Goal: Task Accomplishment & Management: Manage account settings

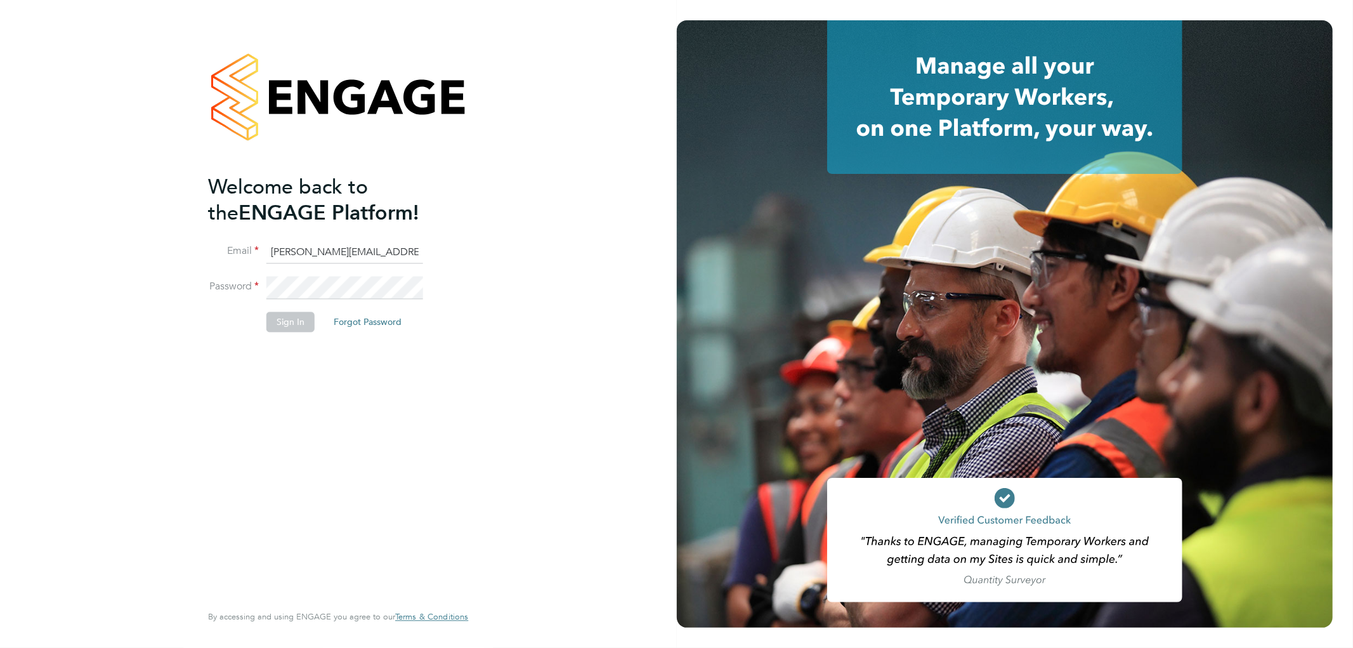
click at [365, 249] on input "elliott.murphy@elan-homes.co.uk" at bounding box center [345, 252] width 157 height 23
type input "k.owen@ionic.jobs"
click at [282, 317] on button "Sign In" at bounding box center [291, 322] width 48 height 20
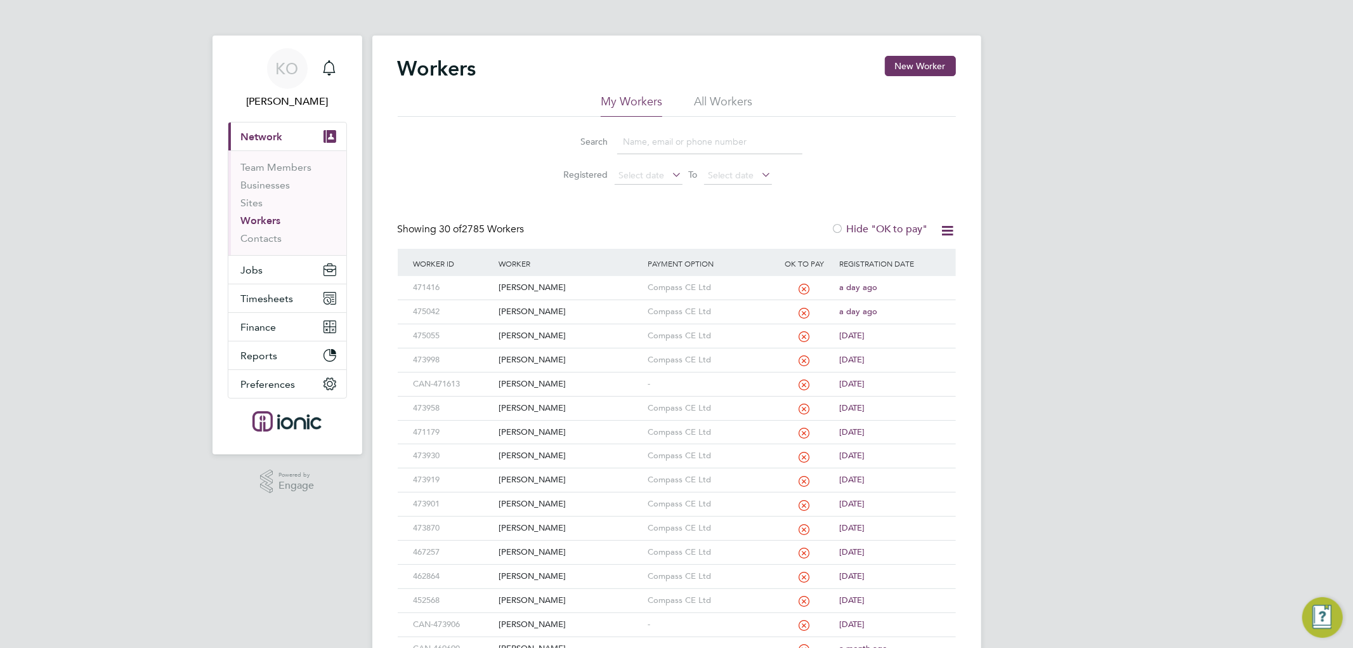
drag, startPoint x: 572, startPoint y: 25, endPoint x: 605, endPoint y: 16, distance: 34.3
click at [572, 25] on app-barbie "Workers New Worker My Workers All Workers Search Registered Select date To Sele…" at bounding box center [676, 551] width 609 height 1103
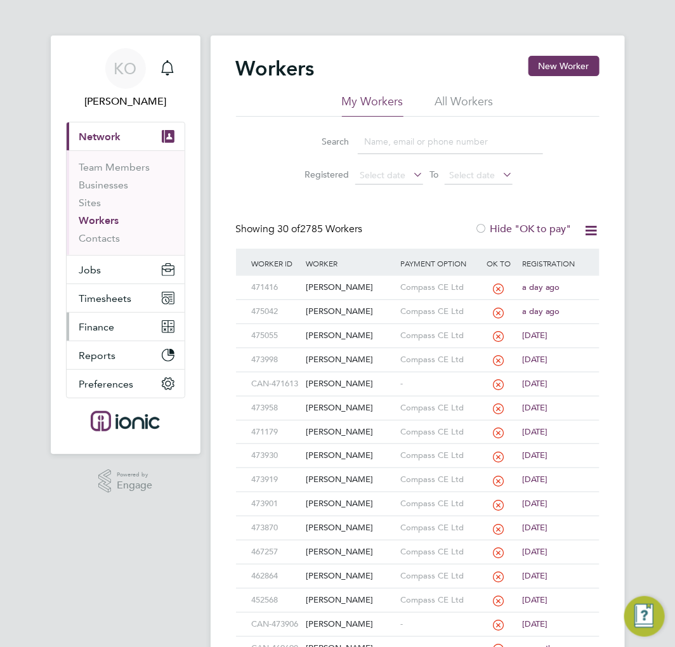
click at [88, 321] on span "Finance" at bounding box center [97, 327] width 36 height 12
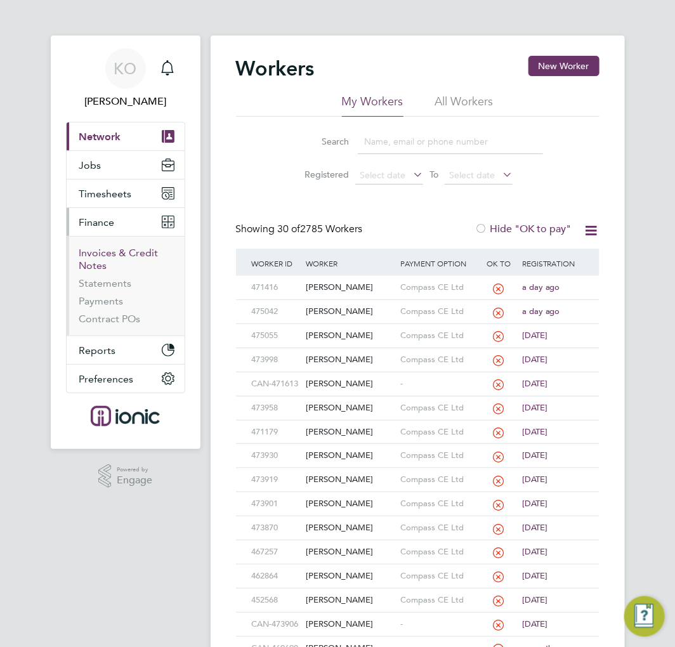
click at [112, 254] on link "Invoices & Credit Notes" at bounding box center [118, 259] width 79 height 25
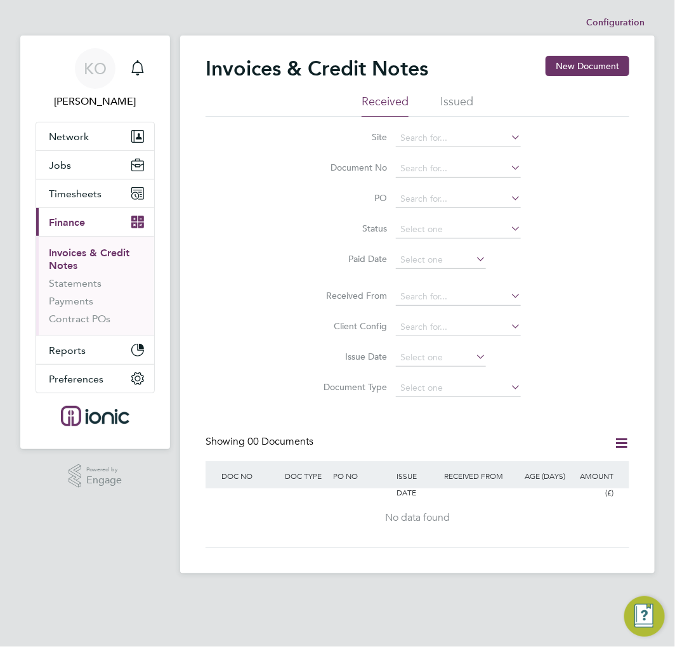
click at [464, 98] on li "Issued" at bounding box center [456, 105] width 33 height 23
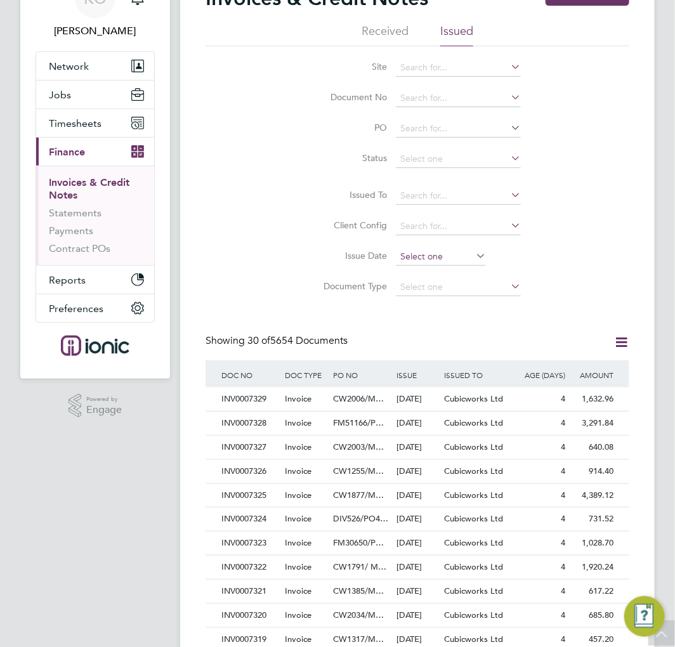
click at [434, 250] on input at bounding box center [441, 257] width 90 height 18
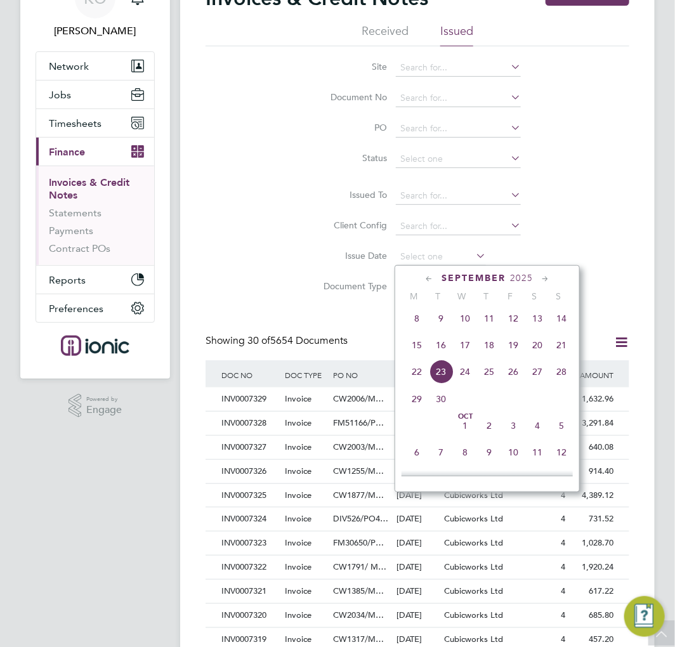
click at [491, 352] on span "18" at bounding box center [489, 345] width 24 height 24
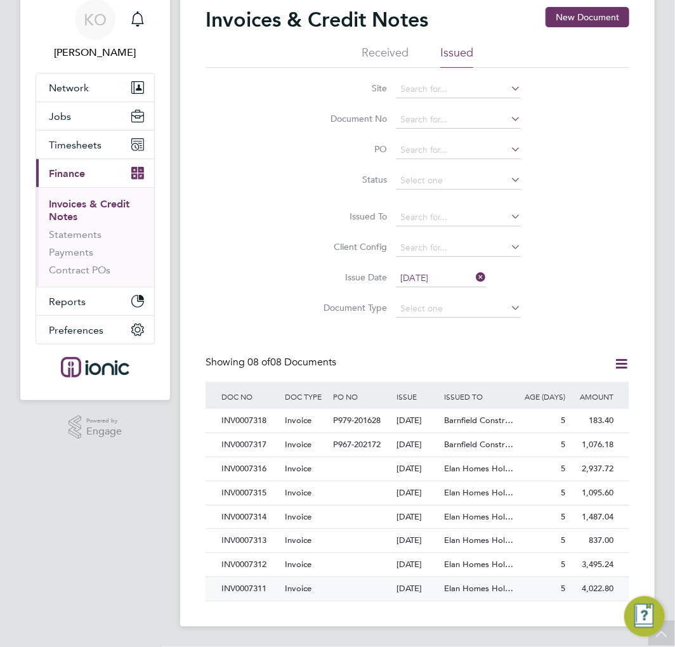
click at [322, 577] on div "Invoice" at bounding box center [306, 588] width 48 height 23
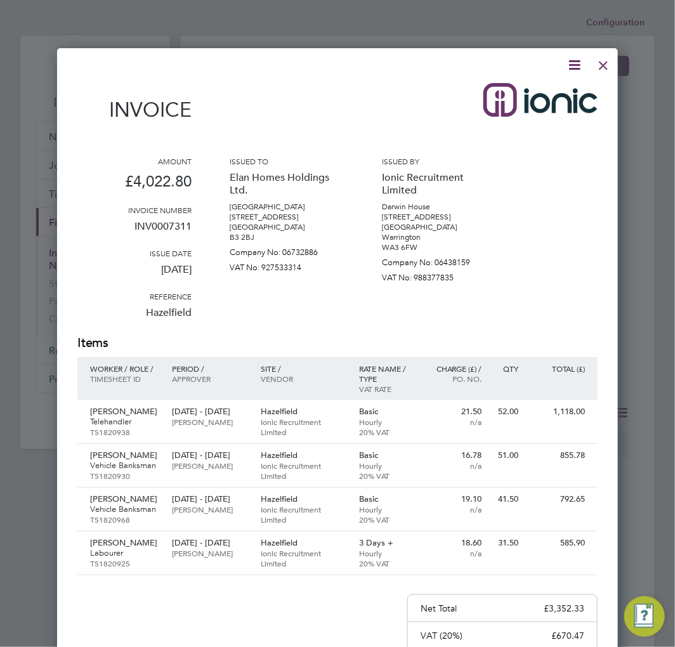
click at [578, 65] on icon at bounding box center [575, 65] width 16 height 16
click at [535, 90] on li "Download Invoice" at bounding box center [536, 95] width 88 height 18
click at [603, 62] on div at bounding box center [603, 62] width 23 height 23
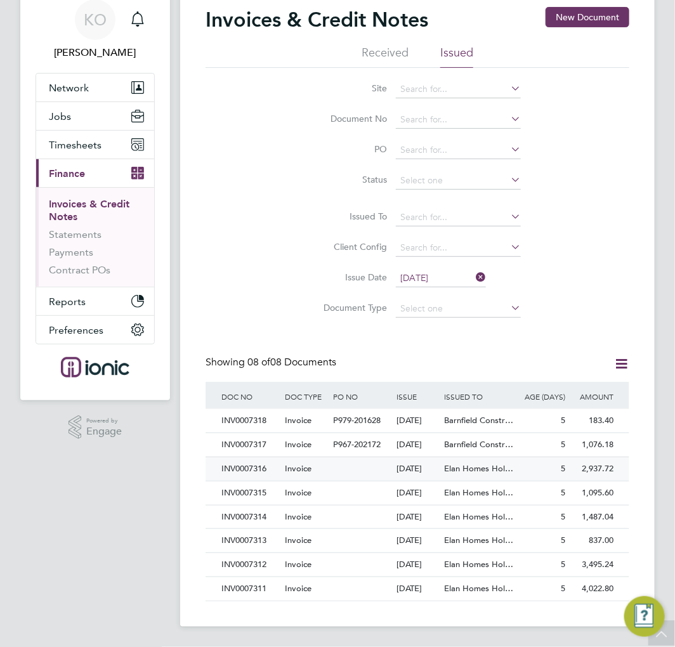
click at [320, 553] on div "Invoice" at bounding box center [306, 564] width 48 height 23
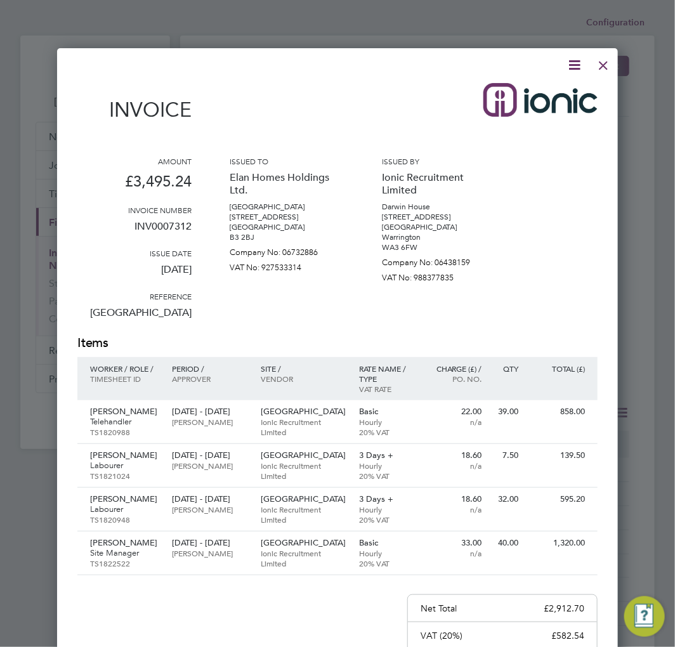
click at [570, 63] on icon at bounding box center [575, 65] width 16 height 16
click at [550, 94] on li "Download Invoice" at bounding box center [536, 95] width 88 height 18
click at [603, 61] on div at bounding box center [603, 62] width 23 height 23
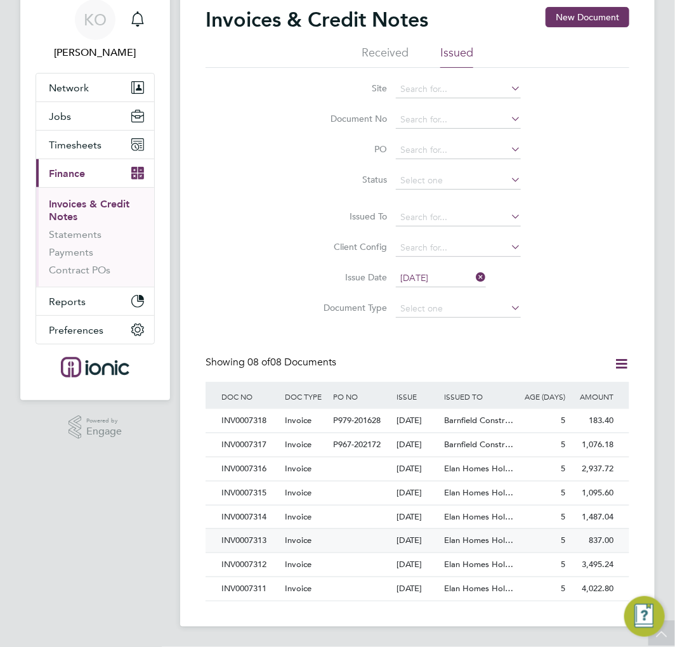
click at [333, 535] on span at bounding box center [334, 540] width 3 height 11
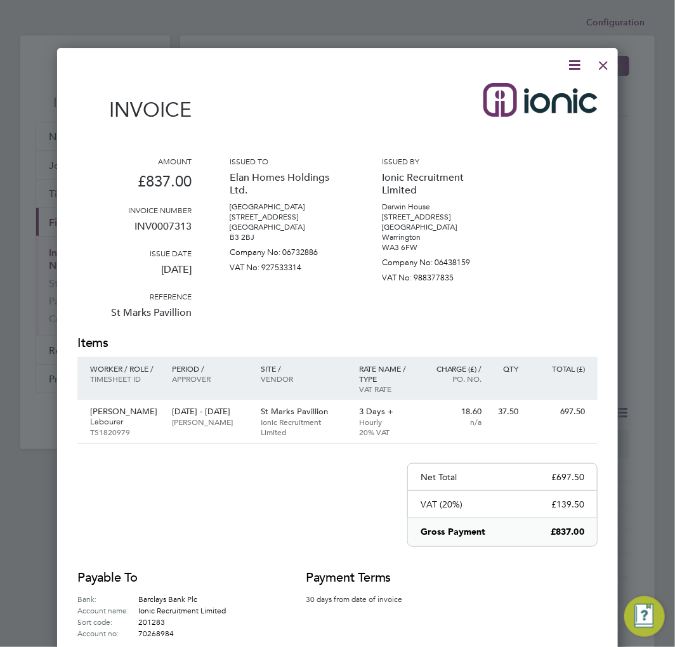
click at [570, 65] on icon at bounding box center [575, 65] width 16 height 16
click at [555, 91] on li "Download Invoice" at bounding box center [536, 95] width 88 height 18
click at [607, 65] on div at bounding box center [603, 62] width 23 height 23
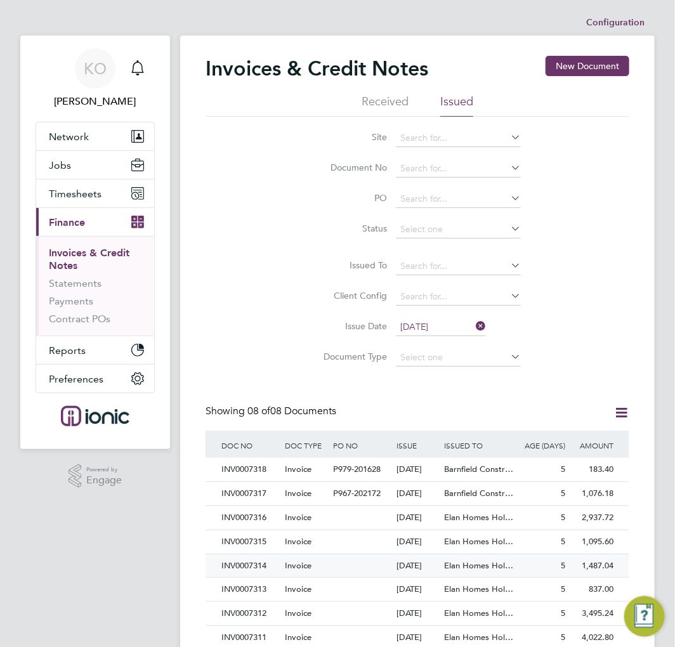
click at [296, 571] on span "Invoice" at bounding box center [298, 565] width 27 height 11
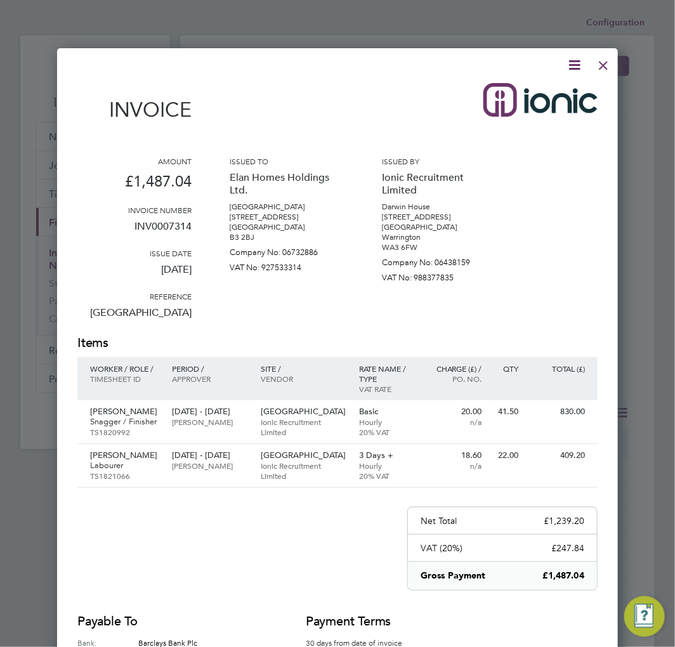
click at [572, 64] on icon at bounding box center [575, 65] width 16 height 16
click at [553, 92] on li "Download Invoice" at bounding box center [536, 95] width 88 height 18
click at [606, 64] on div at bounding box center [603, 62] width 23 height 23
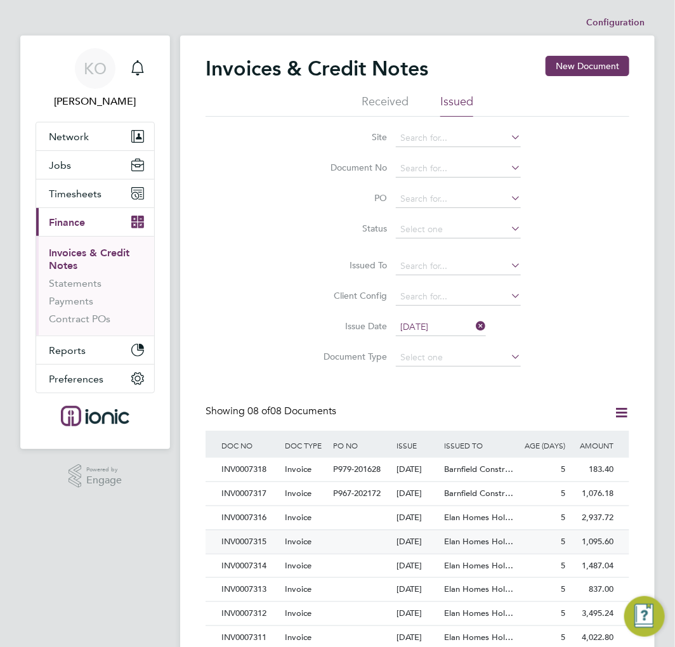
click at [339, 554] on div at bounding box center [361, 541] width 63 height 23
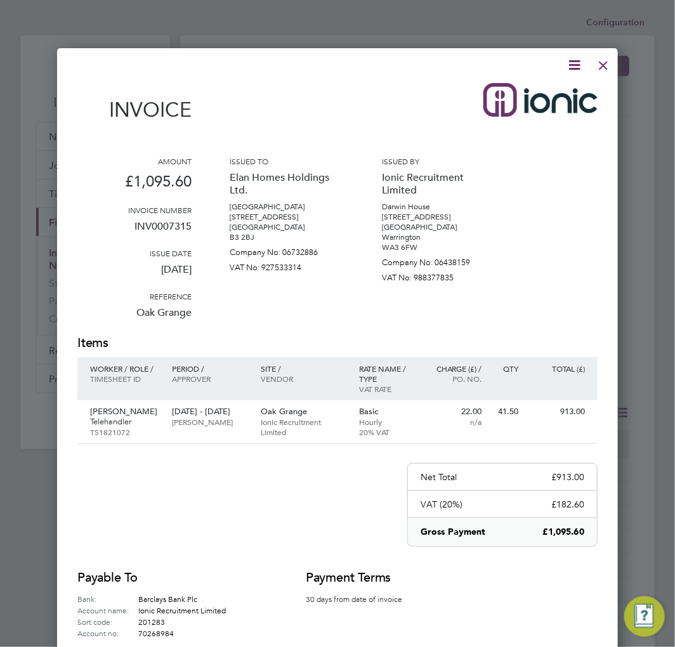
click at [578, 66] on icon at bounding box center [575, 65] width 16 height 16
click at [544, 96] on li "Download Invoice" at bounding box center [536, 95] width 88 height 18
drag, startPoint x: 608, startPoint y: 64, endPoint x: 588, endPoint y: 118, distance: 57.6
click at [608, 64] on div at bounding box center [603, 62] width 23 height 23
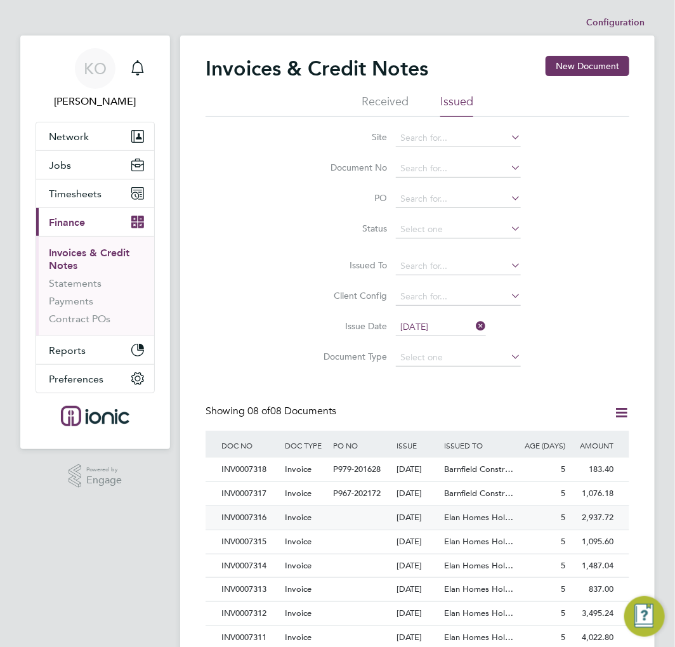
click at [351, 530] on div at bounding box center [361, 517] width 63 height 23
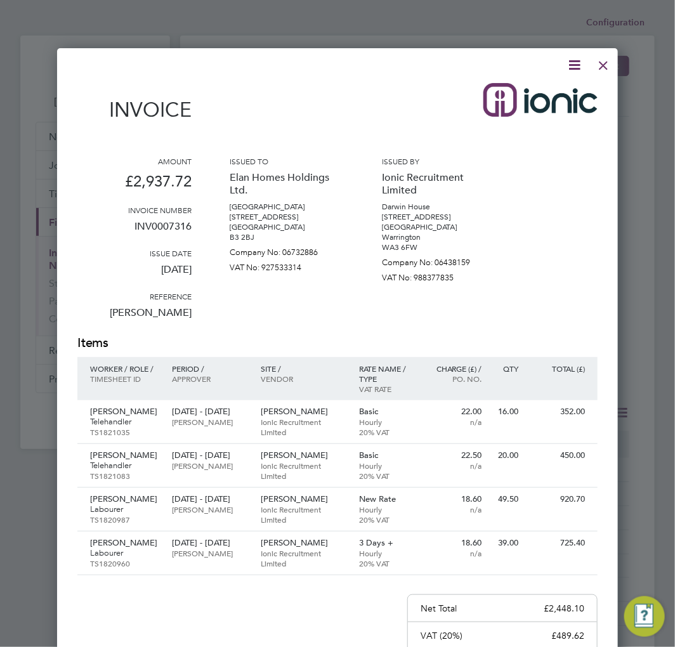
click at [567, 65] on icon at bounding box center [575, 65] width 16 height 16
click at [535, 91] on li "Download Invoice" at bounding box center [536, 95] width 88 height 18
click at [605, 62] on div at bounding box center [603, 62] width 23 height 23
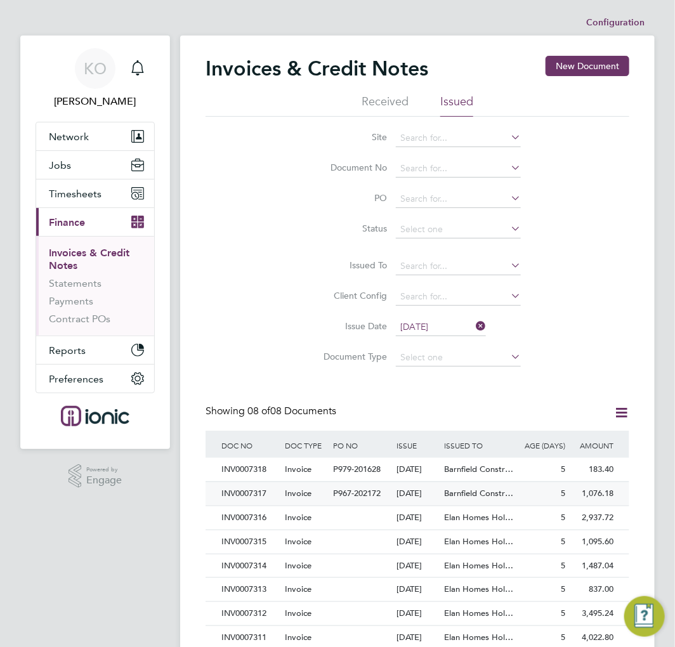
click at [312, 505] on div "Invoice" at bounding box center [306, 493] width 48 height 23
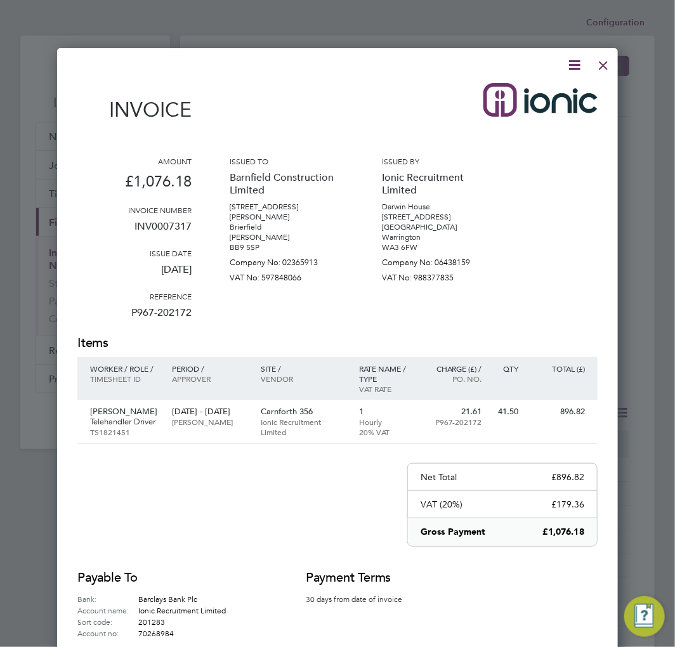
click at [574, 60] on icon at bounding box center [575, 65] width 16 height 16
click at [547, 93] on li "Download Invoice" at bounding box center [536, 95] width 88 height 18
click at [602, 63] on div at bounding box center [603, 62] width 23 height 23
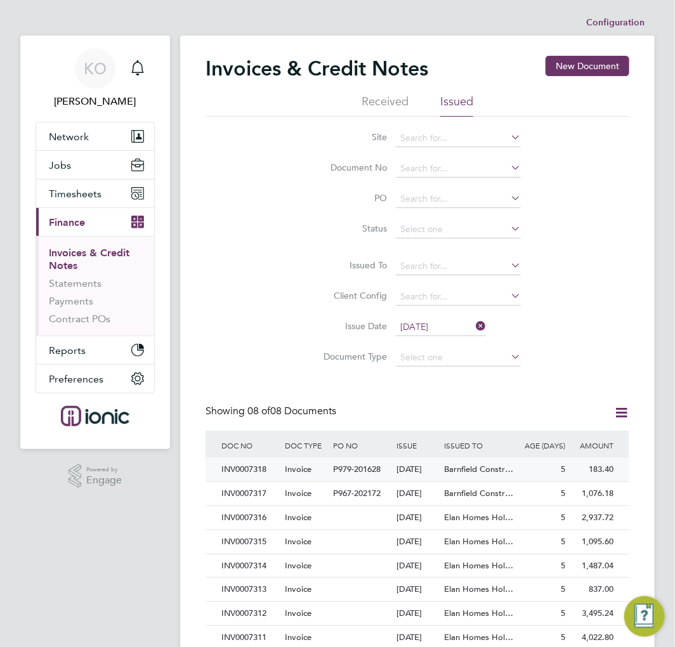
click at [314, 472] on div "Invoice" at bounding box center [306, 469] width 48 height 23
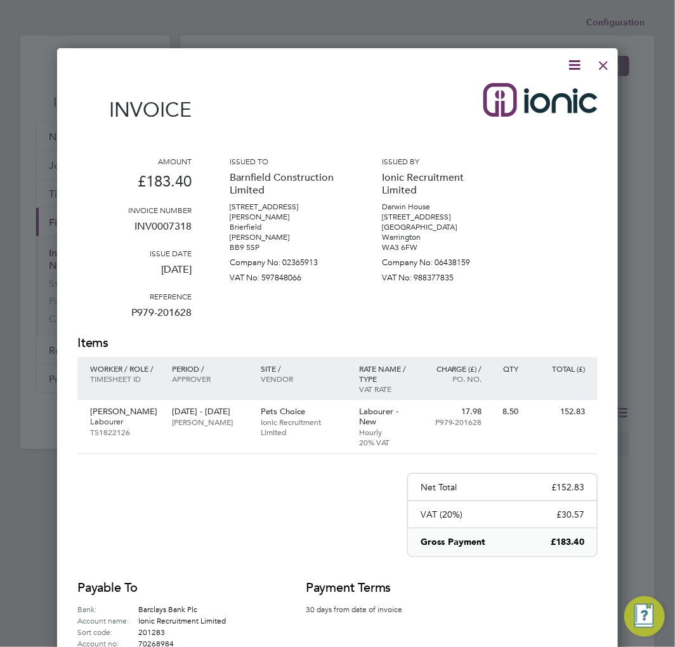
click at [576, 60] on icon at bounding box center [575, 65] width 16 height 16
click at [556, 93] on li "Download Invoice" at bounding box center [536, 95] width 88 height 18
click at [603, 67] on div at bounding box center [603, 62] width 23 height 23
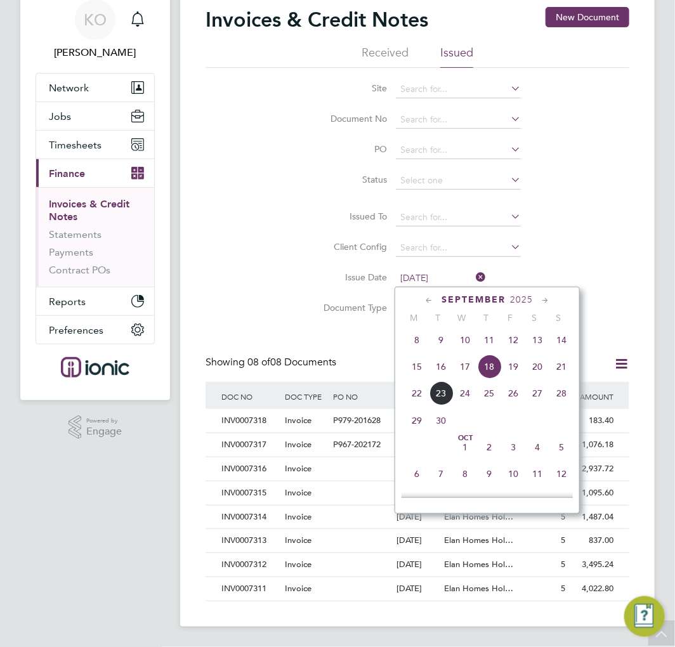
scroll to position [435, 0]
click at [442, 270] on input "18 Sep 2025" at bounding box center [441, 279] width 90 height 18
click at [515, 382] on span "19" at bounding box center [513, 394] width 24 height 24
type input "19 Sep 2025"
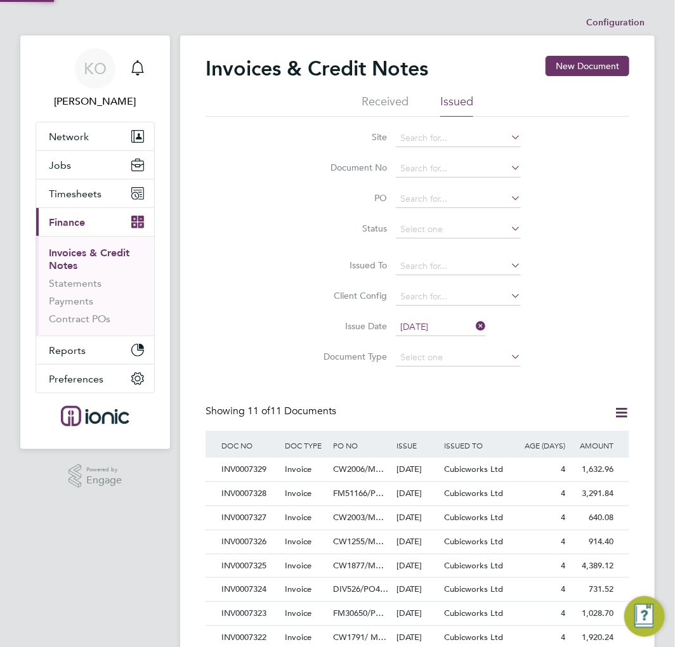
scroll to position [6, 7]
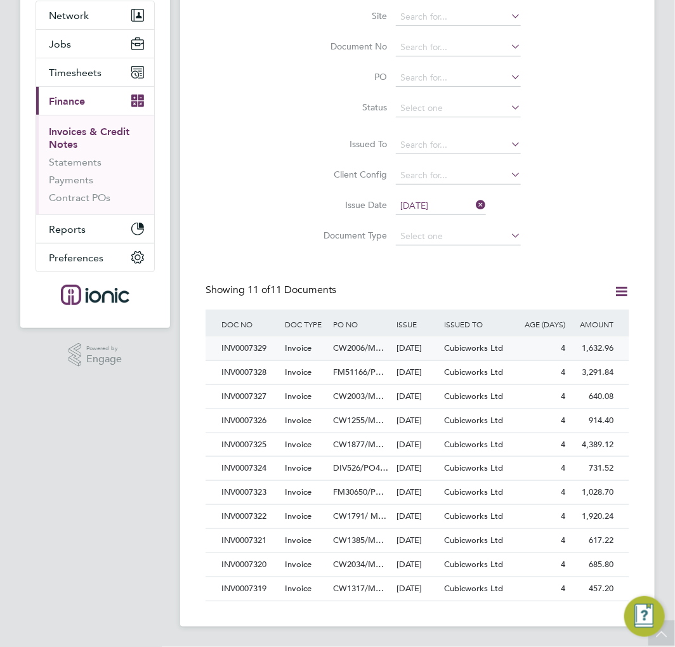
click at [376, 343] on span "CW2006/M…" at bounding box center [358, 348] width 51 height 11
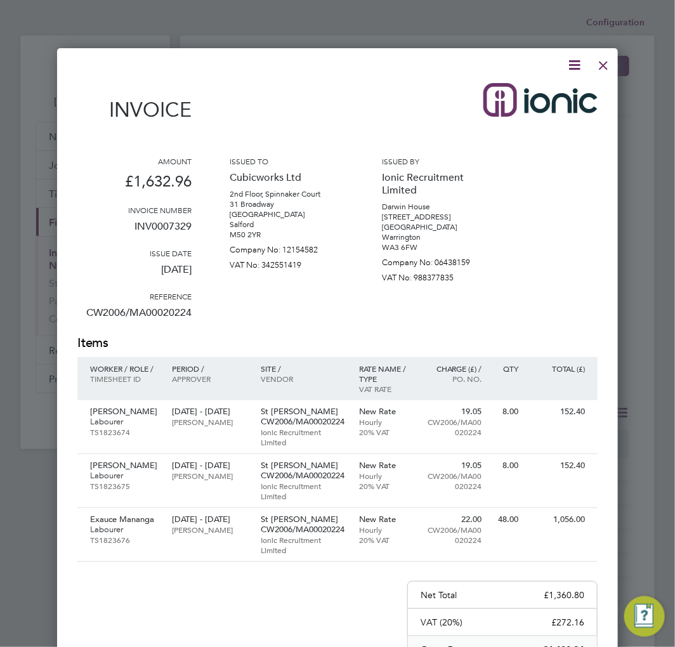
click at [575, 60] on icon at bounding box center [575, 65] width 16 height 16
click at [529, 95] on li "Download Invoice" at bounding box center [536, 95] width 88 height 18
click at [605, 64] on div at bounding box center [603, 62] width 23 height 23
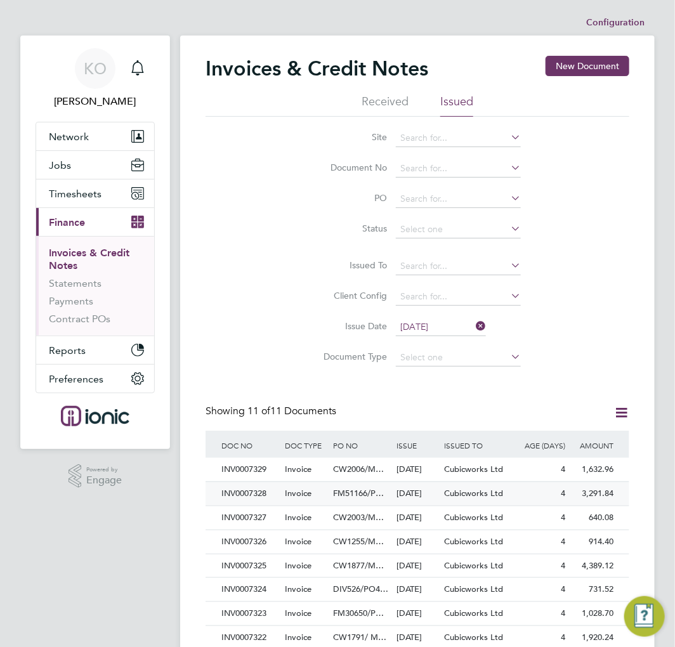
drag, startPoint x: 309, startPoint y: 506, endPoint x: 340, endPoint y: 482, distance: 39.0
click at [308, 499] on span "Invoice" at bounding box center [298, 493] width 27 height 11
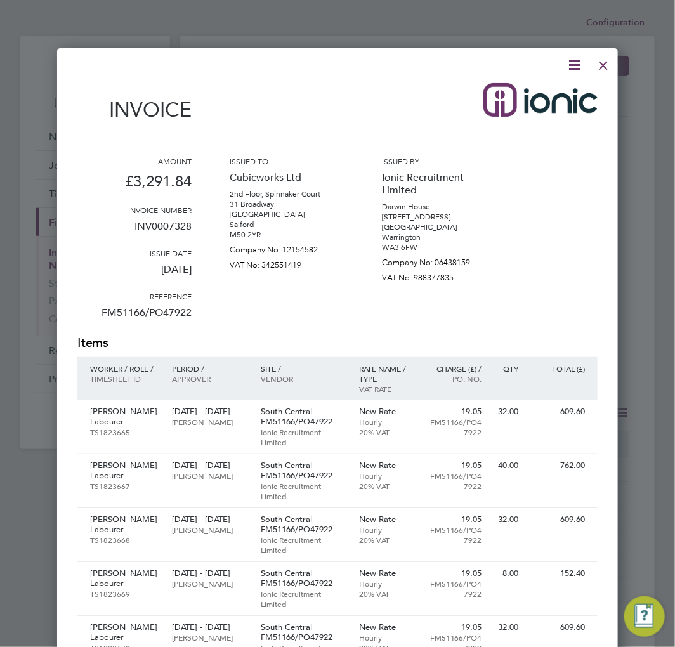
click at [572, 60] on icon at bounding box center [575, 65] width 16 height 16
click at [533, 92] on li "Download Invoice" at bounding box center [536, 95] width 88 height 18
click at [606, 63] on div at bounding box center [603, 62] width 23 height 23
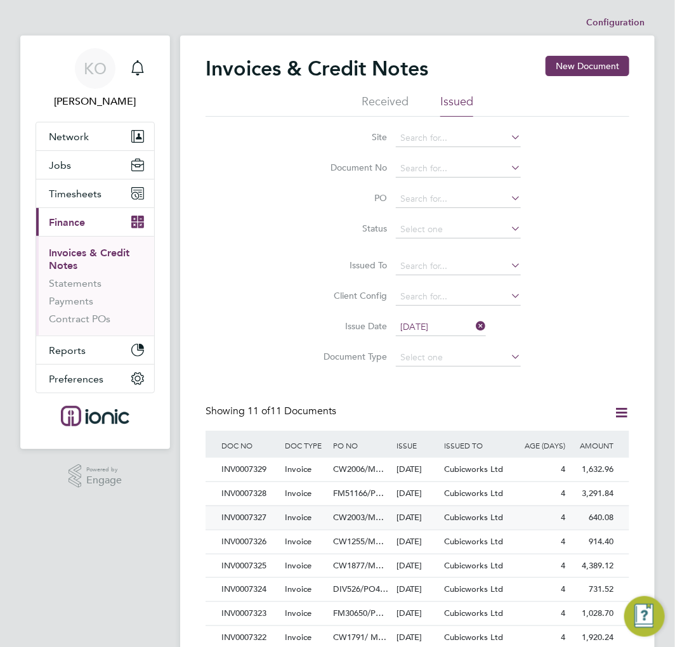
click at [300, 523] on span "Invoice" at bounding box center [298, 517] width 27 height 11
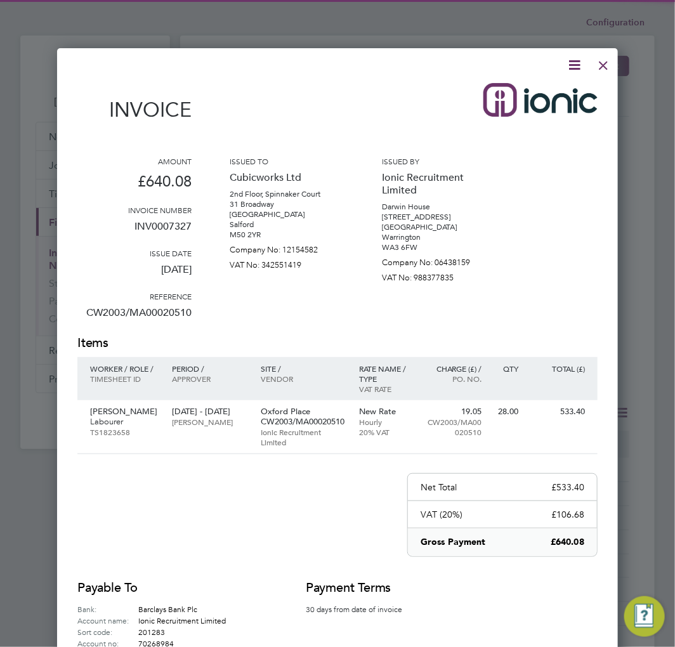
click at [573, 58] on icon at bounding box center [575, 65] width 16 height 16
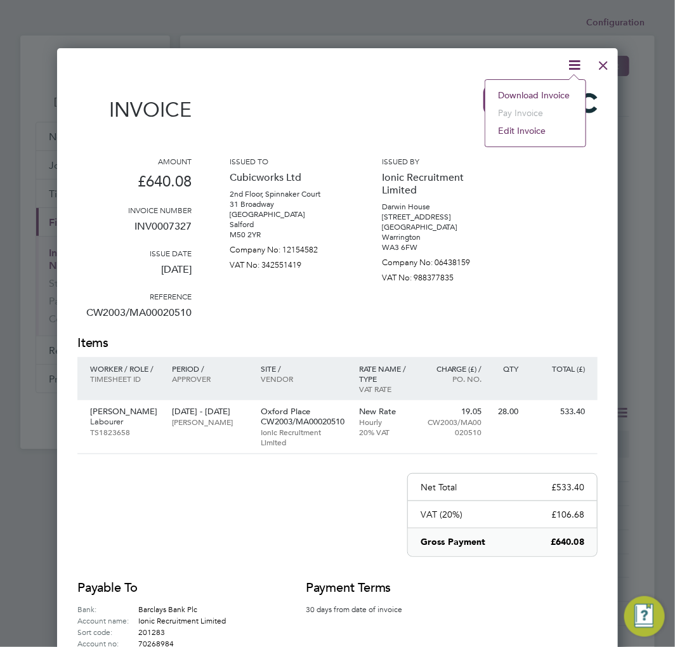
click at [540, 91] on li "Download Invoice" at bounding box center [536, 95] width 88 height 18
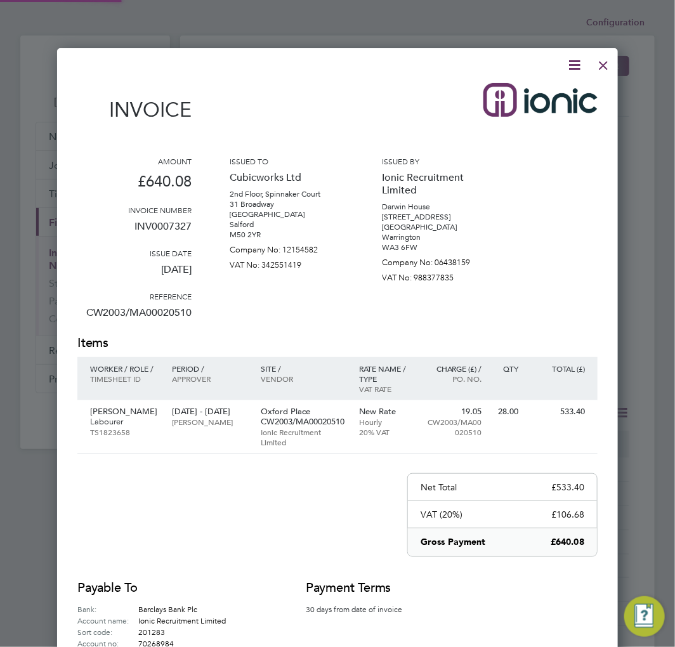
click at [607, 66] on div at bounding box center [603, 62] width 23 height 23
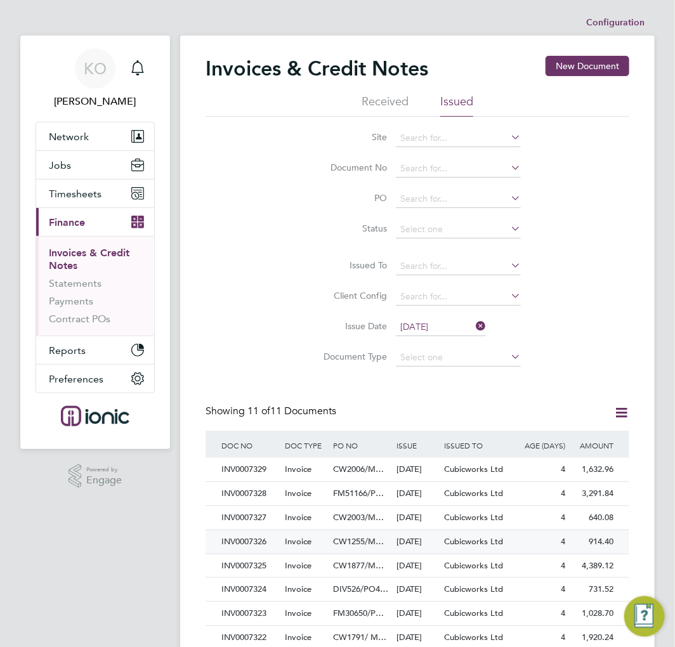
click at [284, 554] on div "Invoice" at bounding box center [306, 541] width 48 height 23
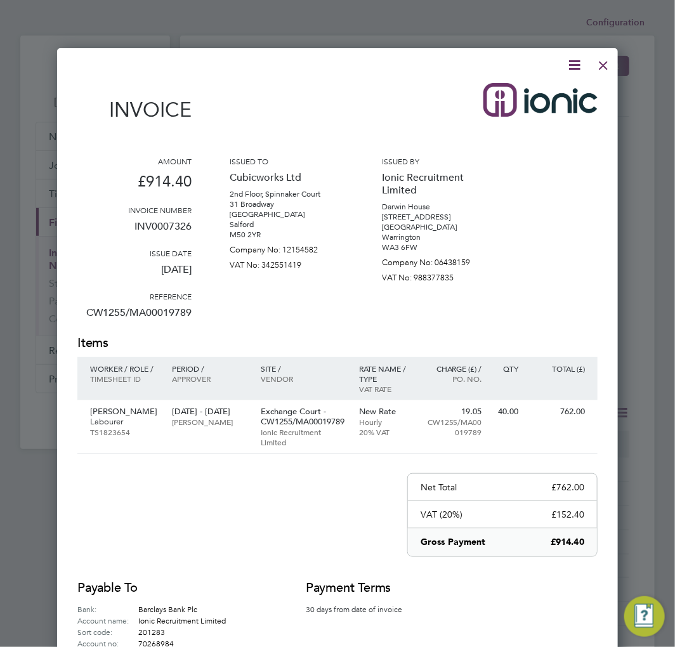
click at [574, 62] on icon at bounding box center [575, 65] width 16 height 16
click at [560, 89] on li "Download Invoice" at bounding box center [536, 95] width 88 height 18
click at [607, 62] on div at bounding box center [603, 62] width 23 height 23
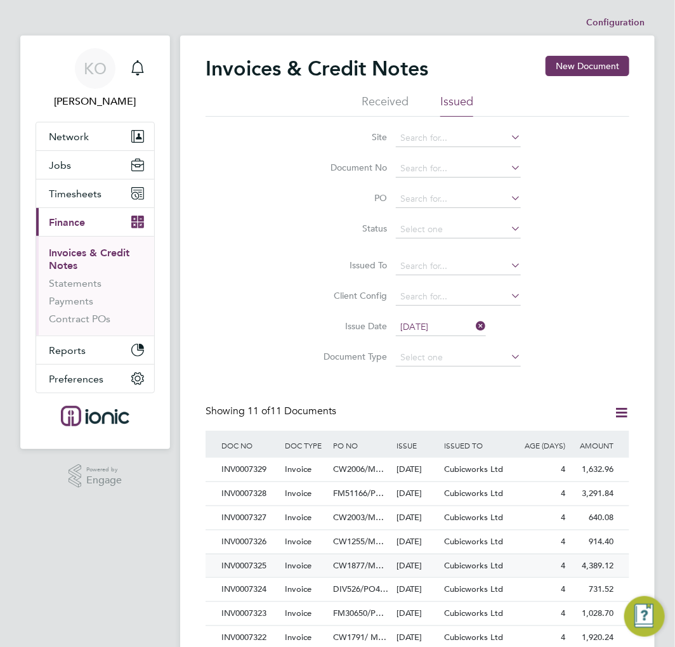
click at [306, 571] on span "Invoice" at bounding box center [298, 565] width 27 height 11
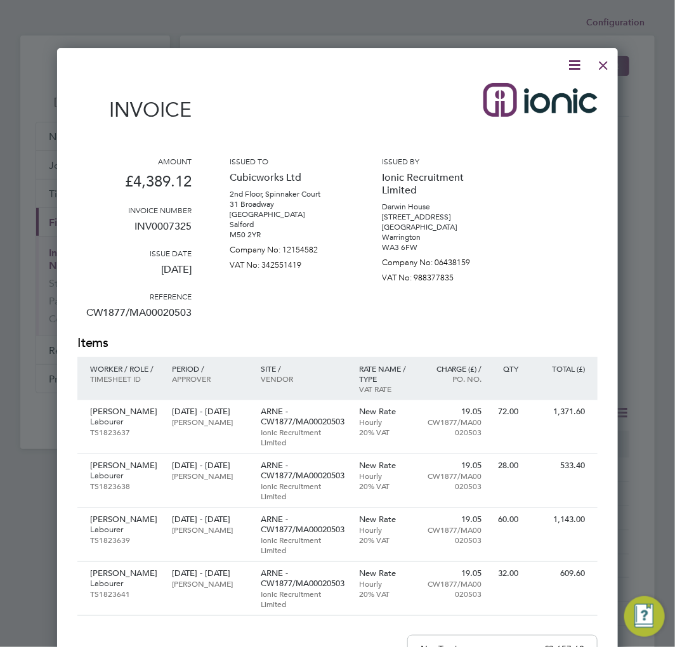
click at [576, 66] on icon at bounding box center [575, 65] width 16 height 16
click at [552, 93] on li "Download Invoice" at bounding box center [536, 95] width 88 height 18
click at [600, 65] on div at bounding box center [603, 62] width 23 height 23
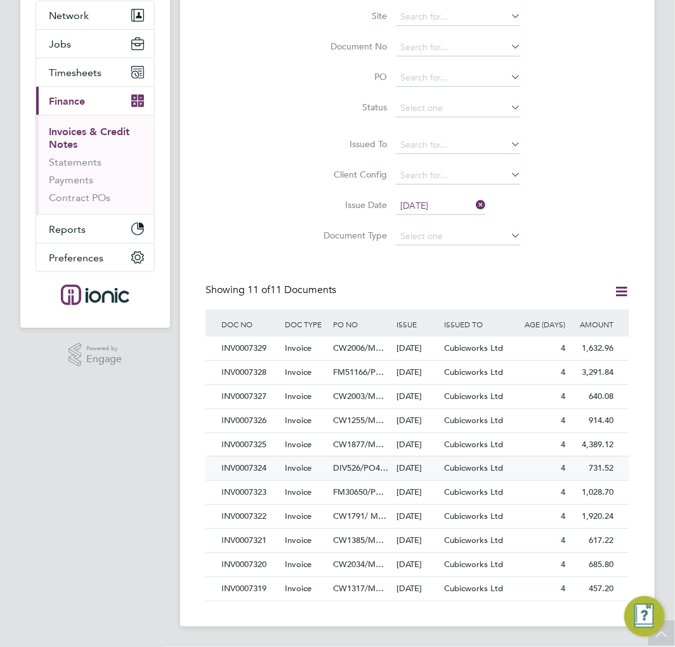
click at [330, 457] on div "DIV526/PO4…" at bounding box center [361, 468] width 63 height 23
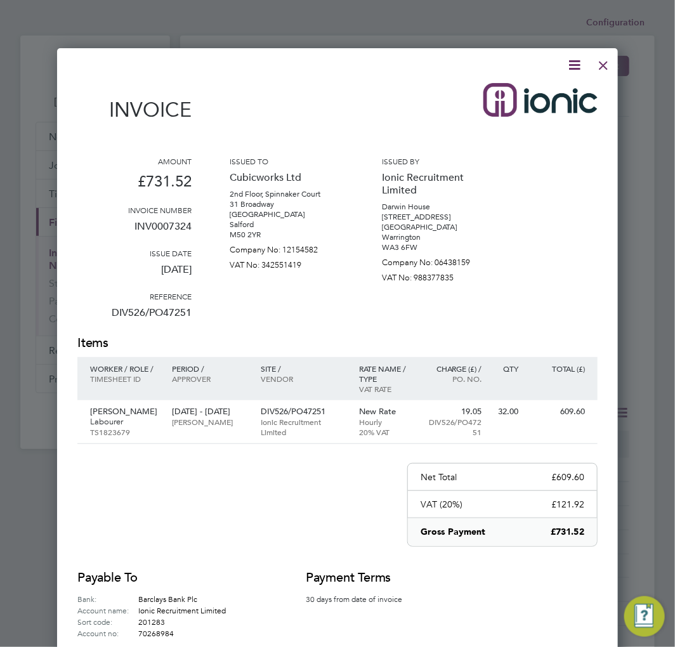
click at [574, 62] on icon at bounding box center [575, 65] width 16 height 16
click at [548, 92] on li "Download Invoice" at bounding box center [536, 95] width 88 height 18
click at [603, 65] on div at bounding box center [603, 62] width 23 height 23
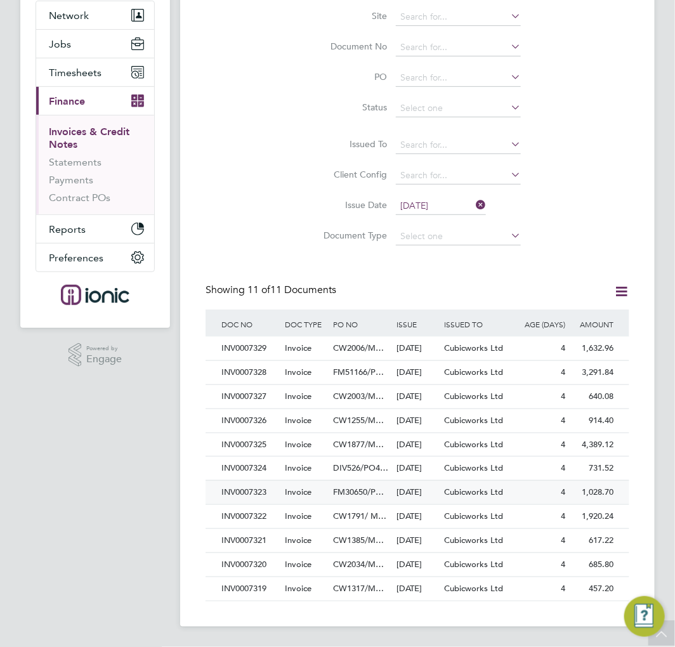
click at [296, 487] on span "Invoice" at bounding box center [298, 492] width 27 height 11
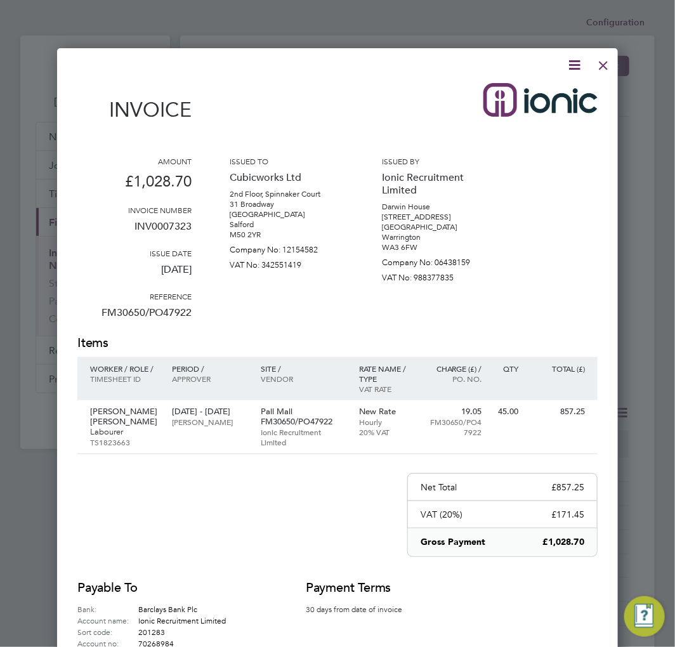
click at [576, 62] on icon at bounding box center [575, 65] width 16 height 16
click at [561, 90] on li "Download Invoice" at bounding box center [536, 95] width 88 height 18
click at [607, 65] on div at bounding box center [603, 62] width 23 height 23
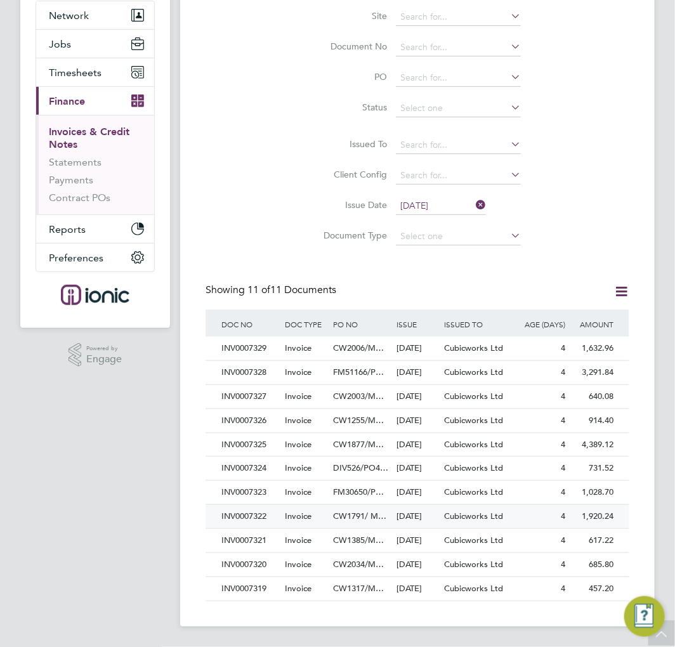
click at [301, 505] on div "Invoice" at bounding box center [306, 516] width 48 height 23
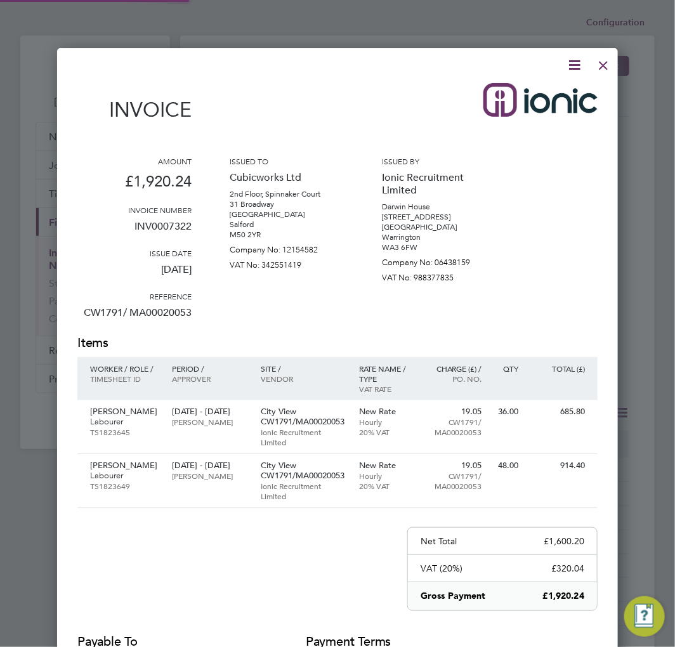
scroll to position [725, 562]
click at [575, 67] on icon at bounding box center [575, 65] width 16 height 16
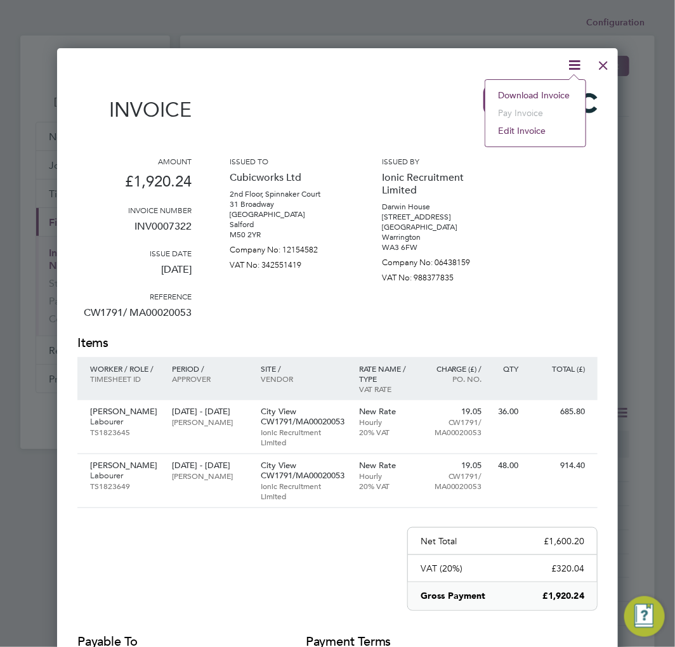
click at [529, 95] on li "Download Invoice" at bounding box center [536, 95] width 88 height 18
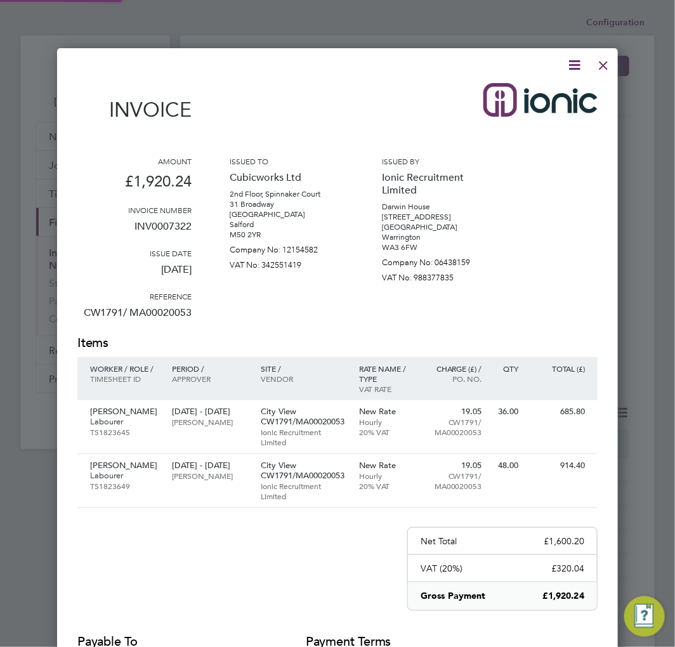
click at [605, 62] on div at bounding box center [603, 62] width 23 height 23
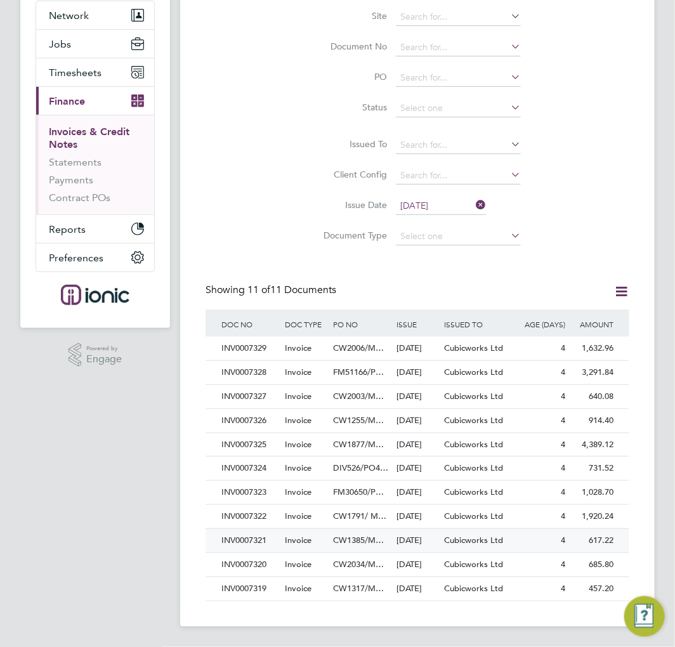
scroll to position [239, 0]
click at [284, 529] on div "Invoice" at bounding box center [306, 540] width 48 height 23
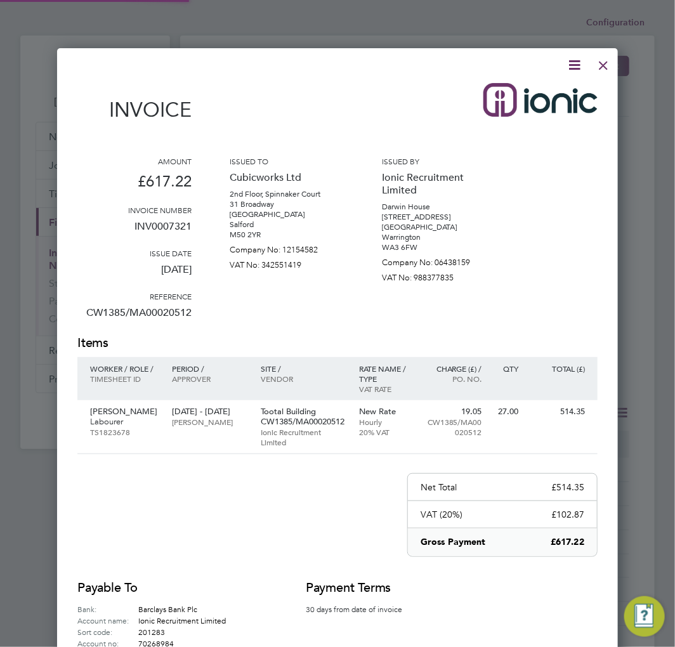
scroll to position [671, 562]
click at [572, 65] on icon at bounding box center [575, 65] width 16 height 16
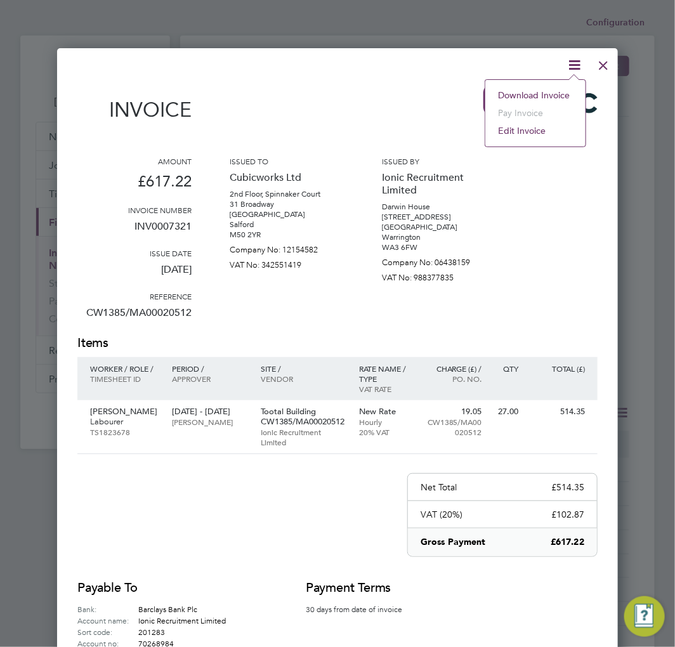
click at [544, 96] on li "Download Invoice" at bounding box center [536, 95] width 88 height 18
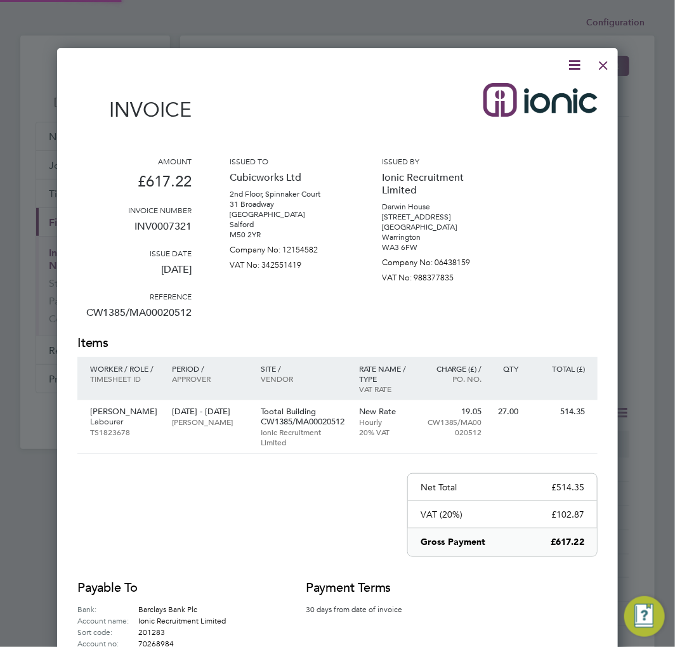
click at [604, 65] on div at bounding box center [603, 62] width 23 height 23
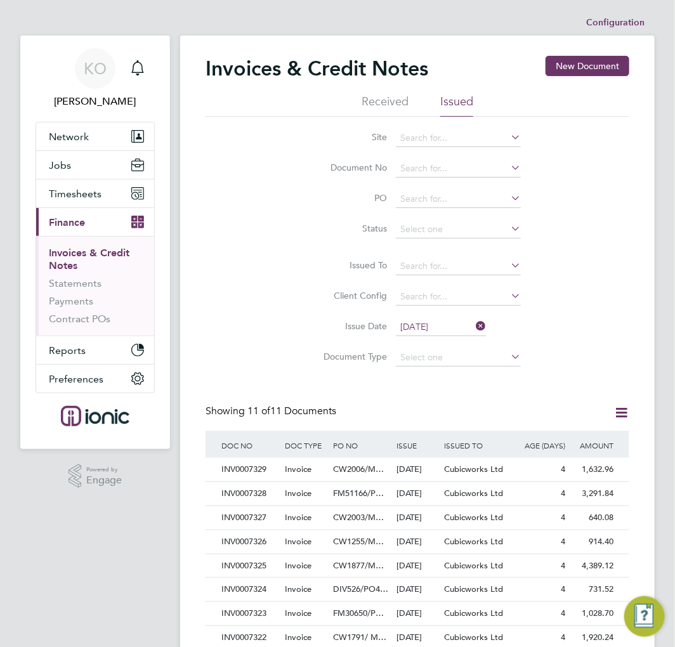
scroll to position [239, 0]
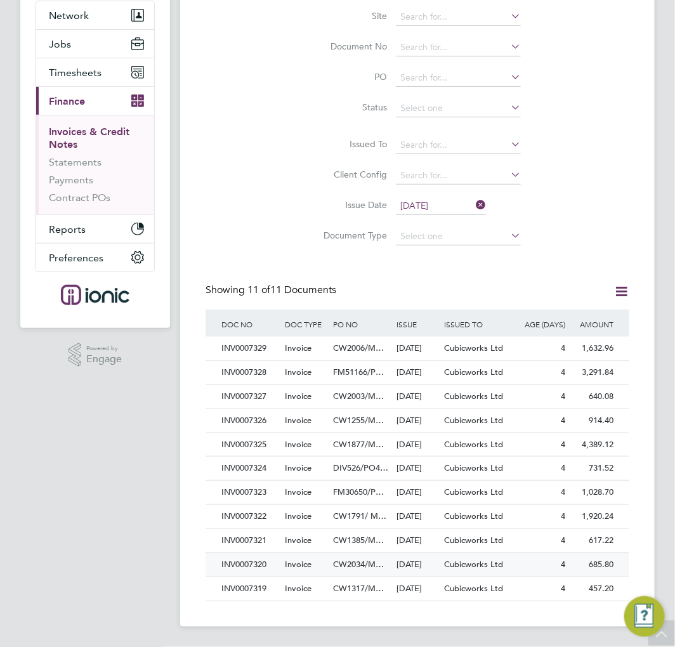
click at [275, 553] on div "INV0007320" at bounding box center [249, 564] width 63 height 23
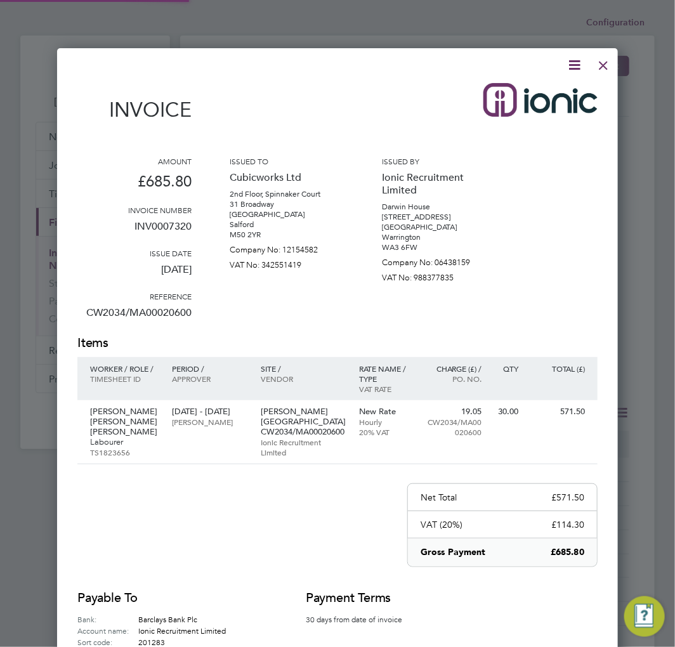
scroll to position [671, 562]
click at [569, 64] on icon at bounding box center [575, 65] width 16 height 16
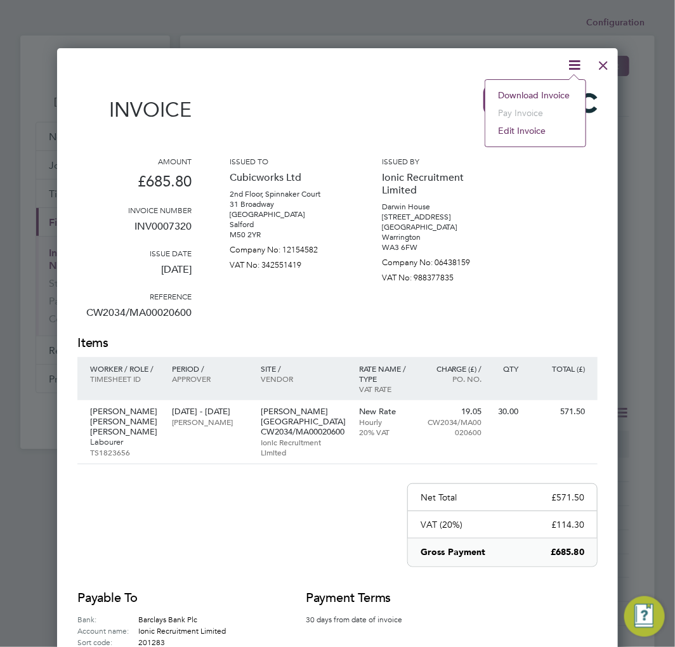
click at [546, 95] on li "Download Invoice" at bounding box center [536, 95] width 88 height 18
click at [603, 62] on div at bounding box center [603, 62] width 23 height 23
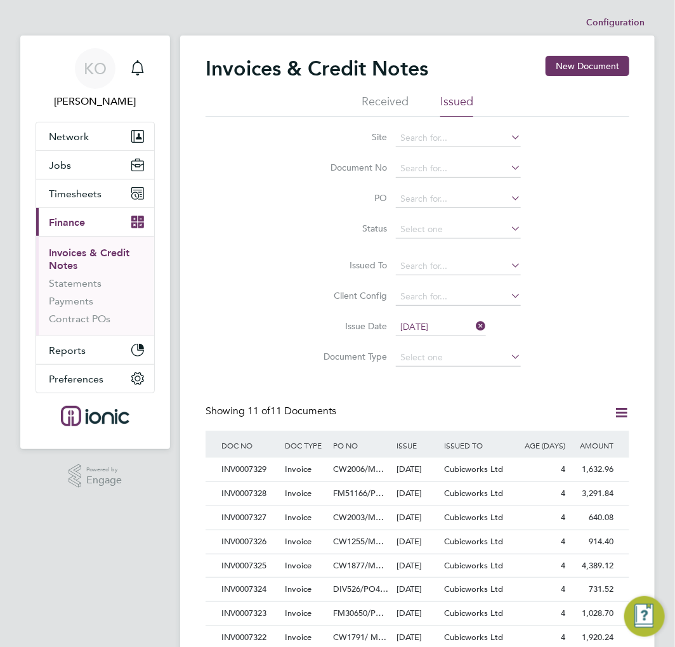
scroll to position [239, 0]
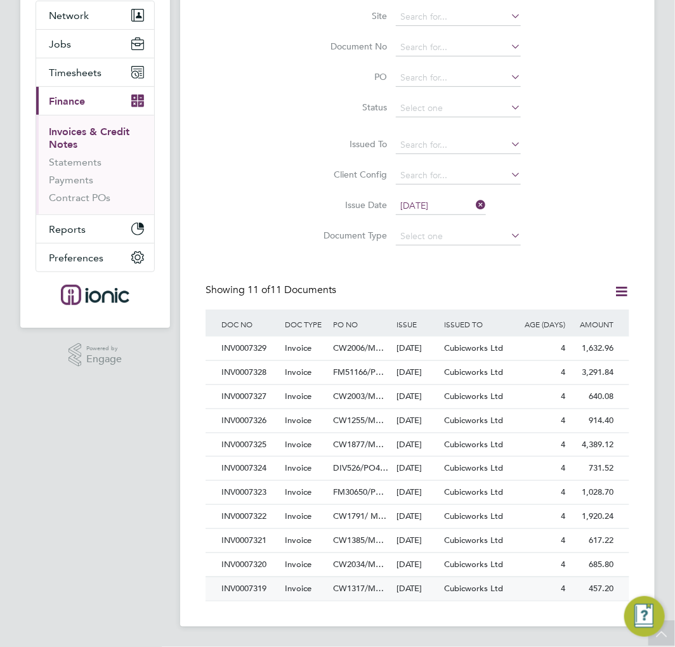
click at [295, 583] on span "Invoice" at bounding box center [298, 588] width 27 height 11
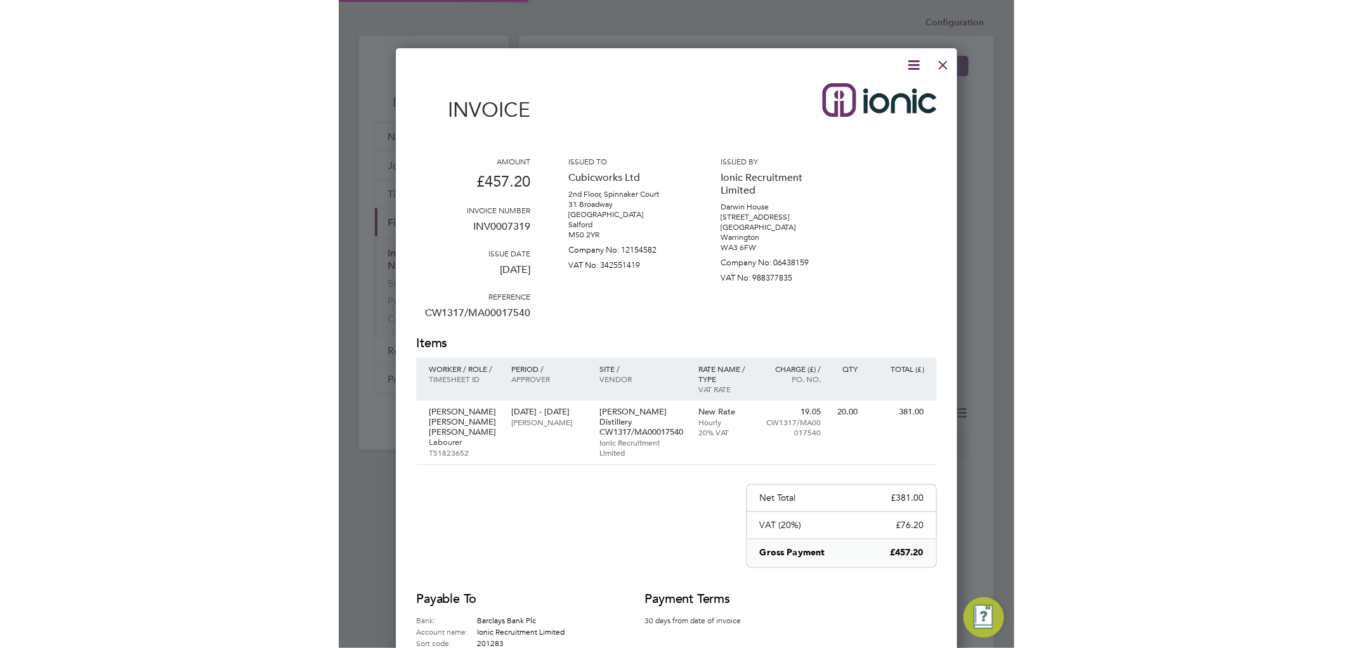
scroll to position [671, 562]
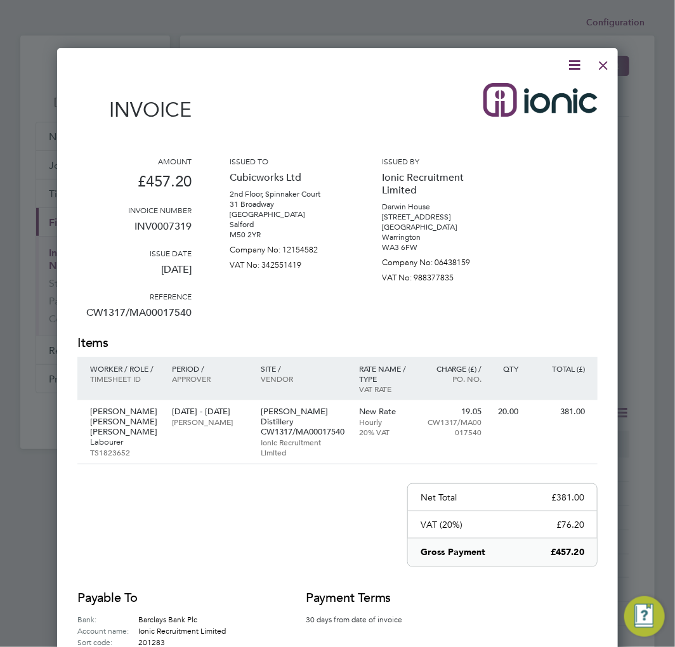
click at [576, 58] on icon at bounding box center [575, 65] width 16 height 16
click at [546, 92] on li "Download Invoice" at bounding box center [536, 95] width 88 height 18
click at [597, 63] on div at bounding box center [603, 62] width 23 height 23
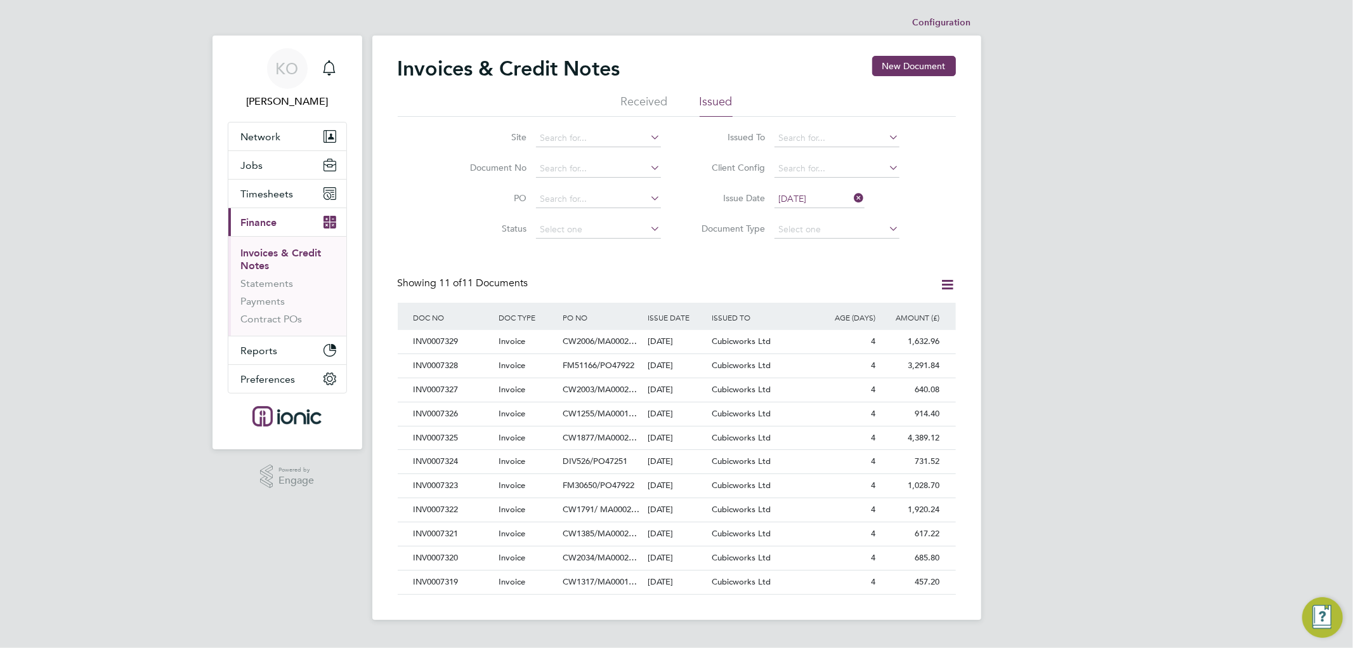
scroll to position [6, 6]
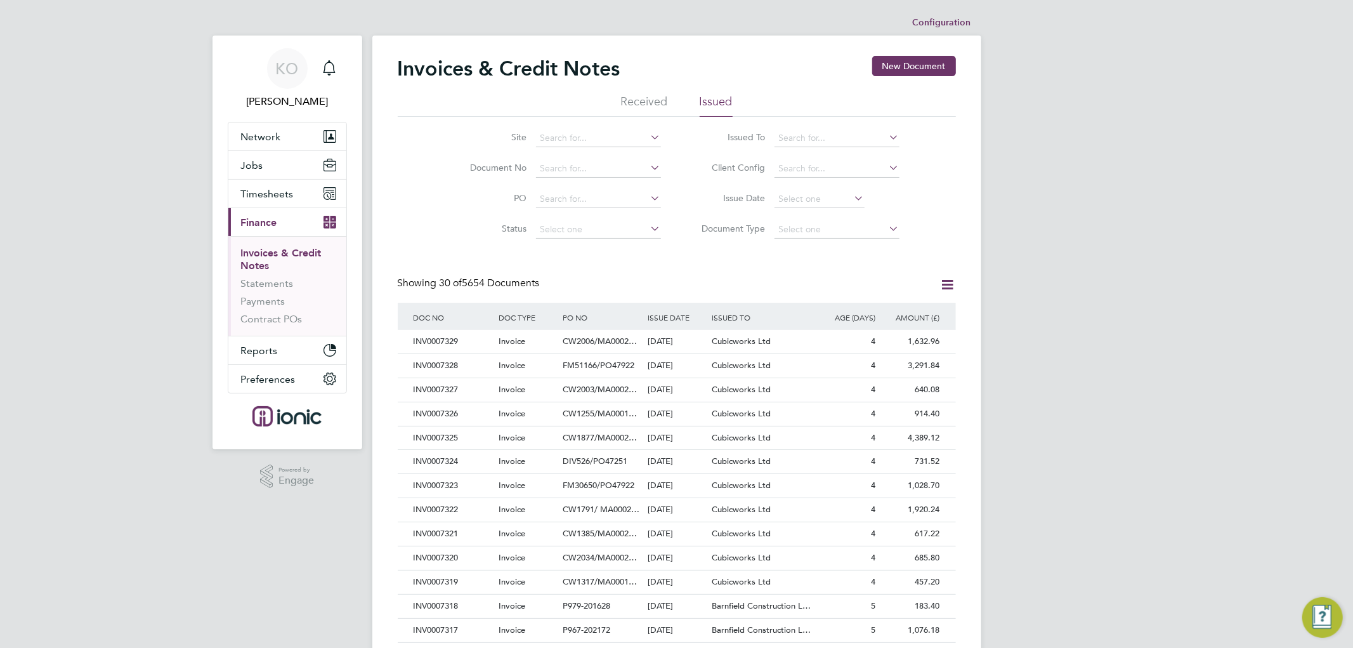
click at [730, 261] on div "Invoices & Credit Notes New Document Received Issued Site Document No PO Status…" at bounding box center [677, 566] width 558 height 1020
click at [265, 195] on span "Timesheets" at bounding box center [267, 194] width 53 height 12
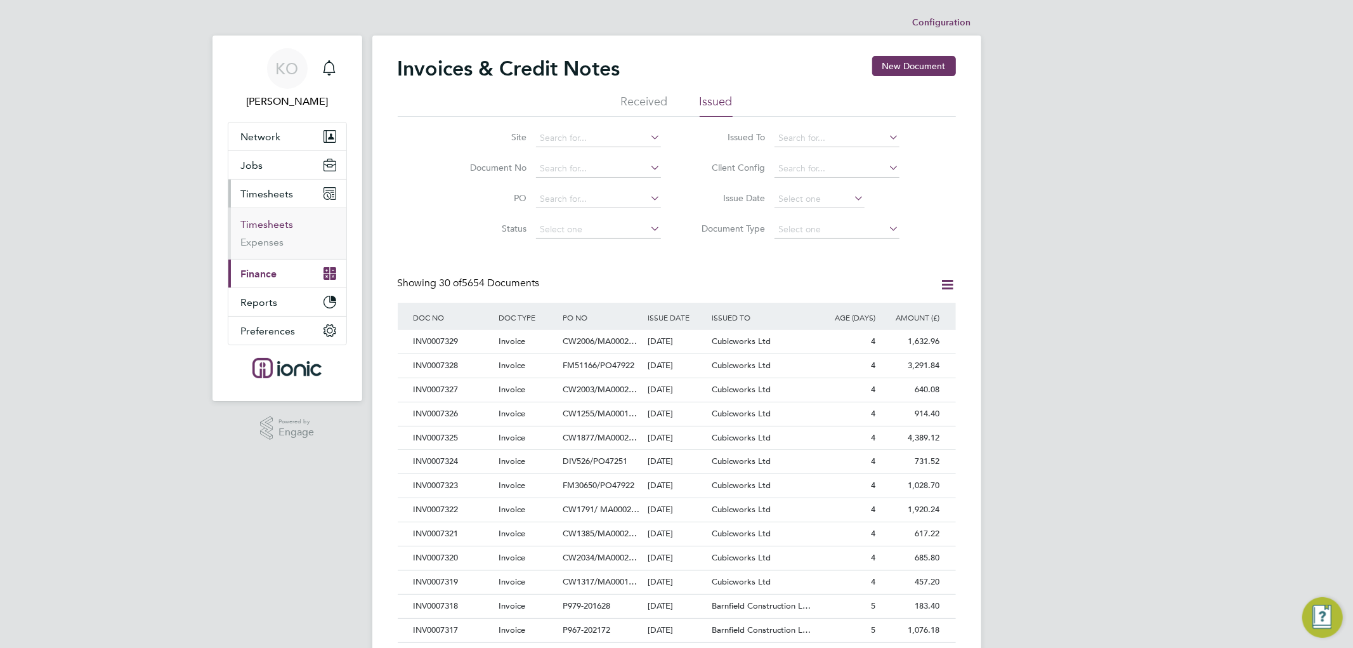
click at [261, 227] on link "Timesheets" at bounding box center [267, 224] width 53 height 12
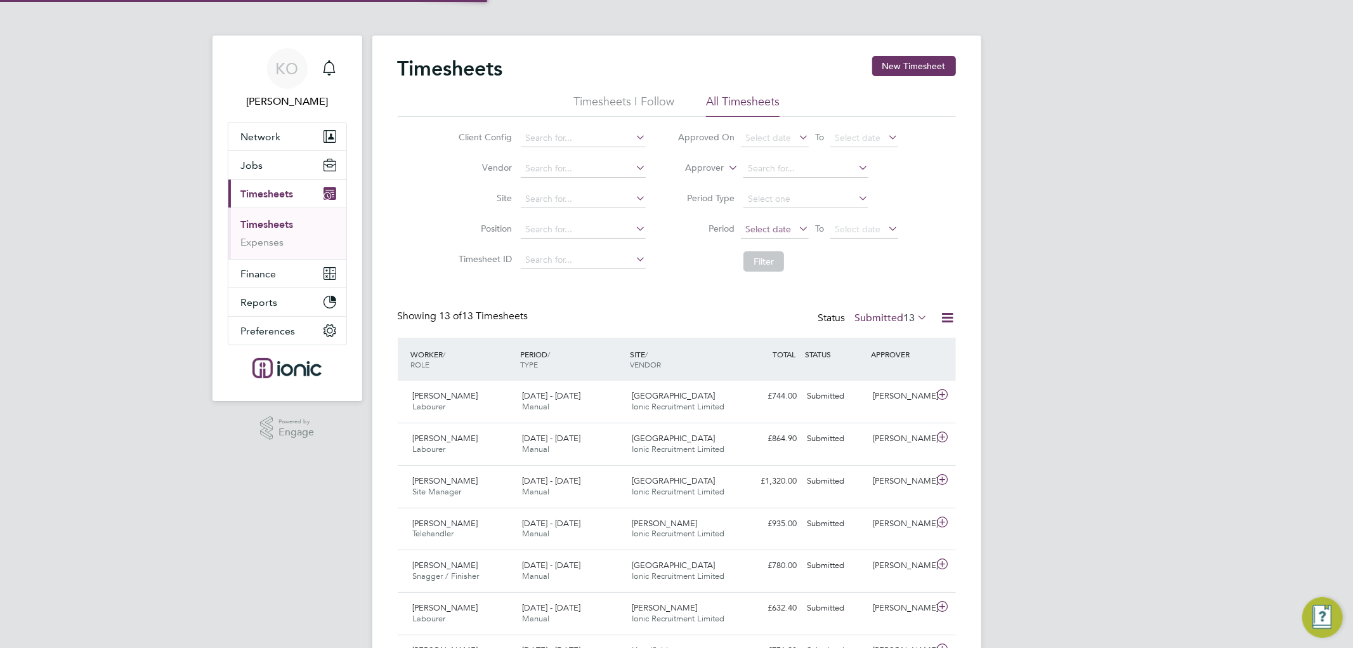
click at [765, 227] on span "Select date" at bounding box center [769, 228] width 46 height 11
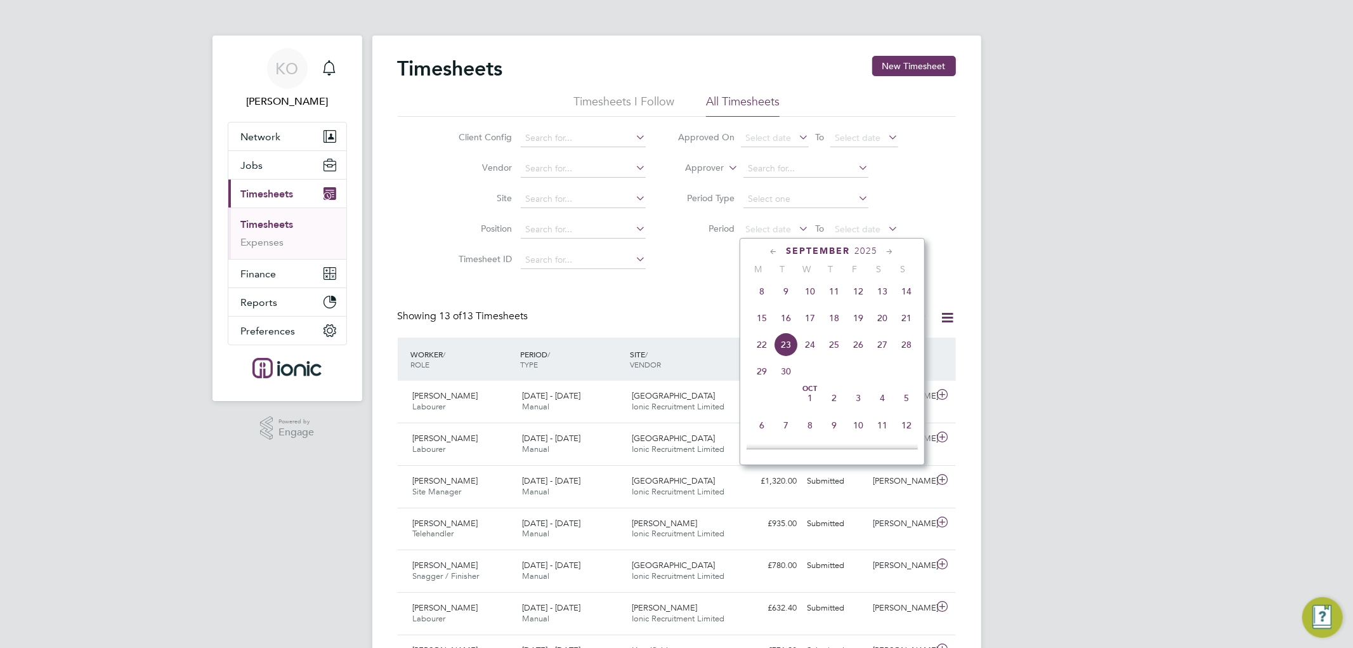
click at [770, 325] on span "15" at bounding box center [762, 318] width 24 height 24
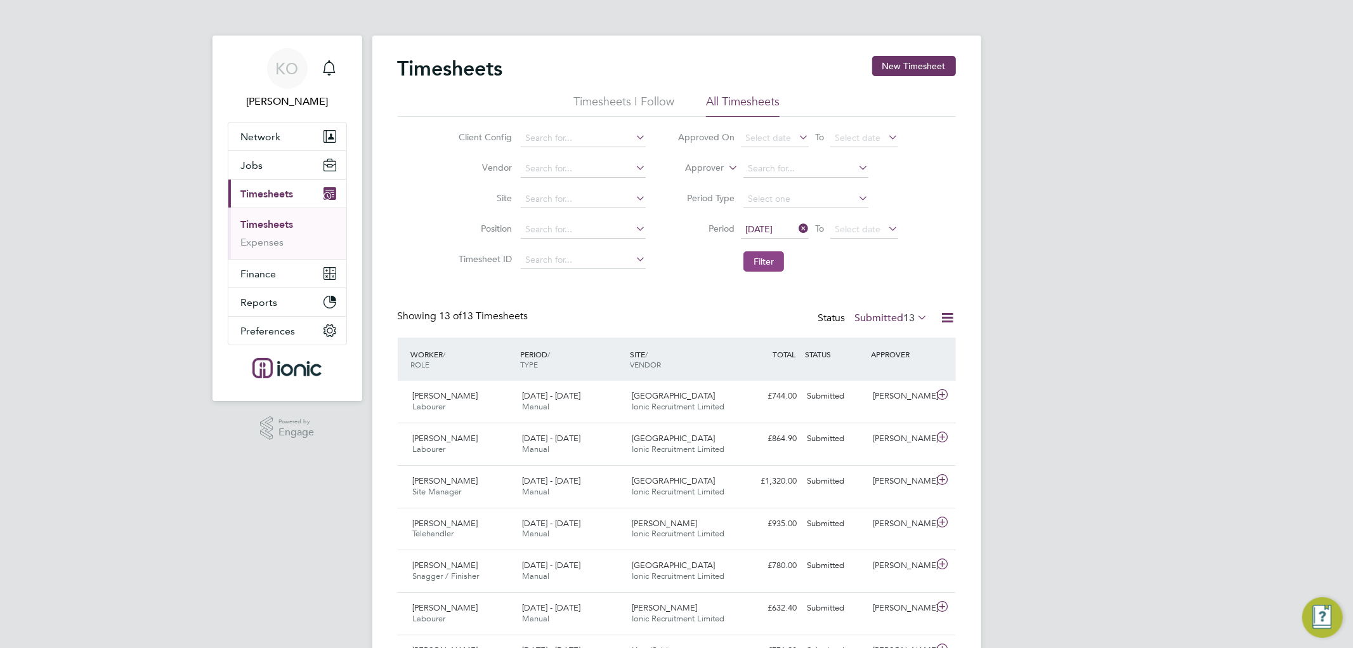
click at [769, 261] on button "Filter" at bounding box center [764, 261] width 41 height 20
click at [905, 314] on span "13" at bounding box center [909, 318] width 11 height 13
click at [908, 313] on span "13" at bounding box center [909, 318] width 11 height 13
click at [265, 157] on button "Jobs" at bounding box center [287, 165] width 118 height 28
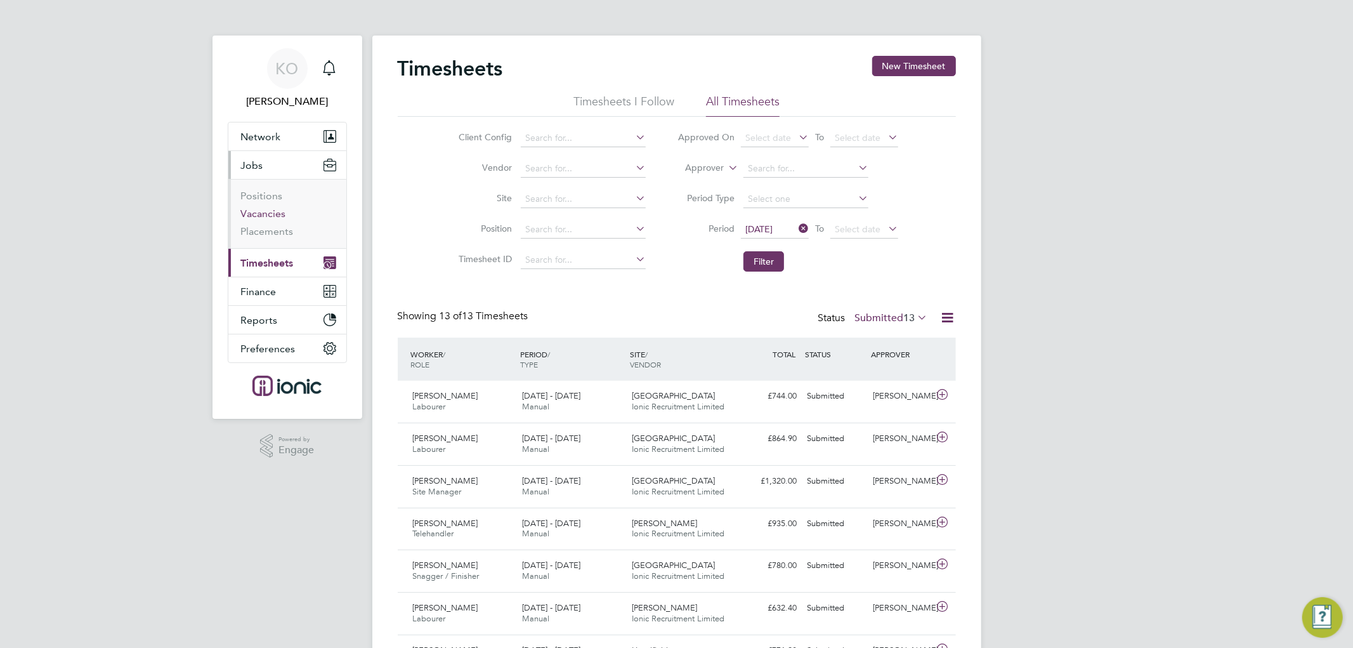
click at [265, 210] on link "Vacancies" at bounding box center [263, 213] width 45 height 12
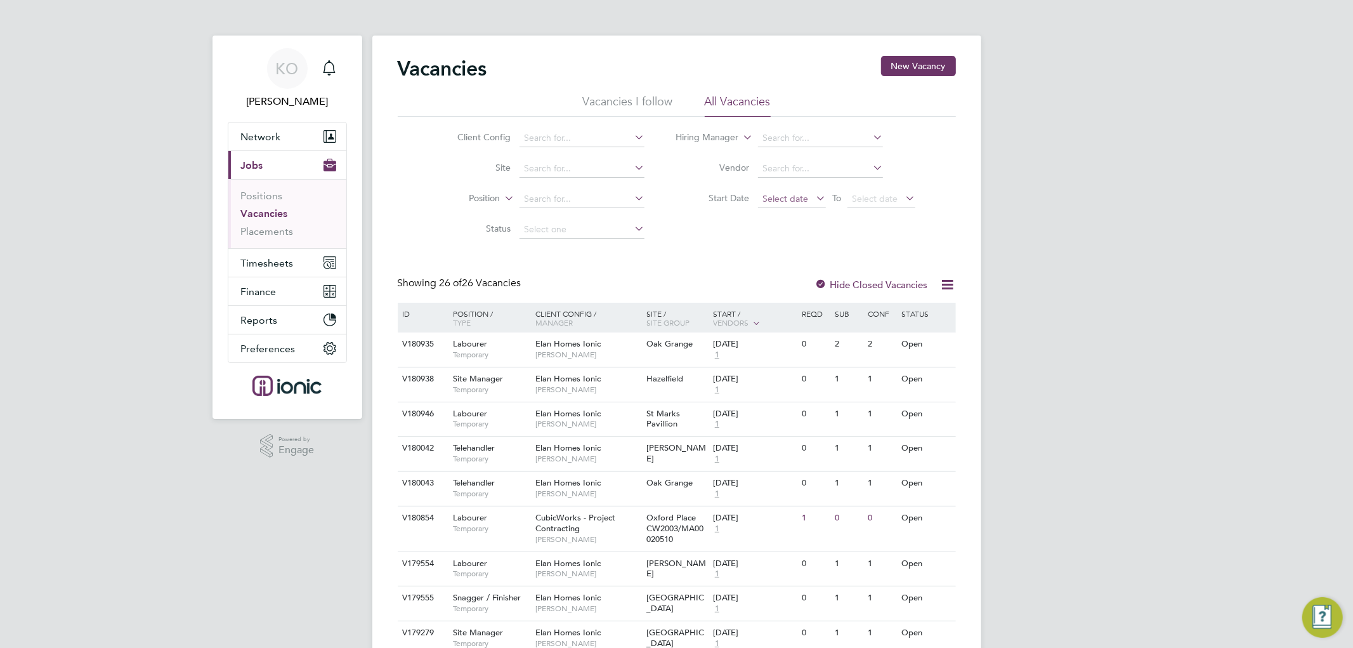
click at [782, 197] on span "Select date" at bounding box center [786, 198] width 46 height 11
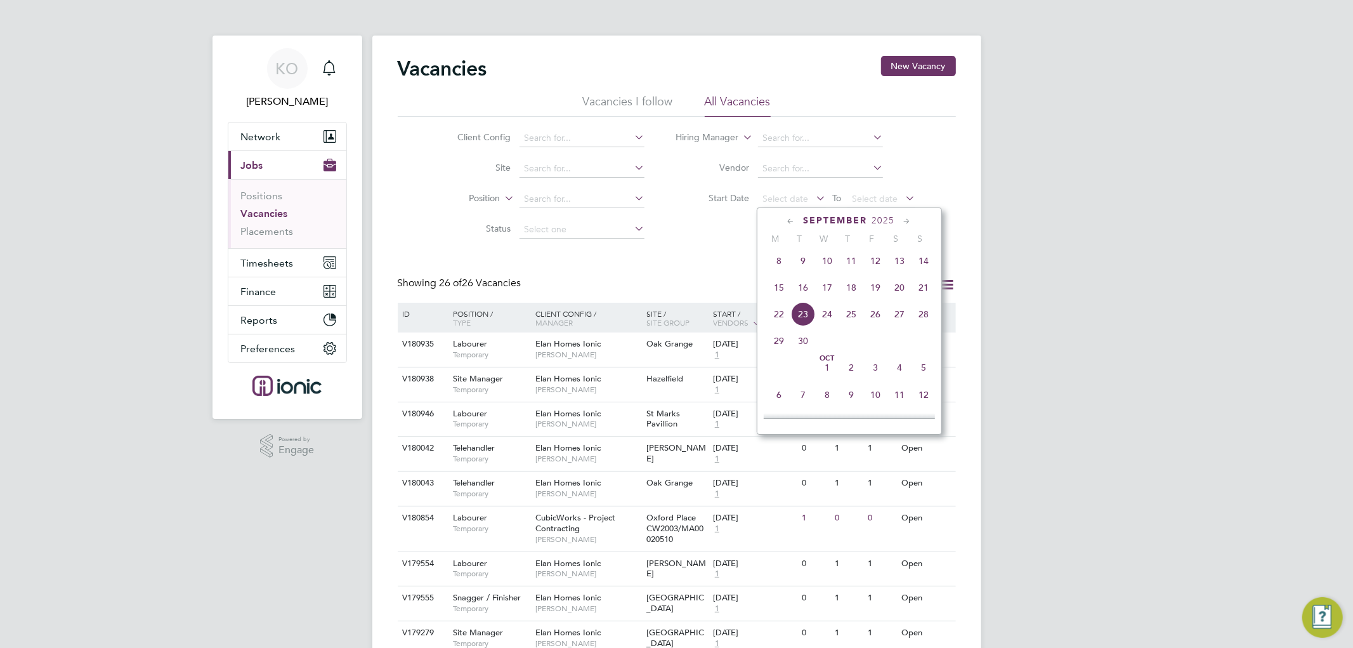
click at [775, 296] on span "15" at bounding box center [779, 287] width 24 height 24
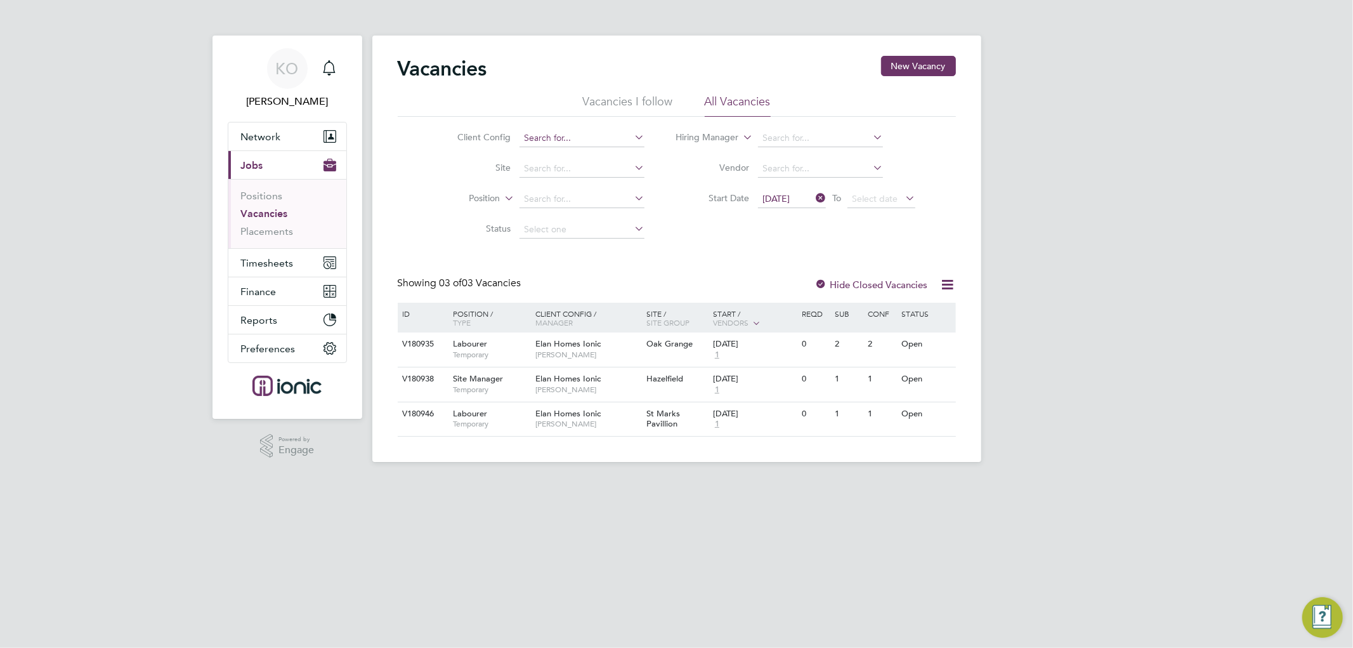
click at [565, 134] on input at bounding box center [582, 138] width 125 height 18
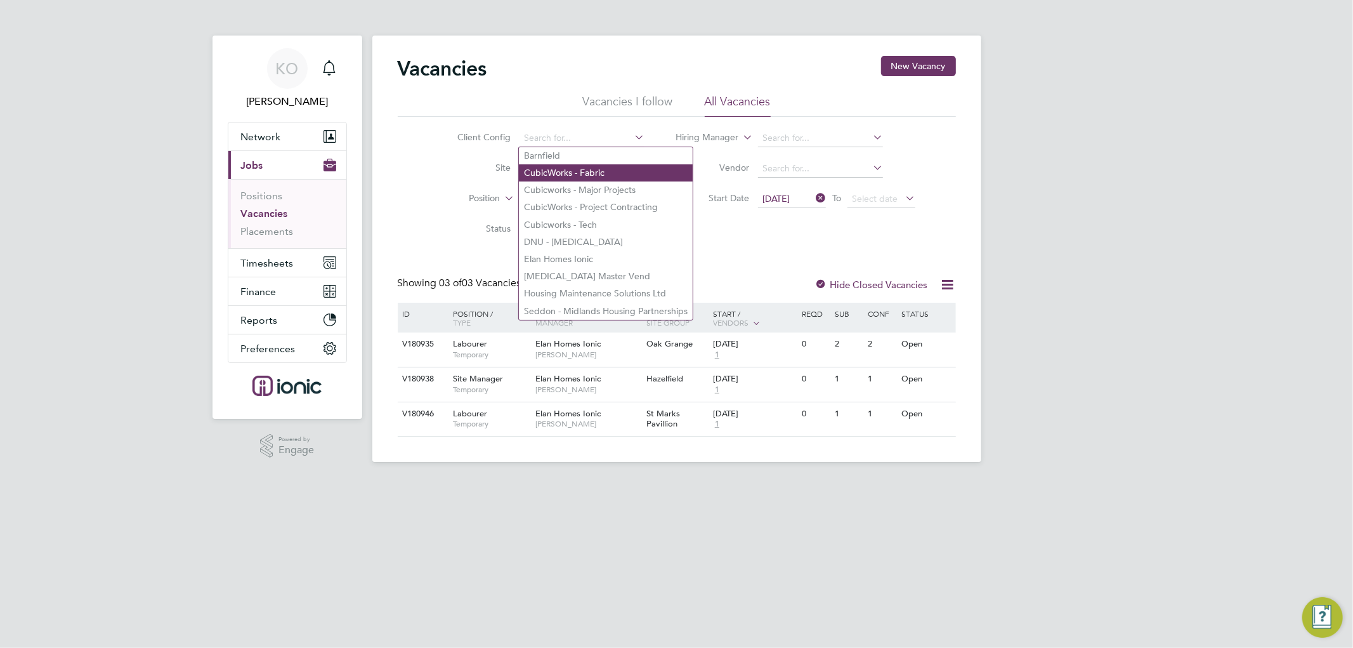
click at [572, 173] on li "CubicWorks - Fabric" at bounding box center [606, 172] width 174 height 17
type input "CubicWorks - Fabric"
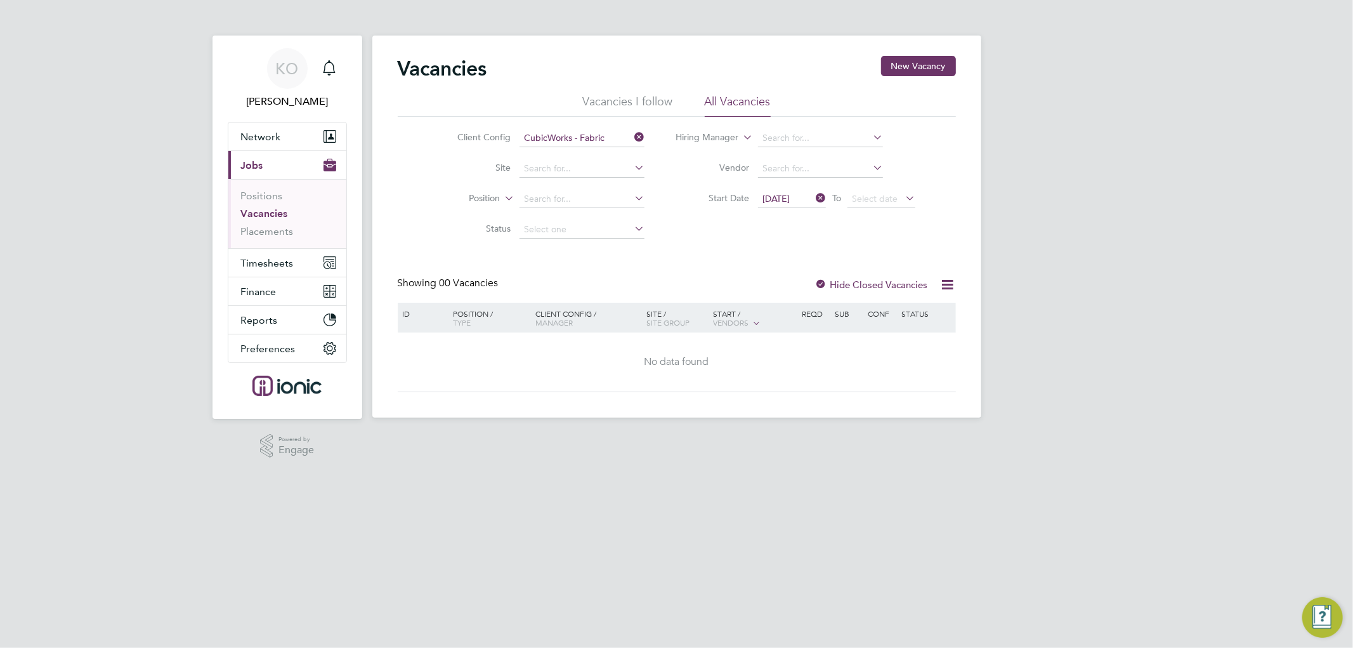
click at [813, 197] on icon at bounding box center [813, 198] width 0 height 18
click at [677, 239] on div "Client Config CubicWorks - Fabric Site Position Status Hiring Manager Vendor St…" at bounding box center [677, 181] width 558 height 128
click at [565, 134] on input at bounding box center [582, 138] width 125 height 18
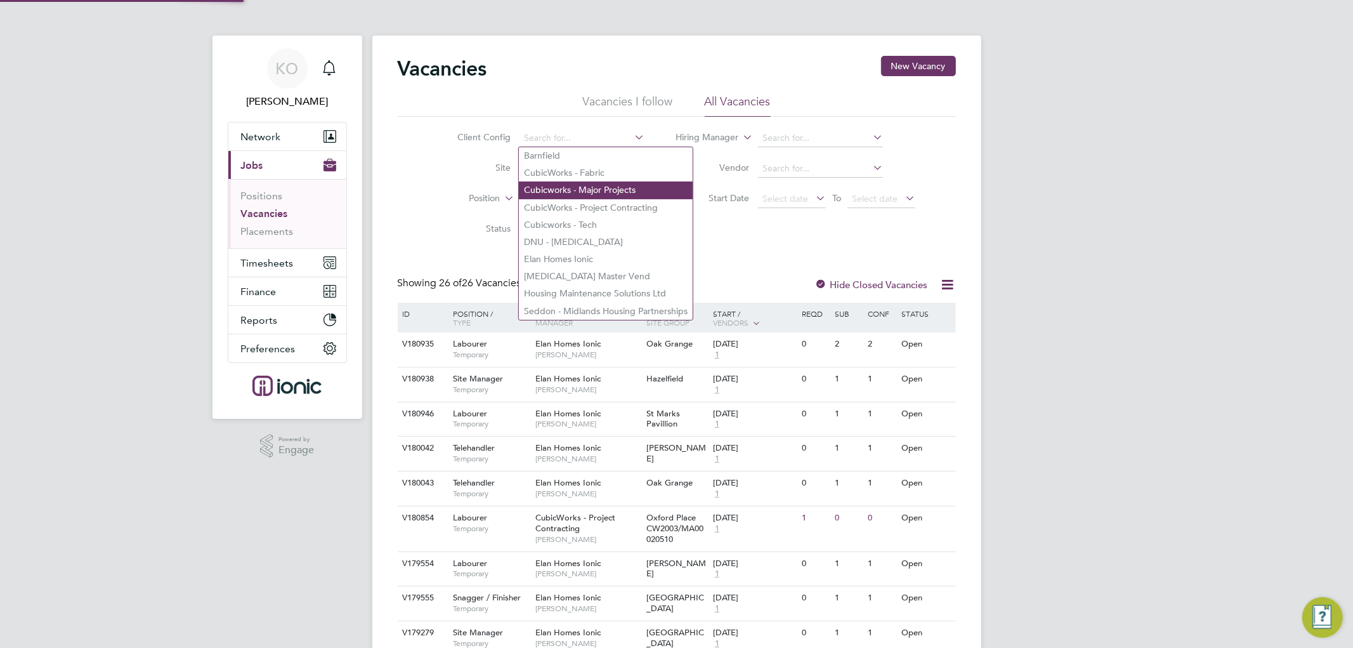
click at [584, 185] on li "Cubicworks - Major Projects" at bounding box center [606, 189] width 174 height 17
type input "Cubicworks - Major Projects"
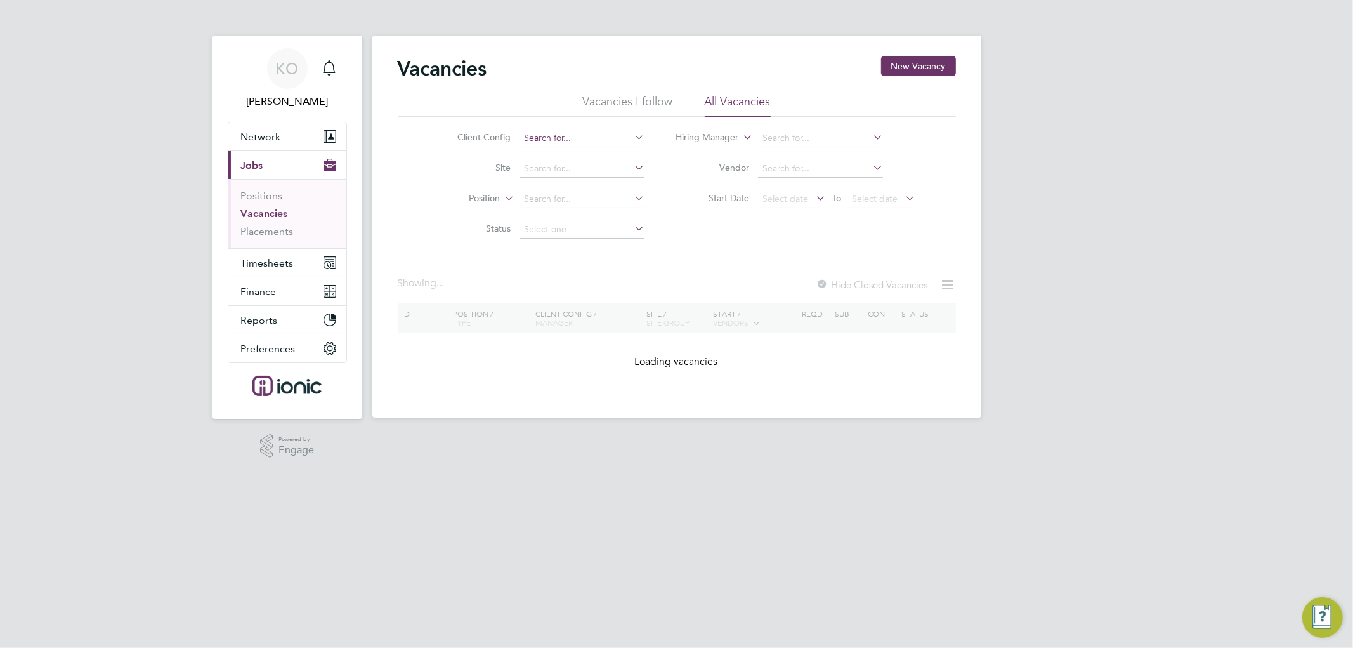
click at [568, 136] on input at bounding box center [582, 138] width 125 height 18
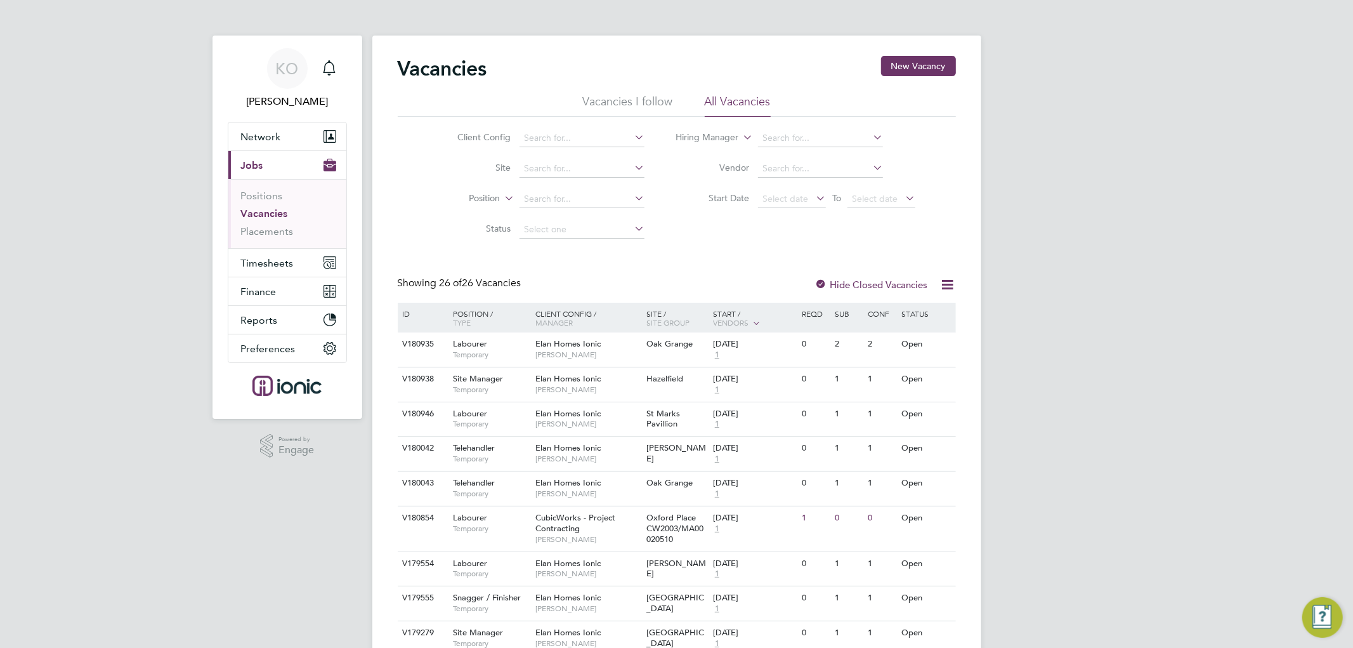
click at [595, 204] on li "CubicWorks - Project Contracting" at bounding box center [606, 207] width 174 height 17
type input "CubicWorks - Project Contracting"
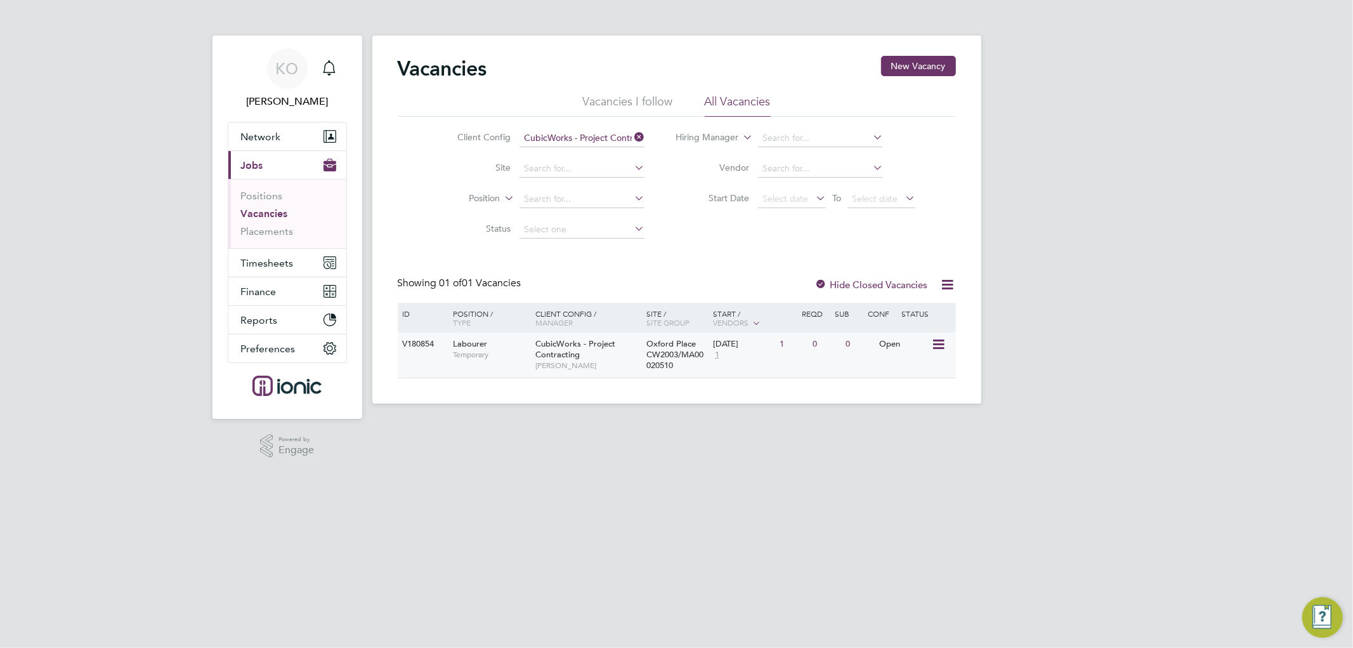
click at [935, 345] on icon at bounding box center [938, 344] width 13 height 15
click at [908, 415] on li "Update Status" at bounding box center [908, 409] width 74 height 18
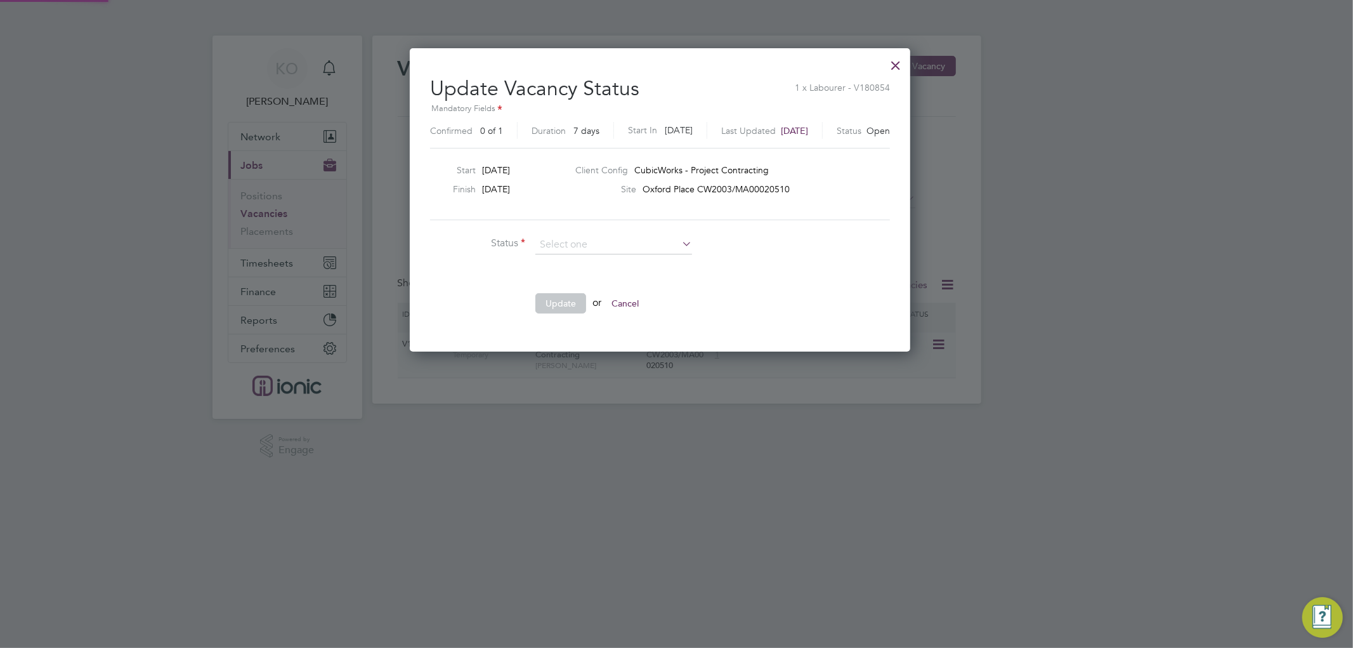
scroll to position [302, 533]
click at [603, 259] on li "Completed" at bounding box center [614, 261] width 158 height 16
type input "Completed"
click at [550, 306] on button "Update" at bounding box center [561, 303] width 51 height 20
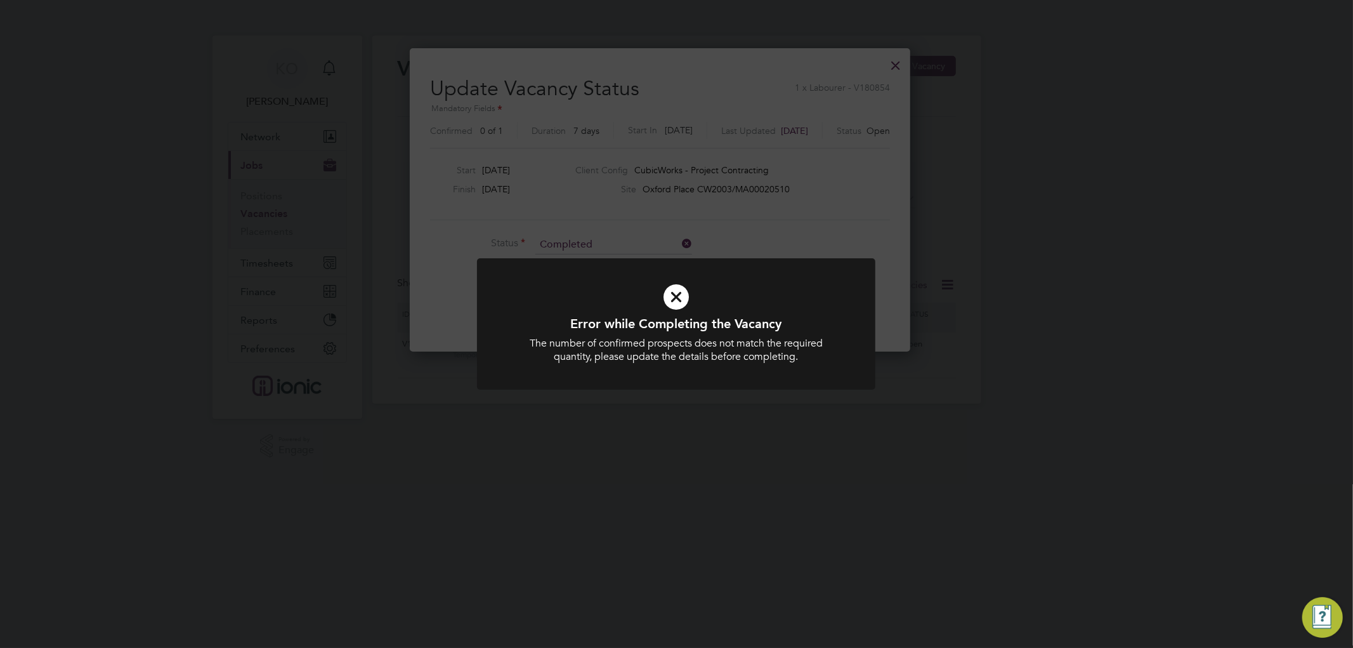
click at [796, 240] on div "Error while Completing the Vacancy The number of confirmed prospects does not m…" at bounding box center [676, 324] width 1353 height 648
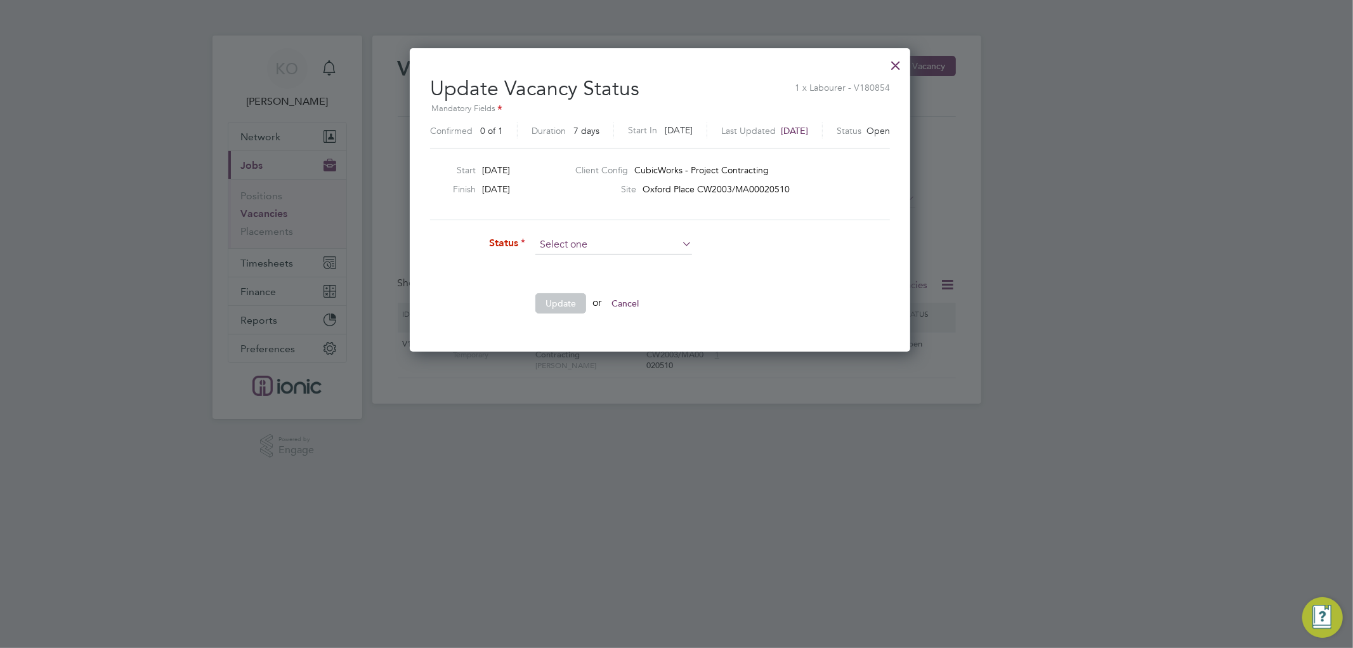
click at [616, 245] on input at bounding box center [614, 244] width 157 height 19
click at [612, 281] on li "Closed" at bounding box center [614, 278] width 158 height 16
type input "Closed"
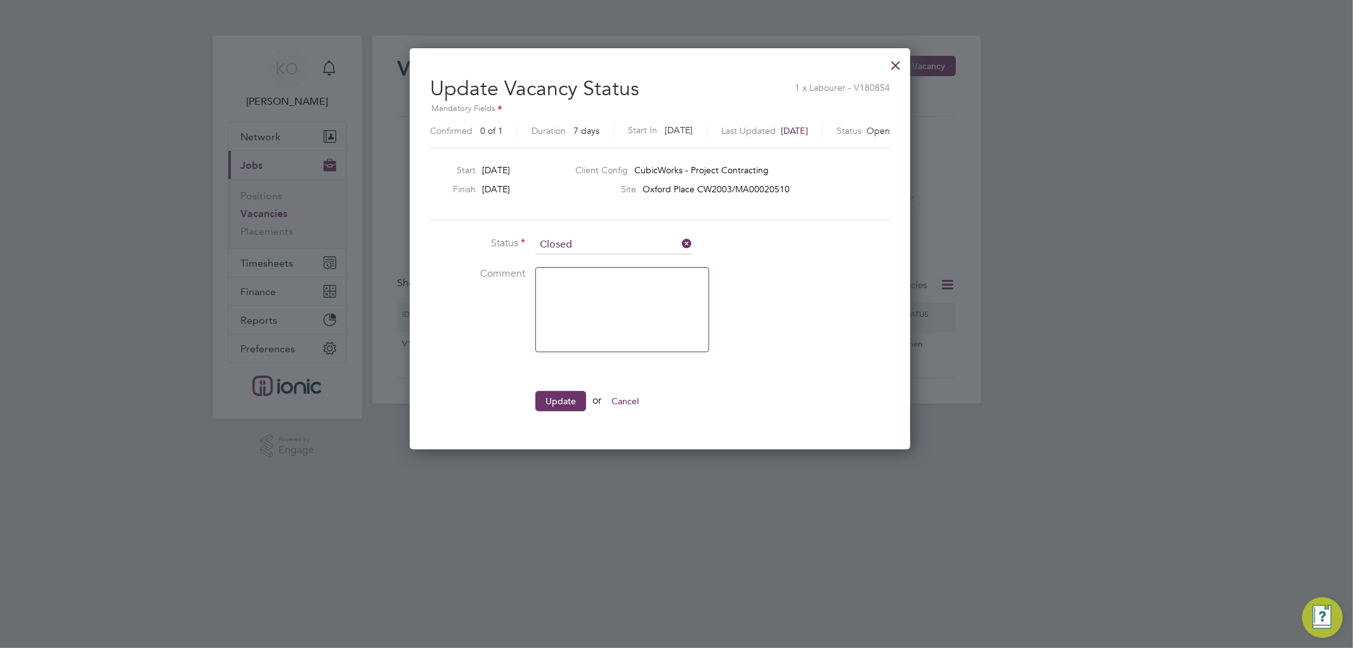
click at [600, 290] on textarea at bounding box center [623, 309] width 174 height 85
type textarea "."
click at [555, 403] on button "Update" at bounding box center [561, 401] width 51 height 20
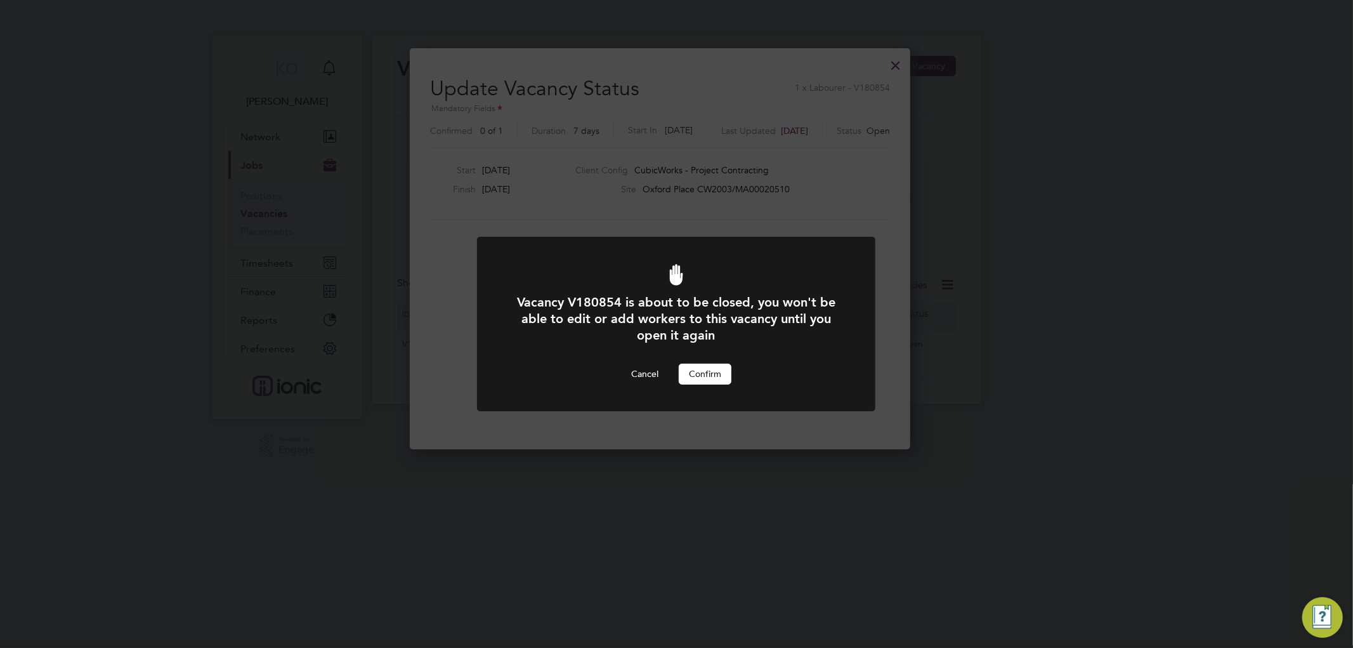
click at [711, 376] on button "Confirm" at bounding box center [705, 374] width 53 height 20
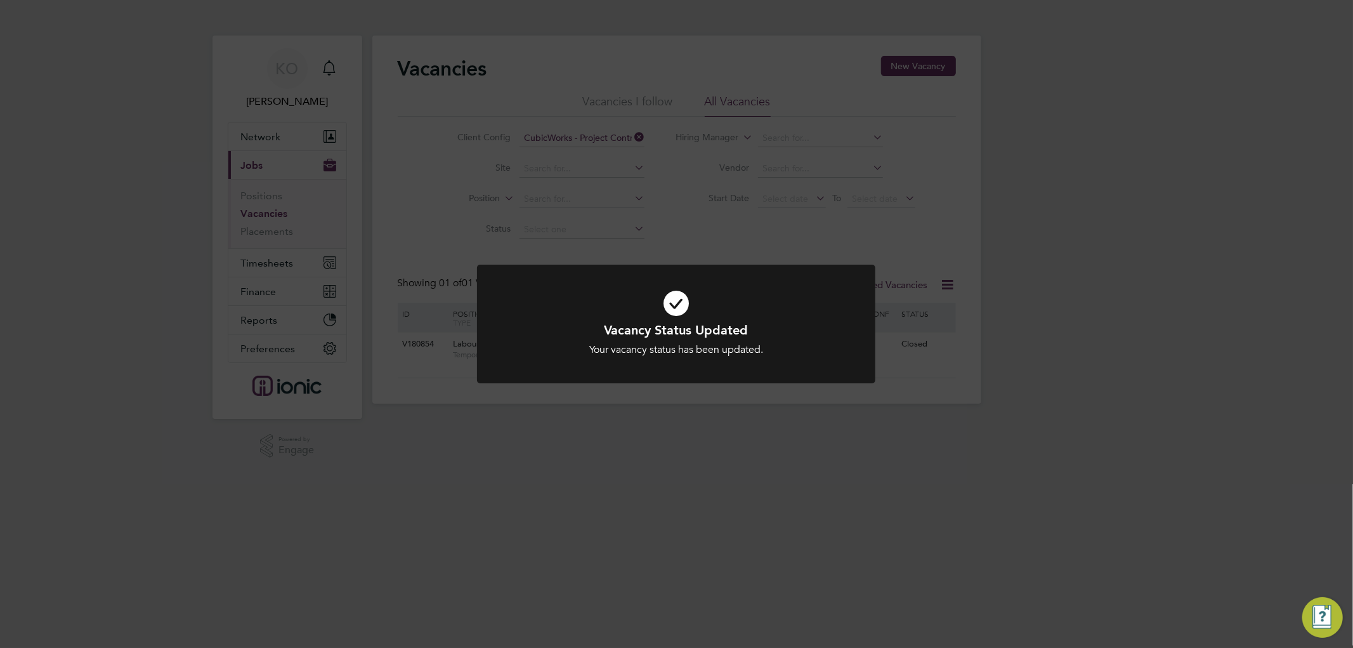
click at [928, 157] on div "Vacancy Status Updated Your vacancy status has been updated. Cancel Okay" at bounding box center [676, 324] width 1353 height 648
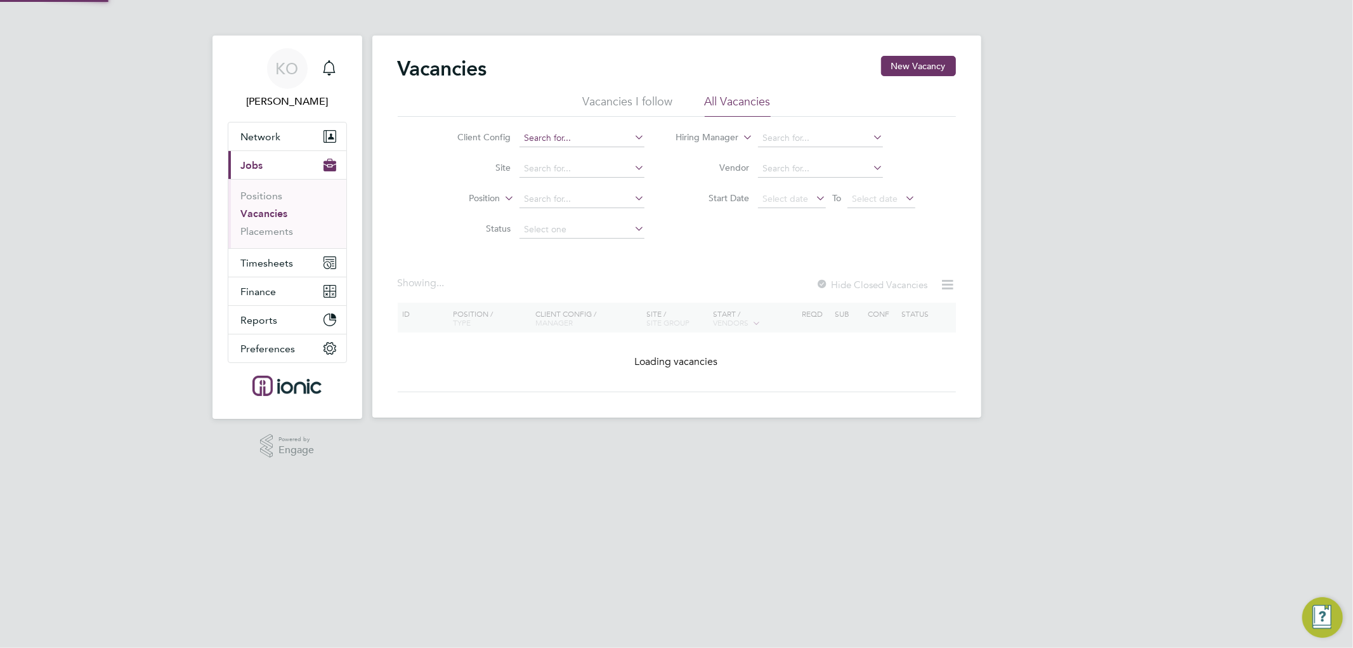
click at [612, 135] on input at bounding box center [582, 138] width 125 height 18
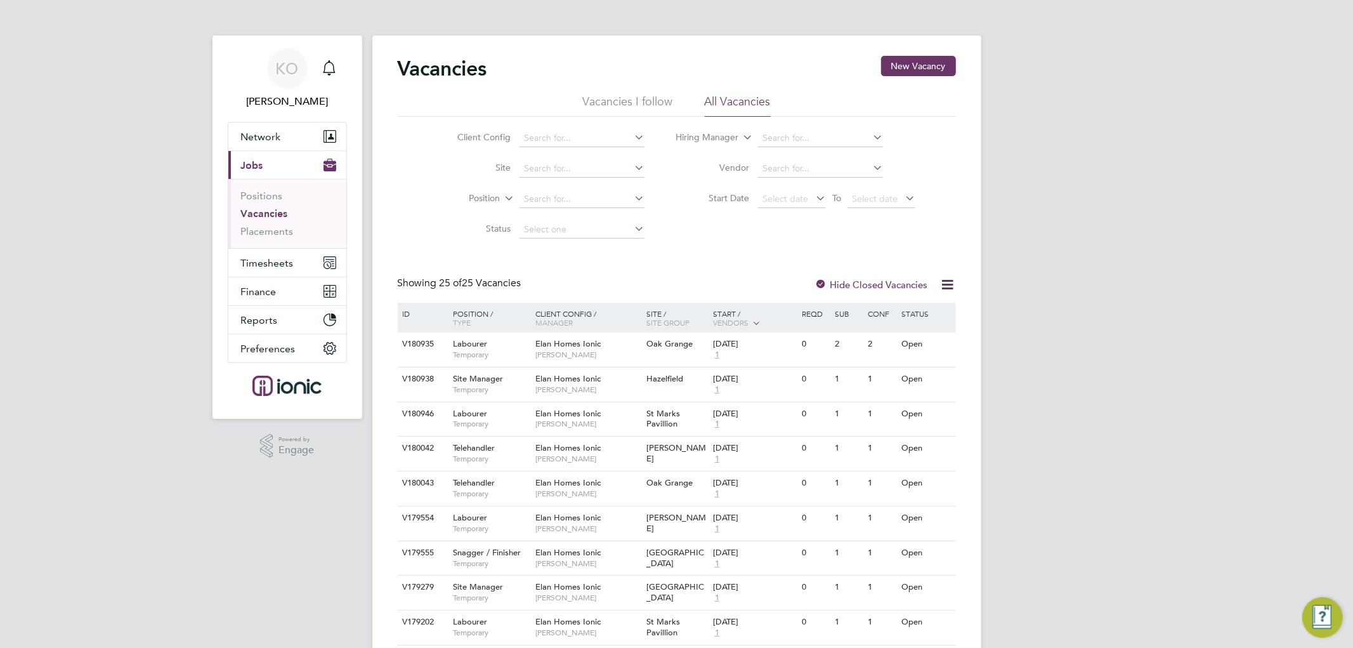
click at [581, 168] on li "CubicWorks - Fabric" at bounding box center [606, 172] width 174 height 17
type input "CubicWorks - Fabric"
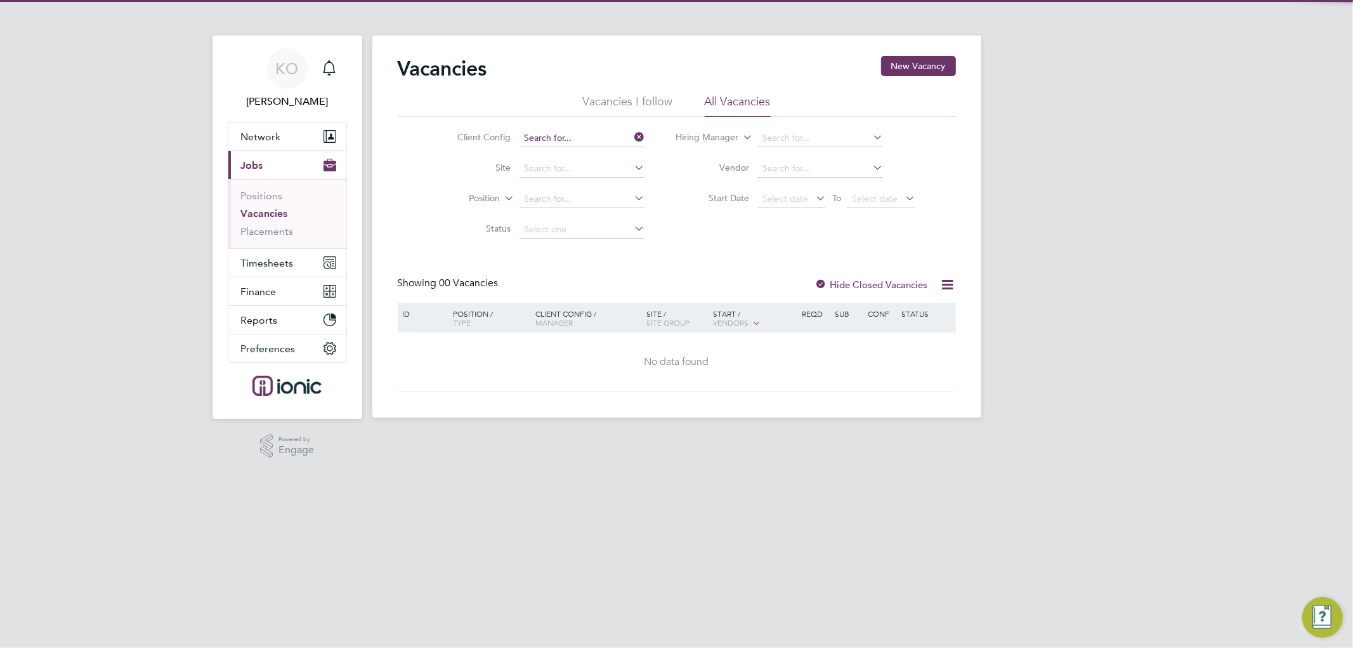
click at [593, 137] on input at bounding box center [582, 138] width 125 height 18
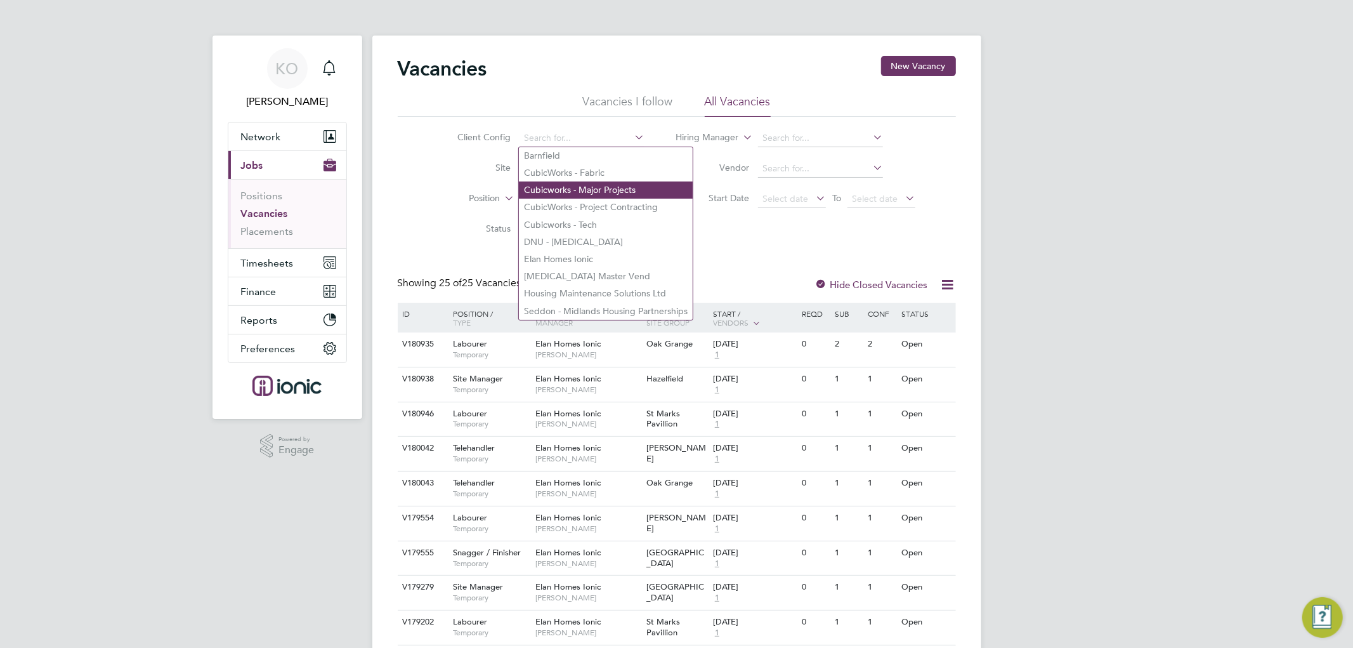
click at [584, 192] on li "Cubicworks - Major Projects" at bounding box center [606, 189] width 174 height 17
type input "Cubicworks - Major Projects"
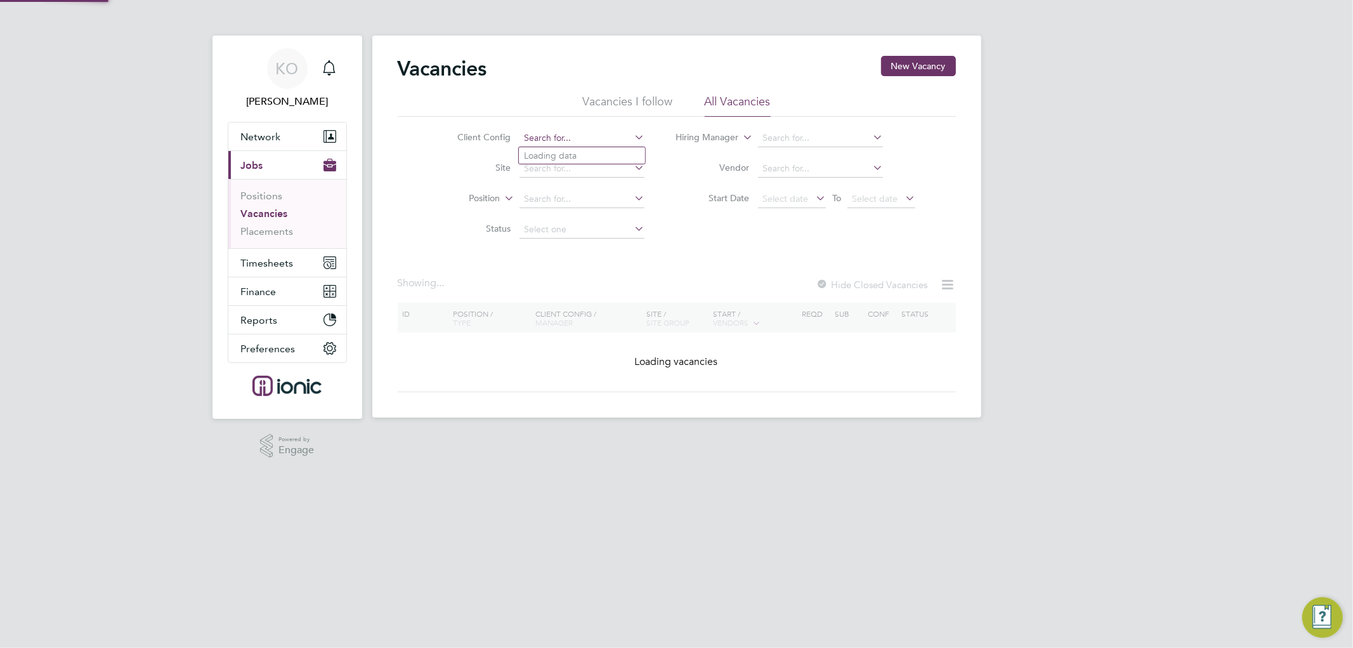
click at [604, 132] on input at bounding box center [582, 138] width 125 height 18
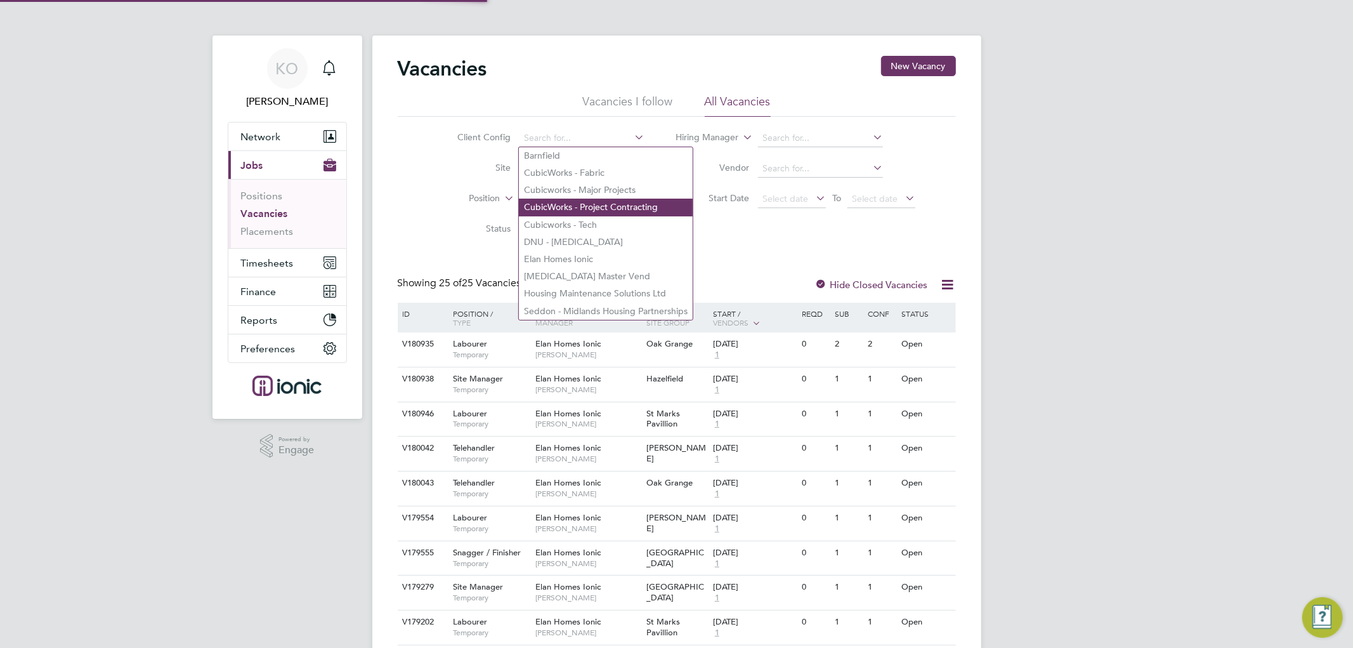
click at [586, 200] on li "CubicWorks - Project Contracting" at bounding box center [606, 207] width 174 height 17
type input "CubicWorks - Project Contracting"
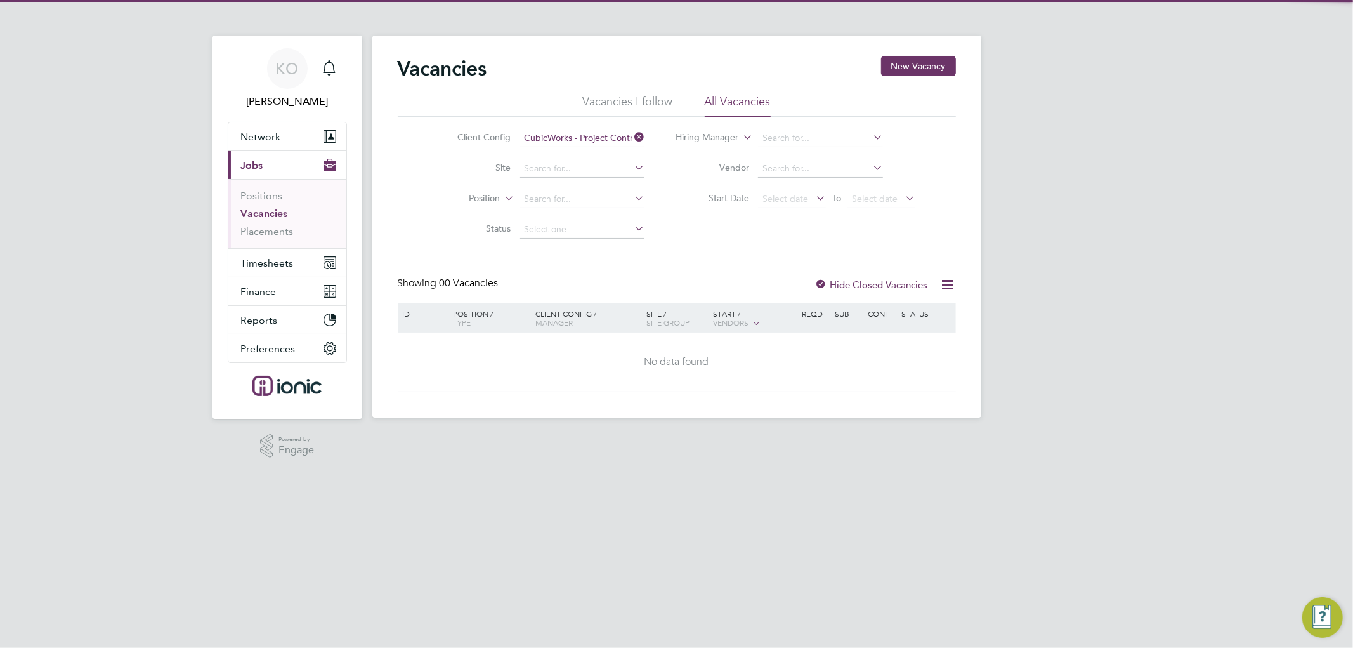
click at [690, 249] on div "Vacancies New Vacancy Vacancies I follow All Vacancies Client Config CubicWorks…" at bounding box center [677, 224] width 558 height 336
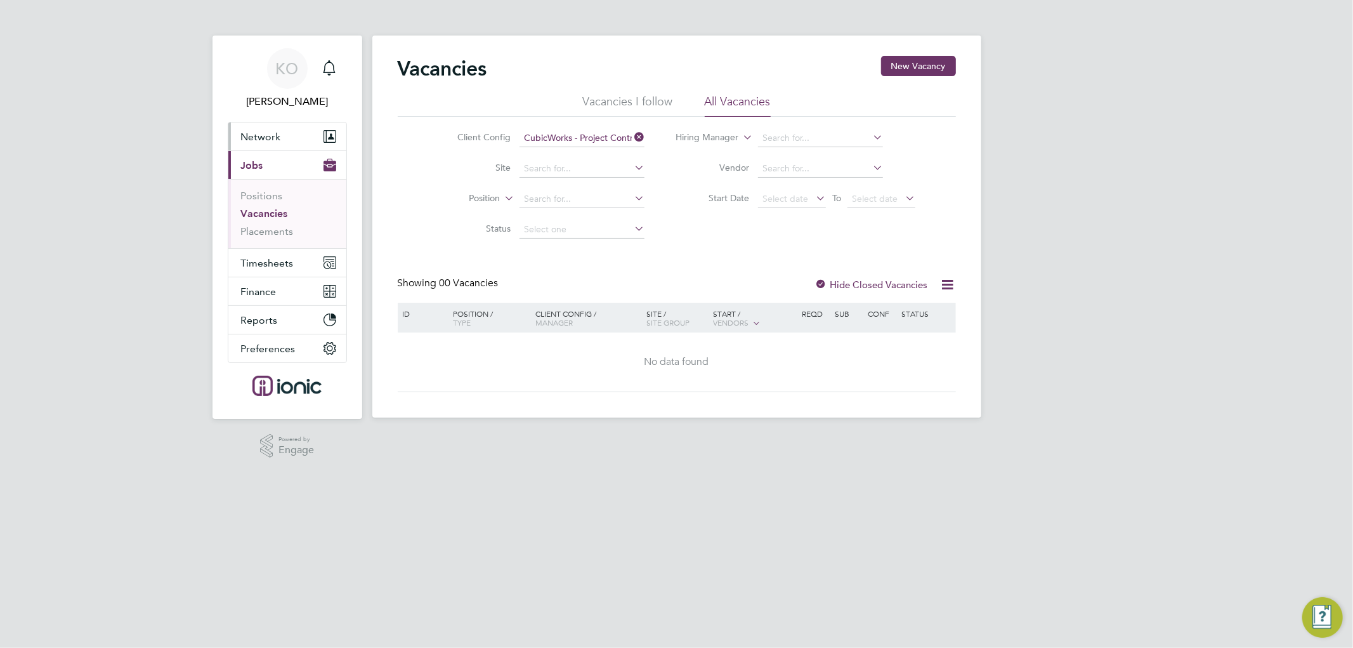
click at [271, 135] on span "Network" at bounding box center [261, 137] width 40 height 12
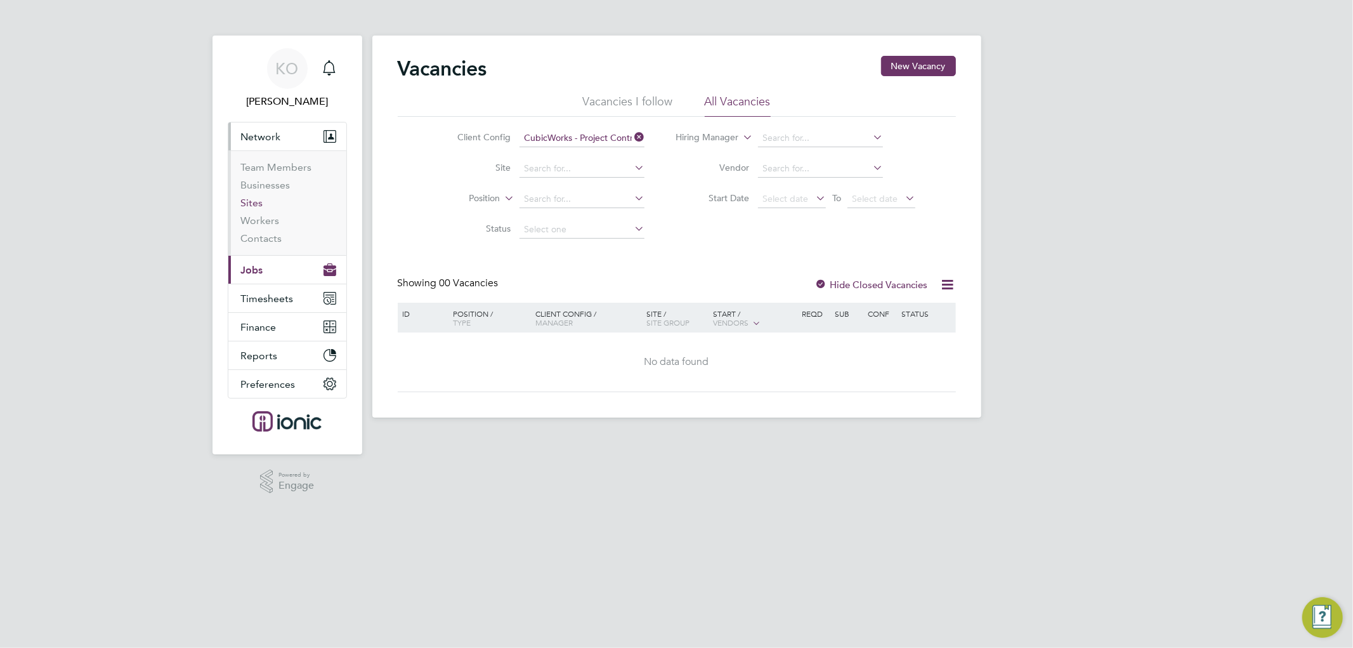
click at [256, 204] on link "Sites" at bounding box center [252, 203] width 22 height 12
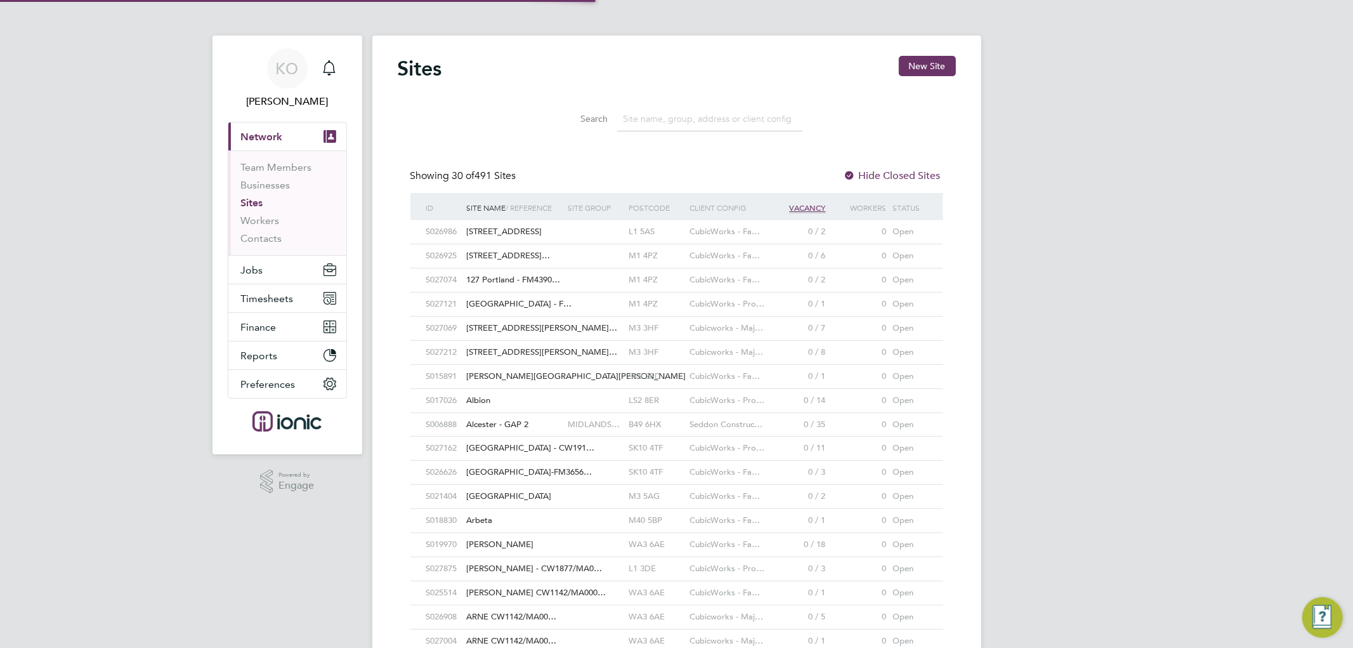
scroll to position [23, 62]
click at [666, 113] on input at bounding box center [709, 119] width 185 height 25
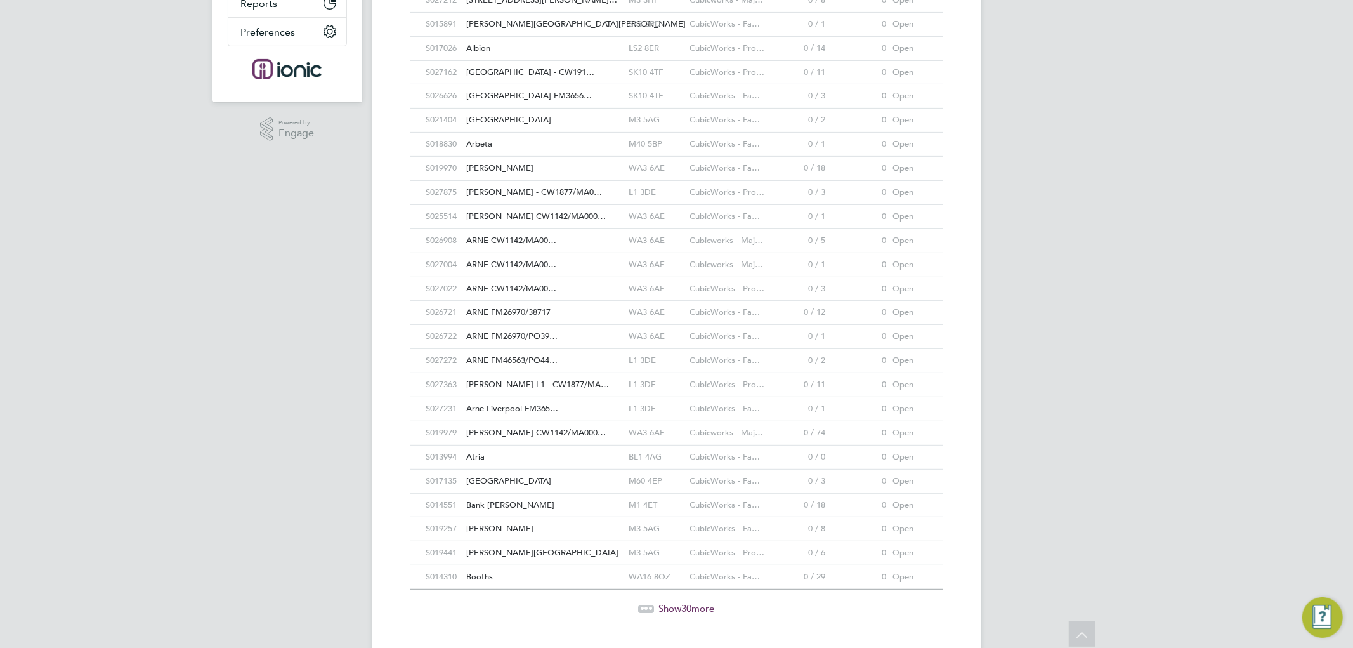
type input "cubic"
click at [570, 187] on div at bounding box center [595, 192] width 61 height 23
click at [517, 216] on span "Arne CW1142/MA000…" at bounding box center [537, 216] width 140 height 11
click at [518, 240] on span "ARNE CW1142/MA00…" at bounding box center [512, 240] width 90 height 11
click at [517, 263] on span "ARNE CW1142/MA00…" at bounding box center [512, 264] width 90 height 11
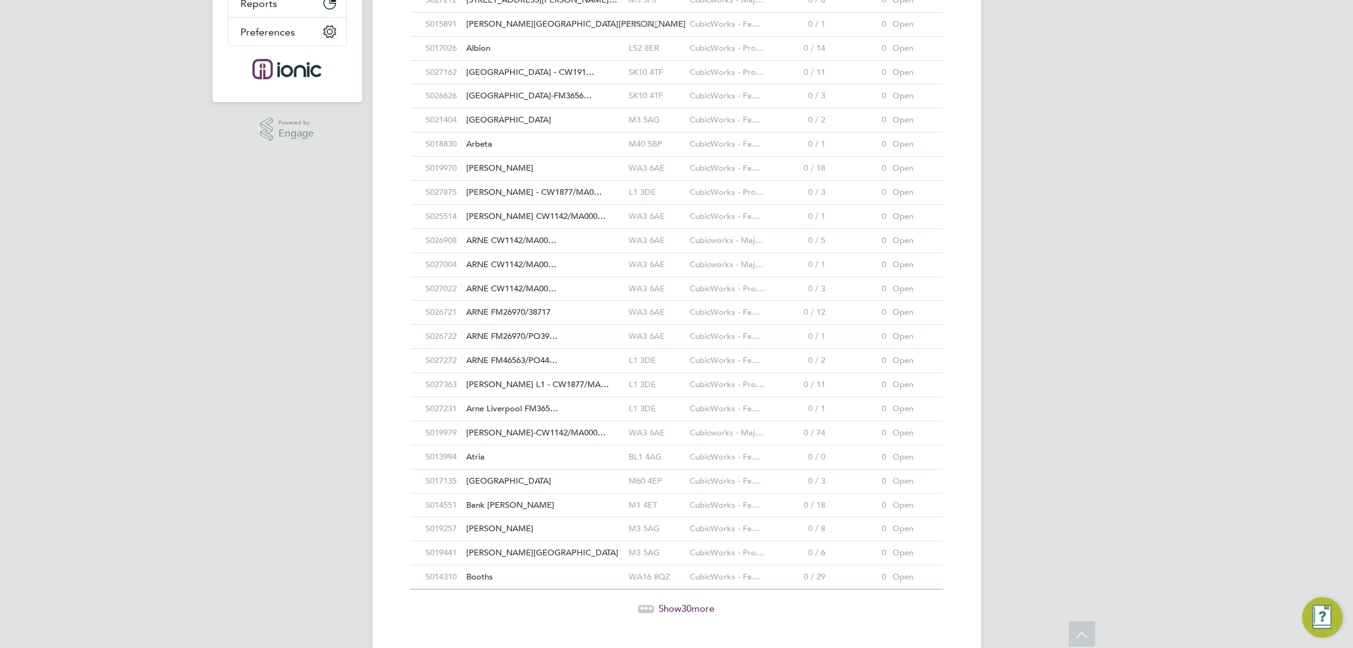
scroll to position [0, 0]
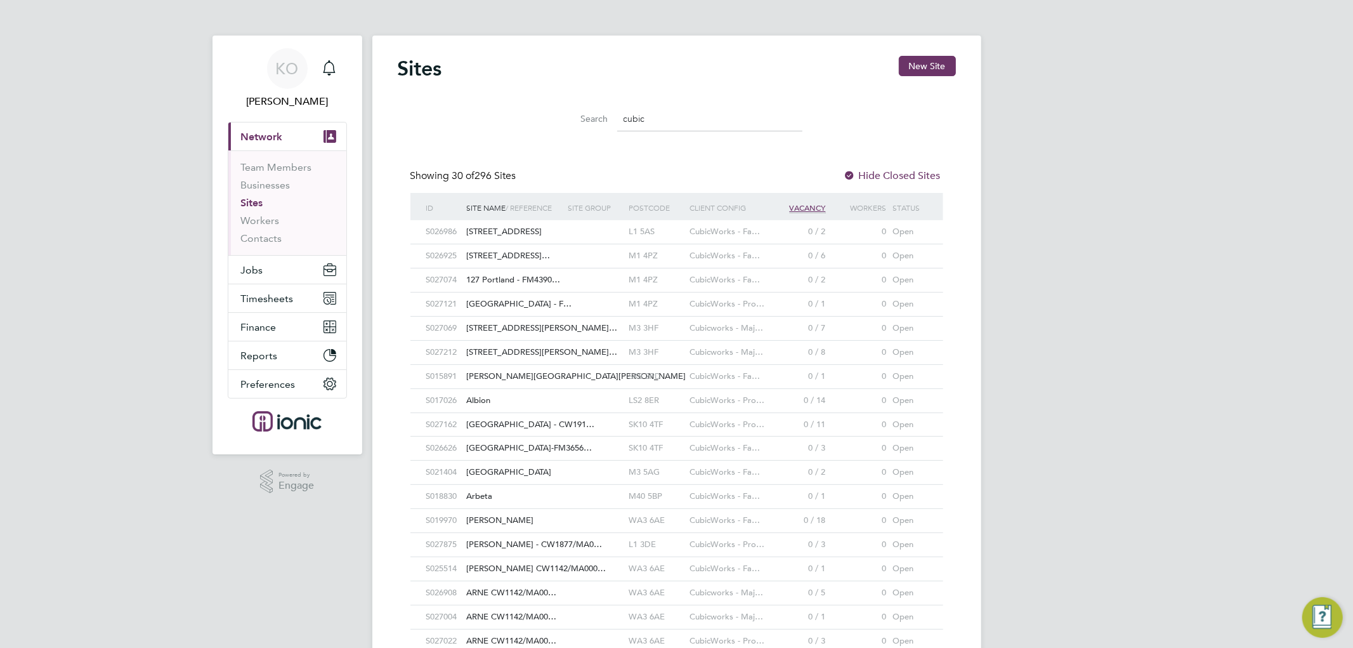
click at [694, 121] on input "cubic" at bounding box center [709, 119] width 185 height 25
click at [633, 174] on div "Showing 30 of 296 Sites Hide Closed Sites" at bounding box center [677, 180] width 533 height 23
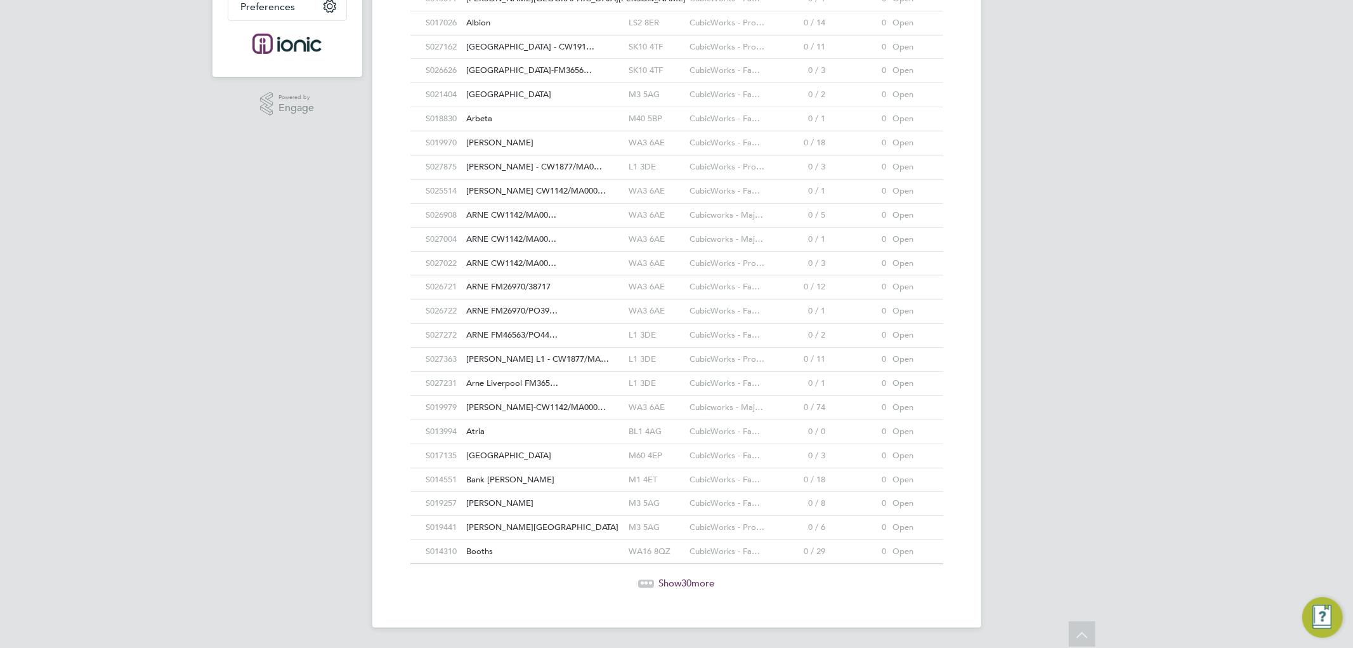
click at [680, 584] on span "Show 30 more" at bounding box center [687, 583] width 56 height 12
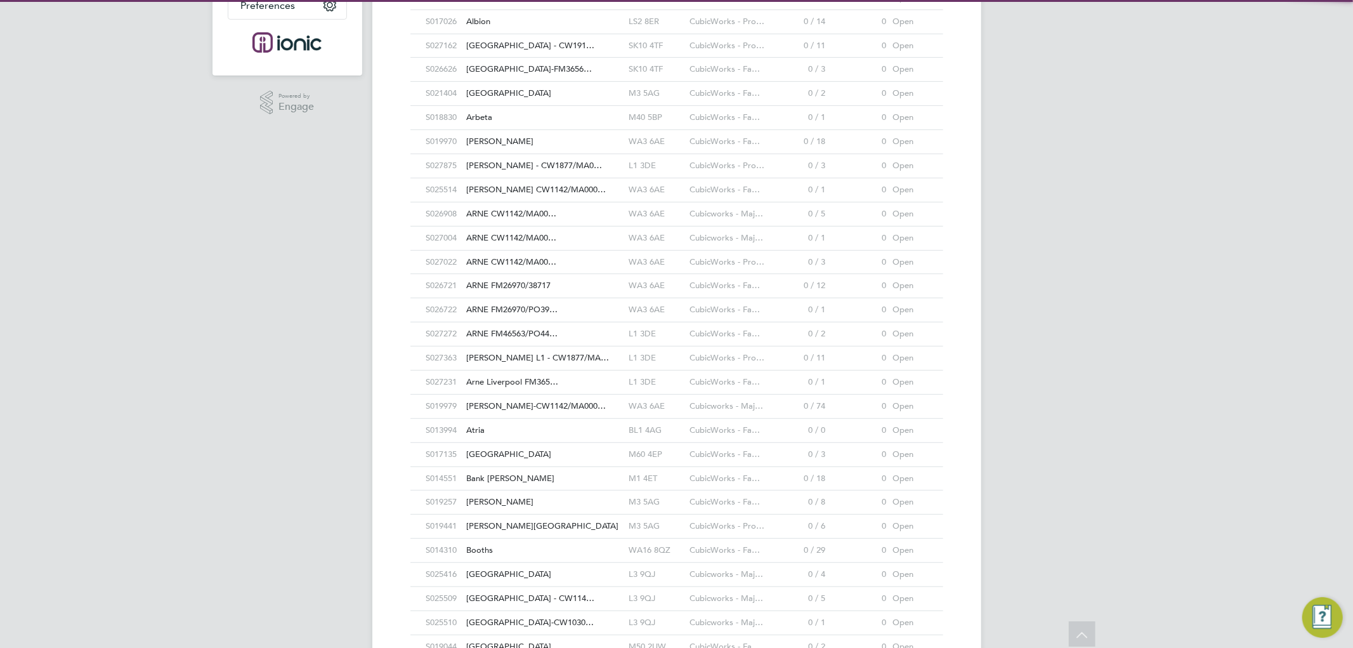
scroll to position [23, 62]
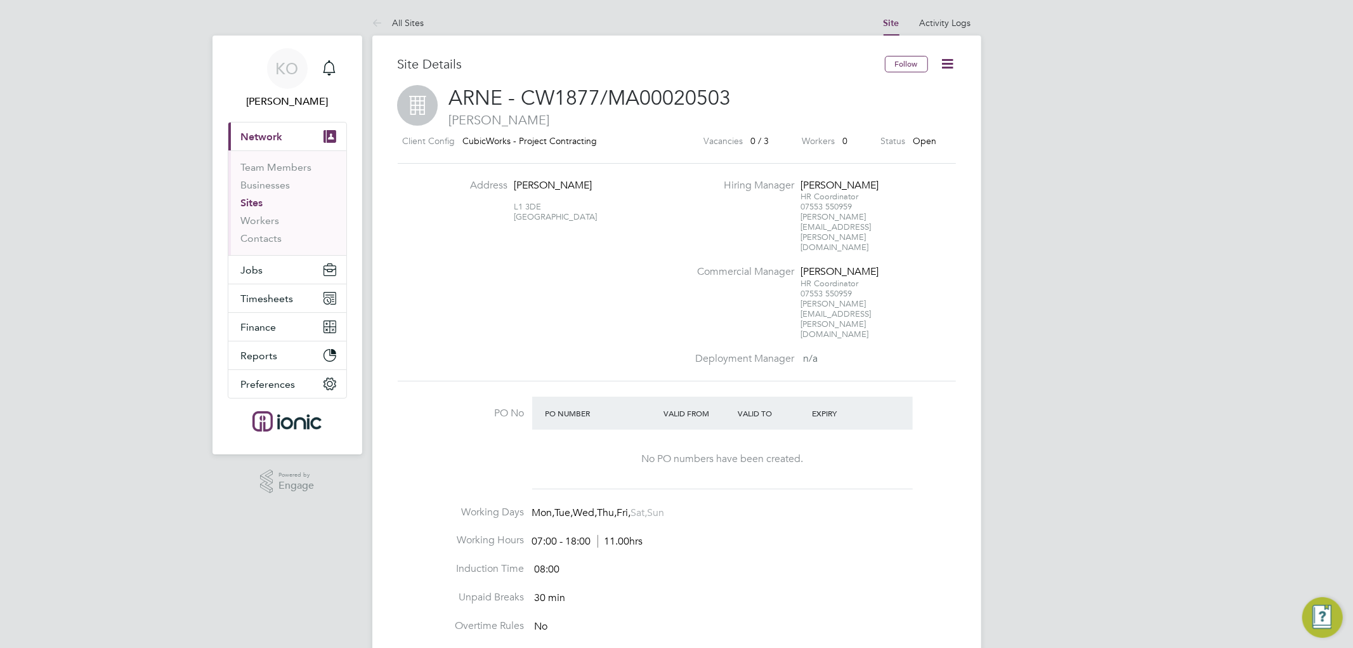
click at [947, 56] on icon at bounding box center [948, 64] width 16 height 16
click at [911, 124] on li "Close Site" at bounding box center [917, 130] width 72 height 18
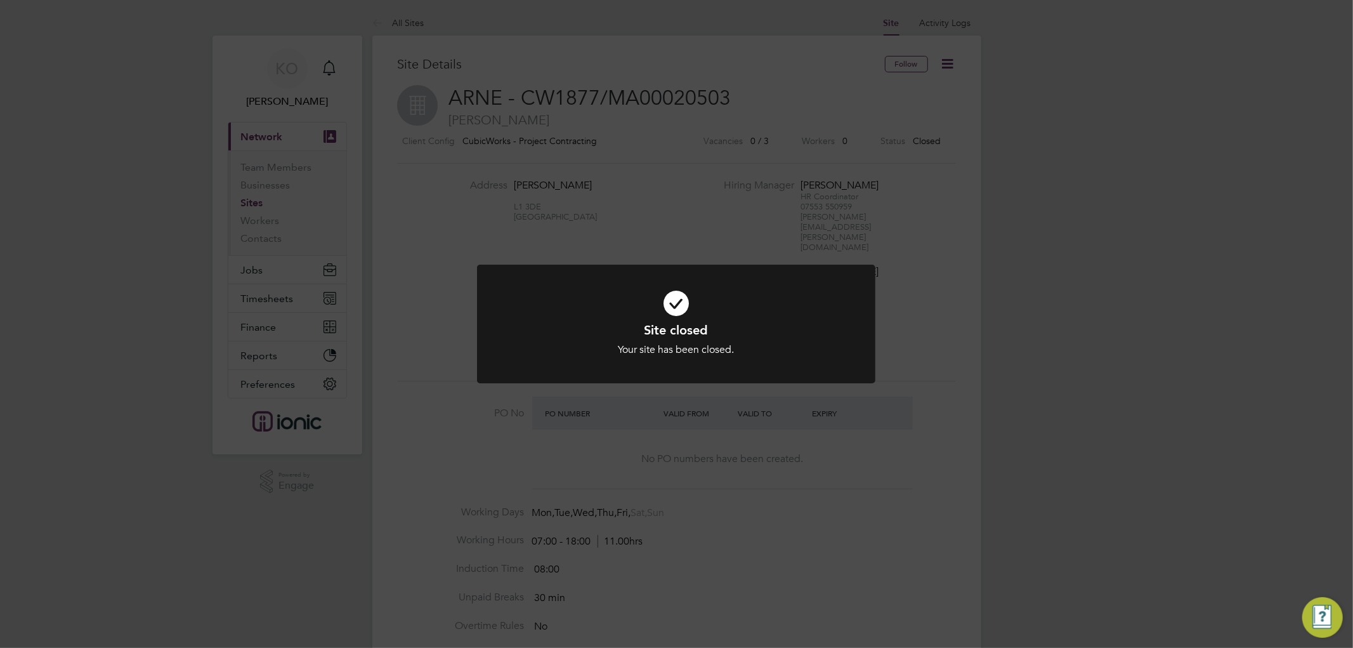
click at [652, 58] on div "Site closed Your site has been closed. Cancel Okay" at bounding box center [676, 324] width 1353 height 648
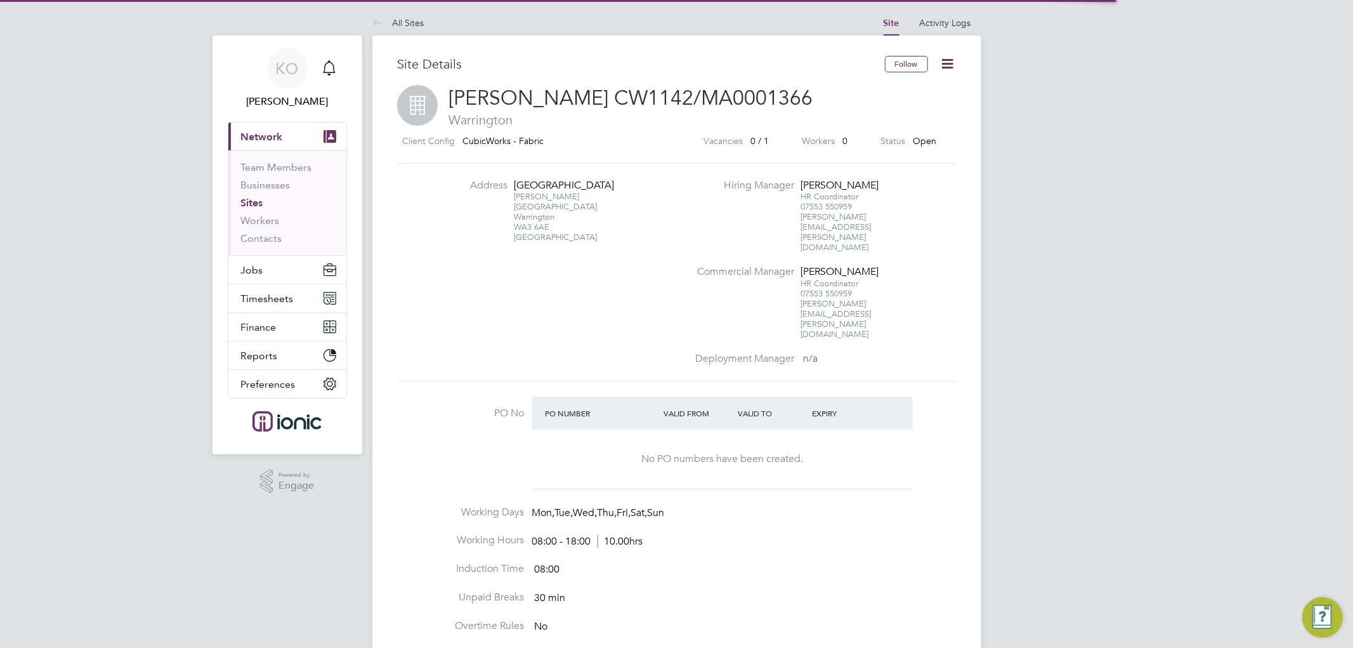
click at [949, 62] on icon at bounding box center [948, 64] width 16 height 16
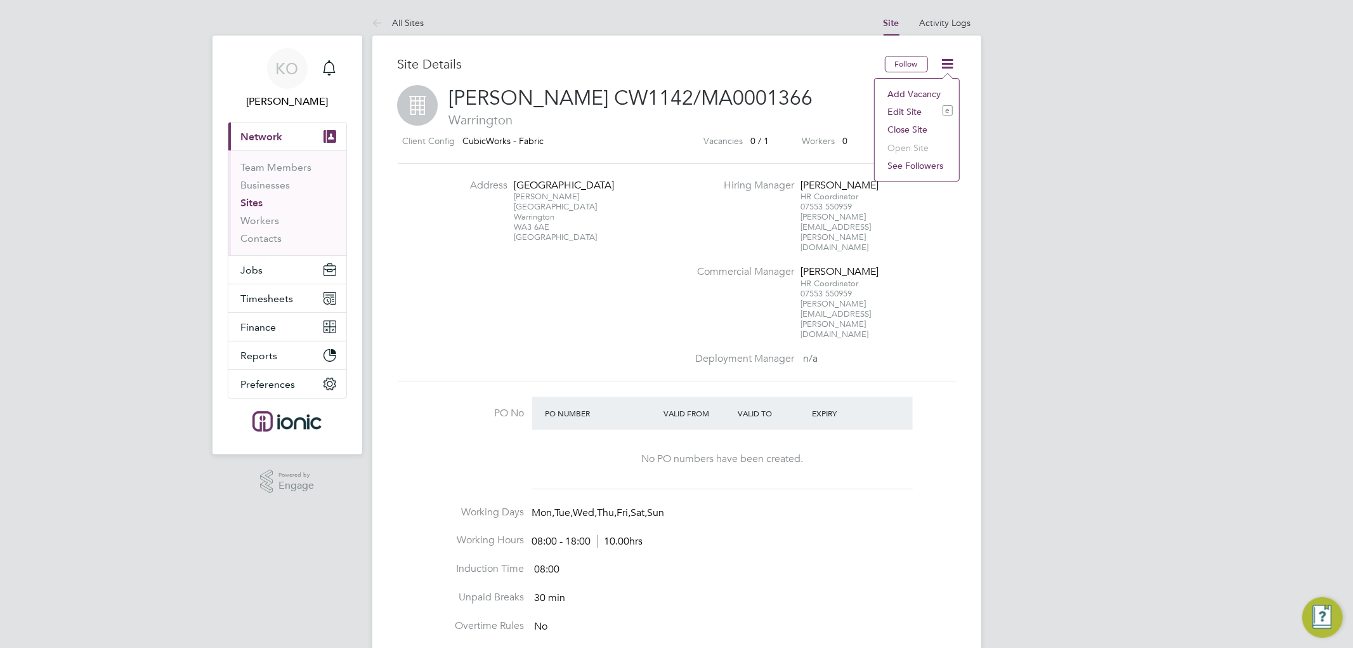
click at [897, 129] on li "Close Site" at bounding box center [917, 130] width 72 height 18
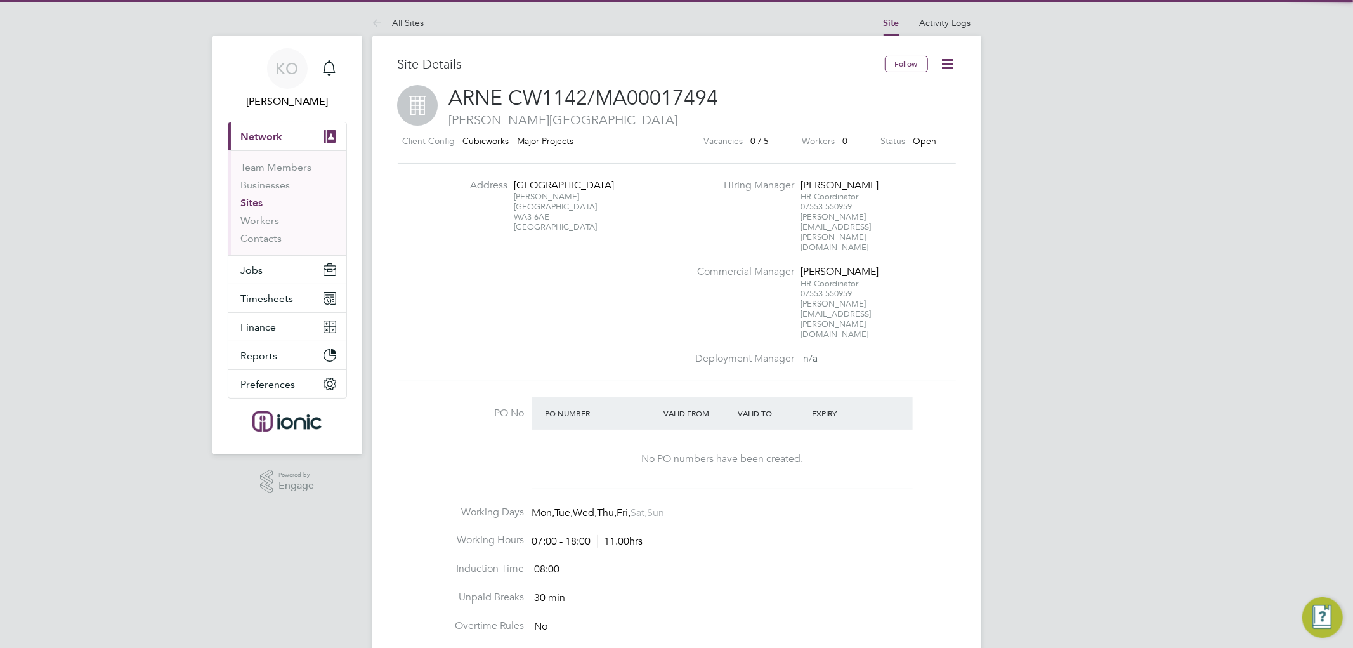
click at [944, 58] on icon at bounding box center [948, 64] width 16 height 16
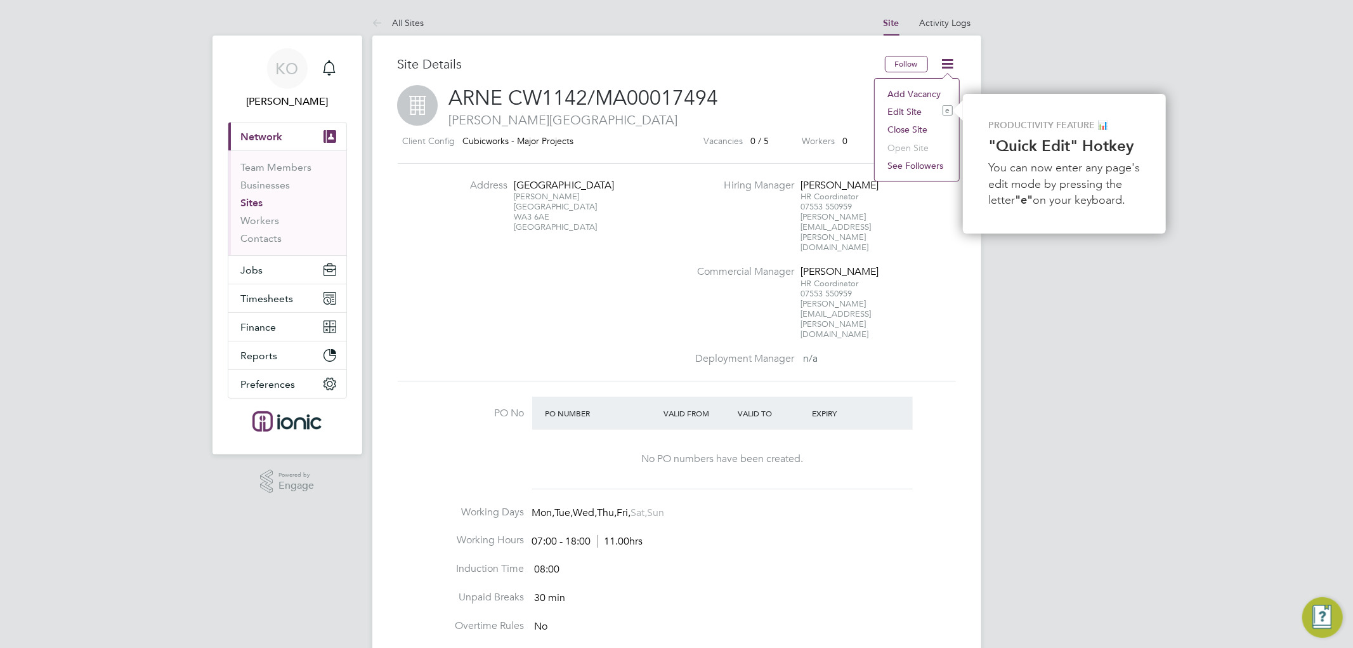
click at [911, 122] on li "Close Site" at bounding box center [917, 130] width 72 height 18
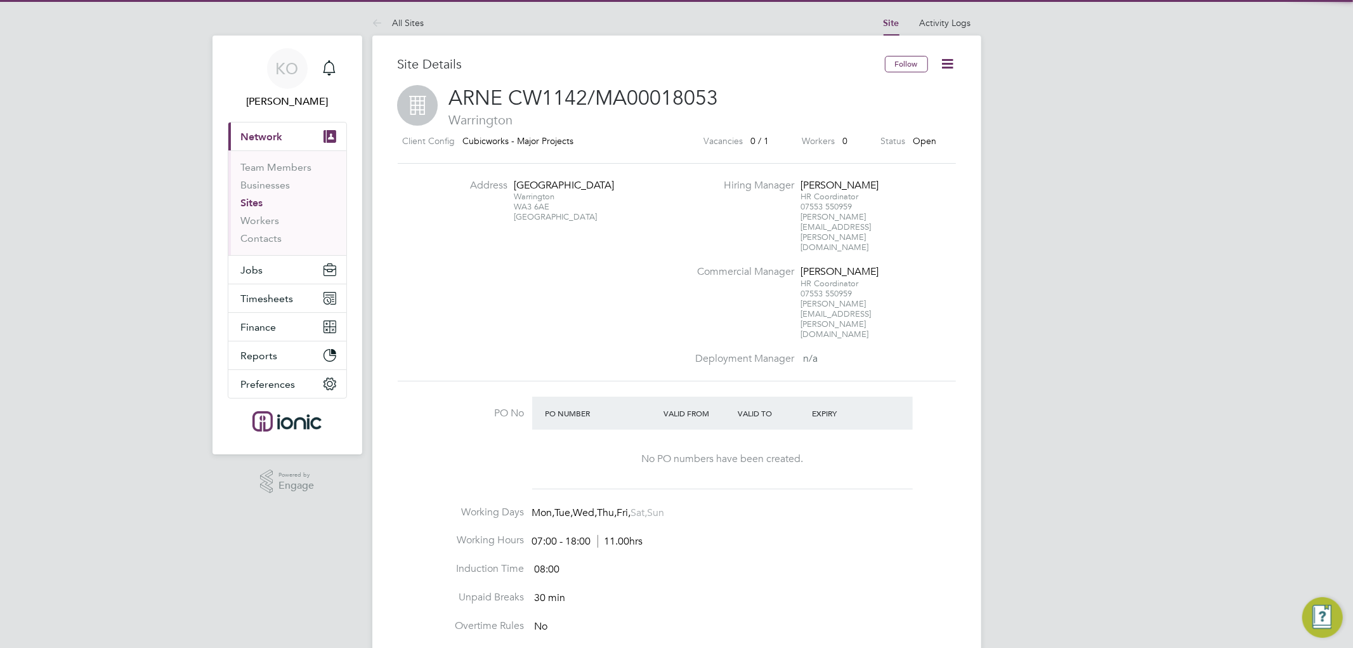
click at [949, 62] on icon at bounding box center [948, 64] width 16 height 16
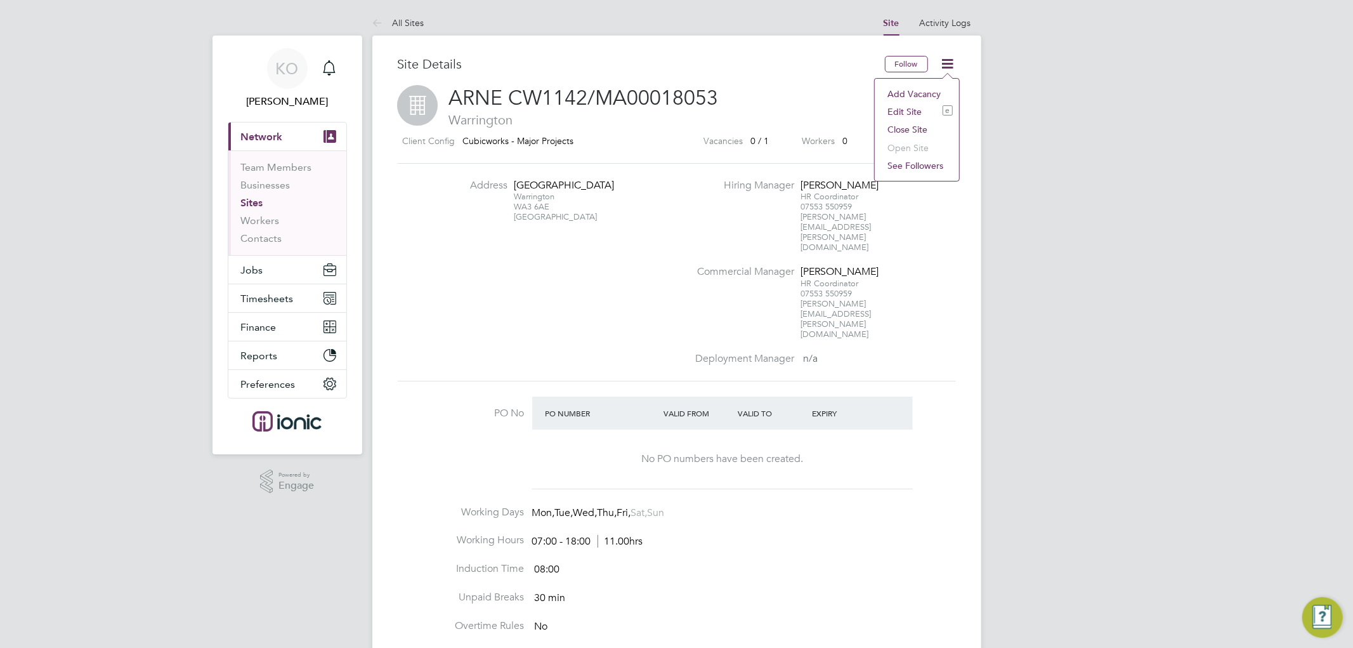
click at [904, 109] on li "Edit Site e" at bounding box center [917, 112] width 72 height 18
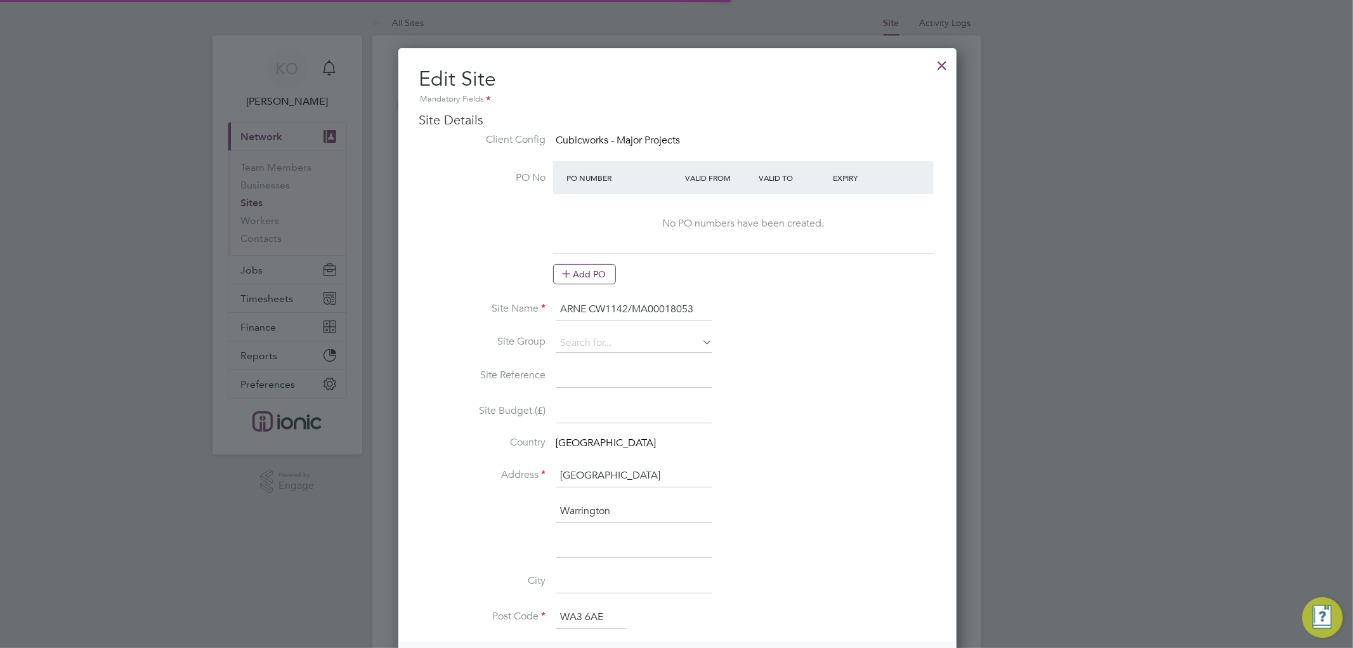
scroll to position [1314, 556]
click at [936, 62] on div at bounding box center [942, 62] width 23 height 23
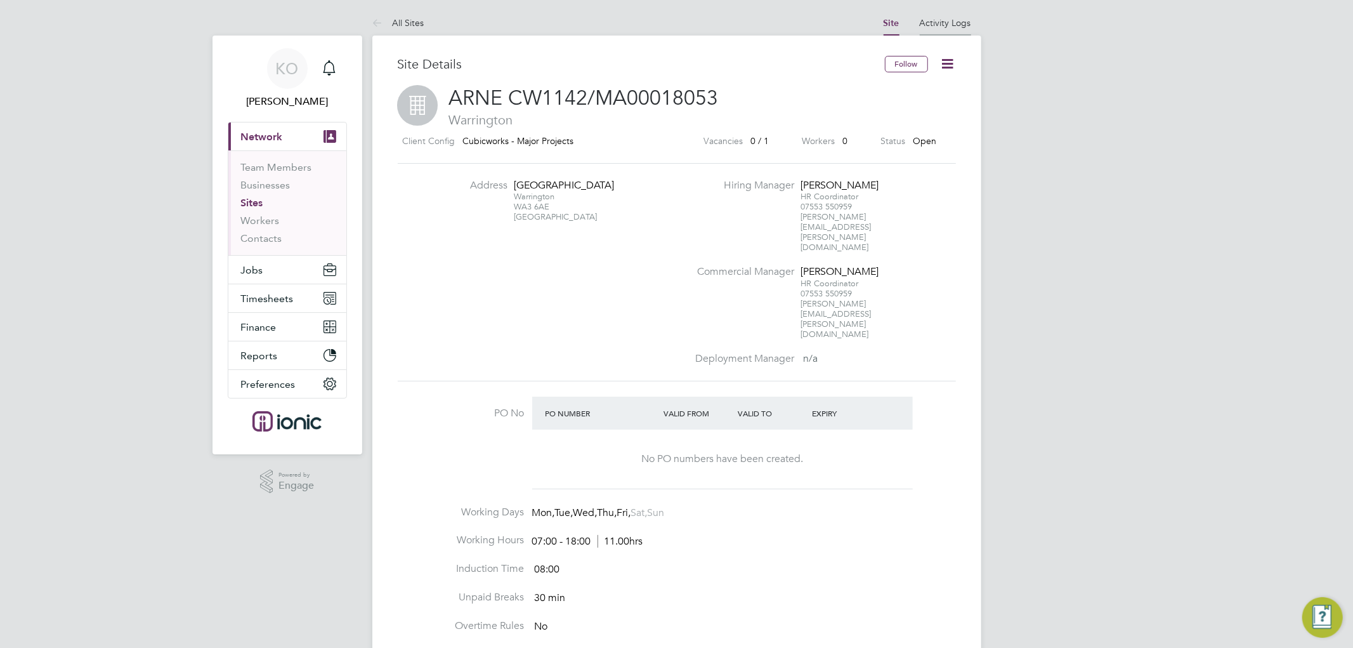
click at [952, 20] on link "Activity Logs" at bounding box center [945, 22] width 51 height 11
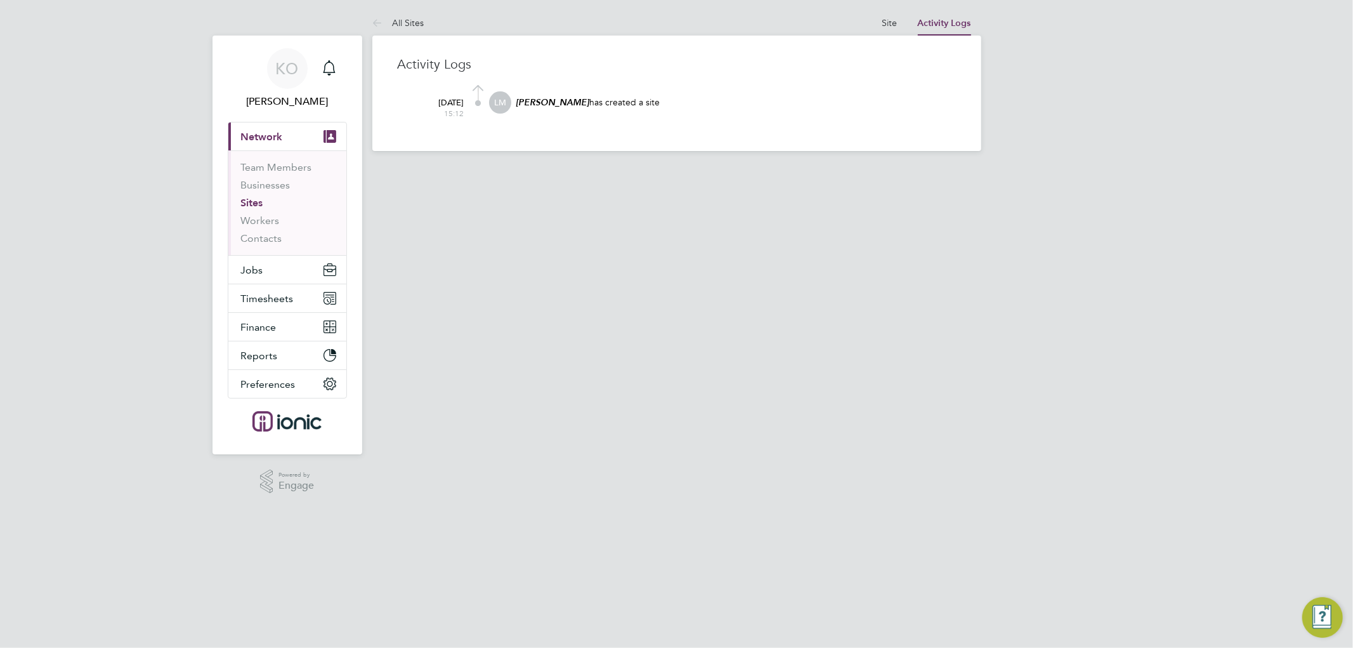
click at [943, 18] on link "Activity Logs" at bounding box center [944, 23] width 53 height 11
click at [896, 24] on link "Site" at bounding box center [890, 22] width 15 height 11
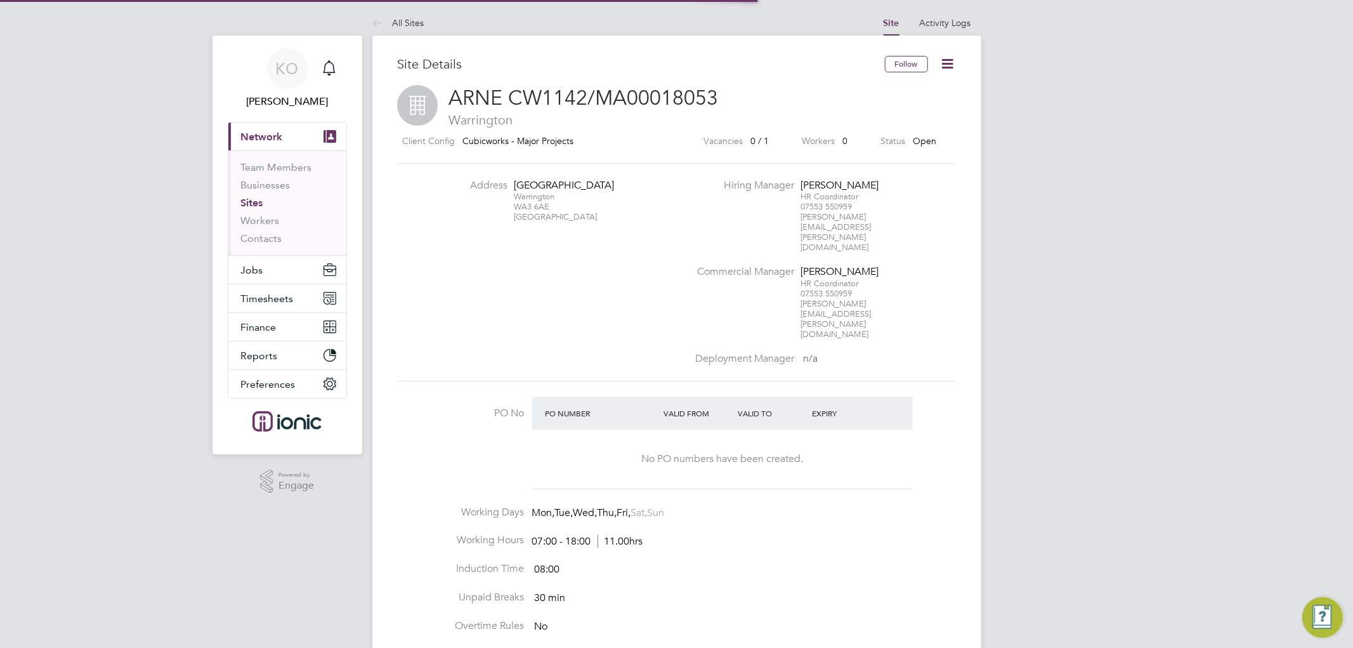
click at [948, 58] on icon at bounding box center [948, 64] width 16 height 16
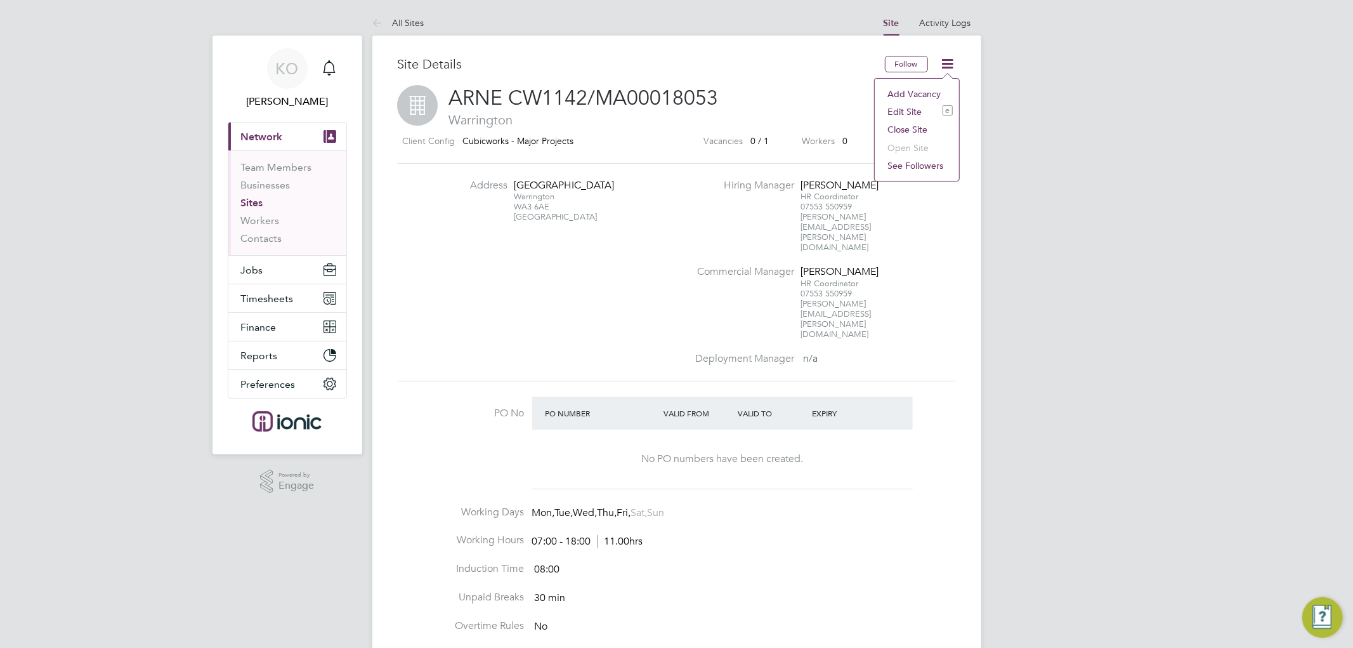
click at [896, 126] on li "Close Site" at bounding box center [917, 130] width 72 height 18
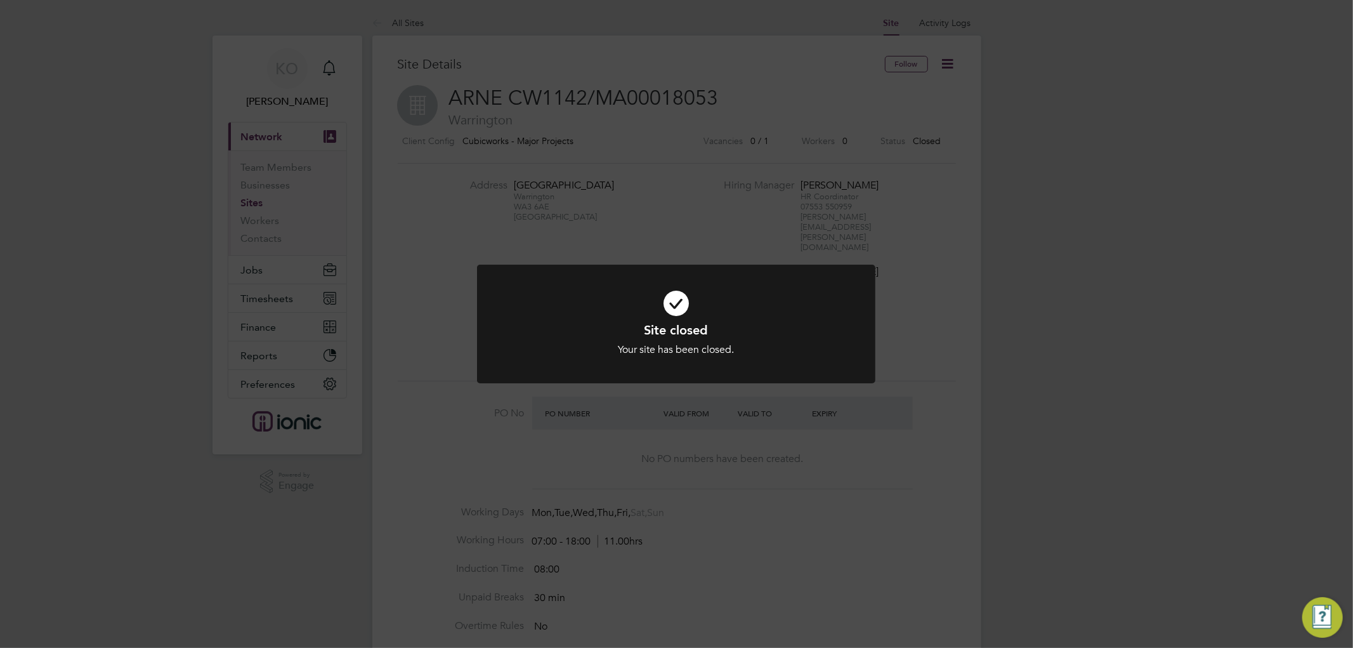
click at [684, 169] on div "Site closed Your site has been closed. Cancel Okay" at bounding box center [676, 324] width 1353 height 648
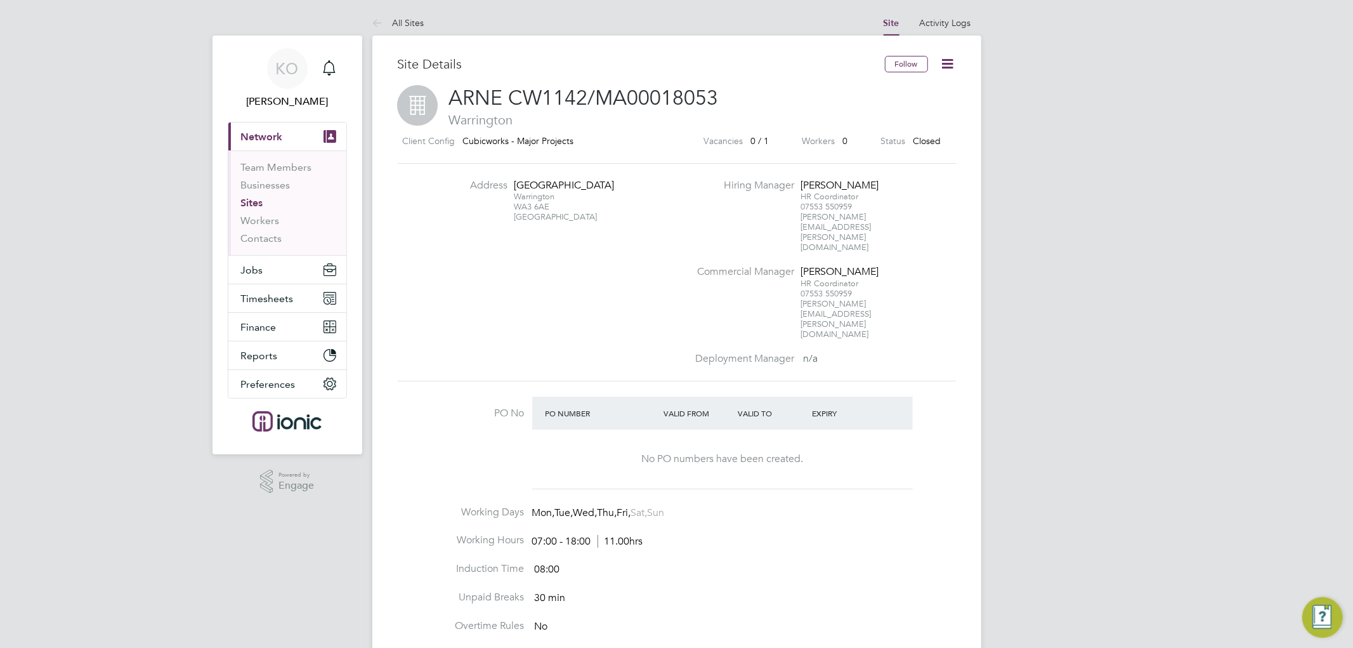
click at [249, 195] on li "Businesses" at bounding box center [288, 188] width 95 height 18
click at [249, 201] on link "Sites" at bounding box center [252, 203] width 22 height 12
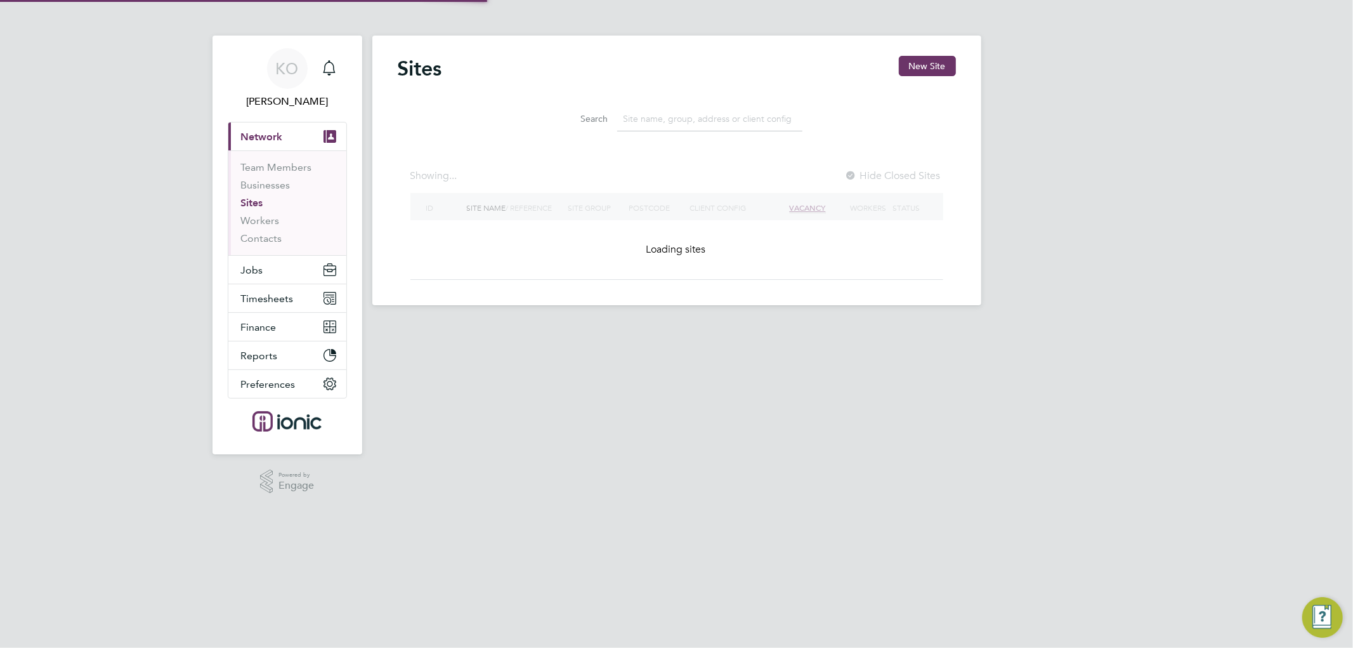
click at [657, 110] on input at bounding box center [709, 119] width 185 height 25
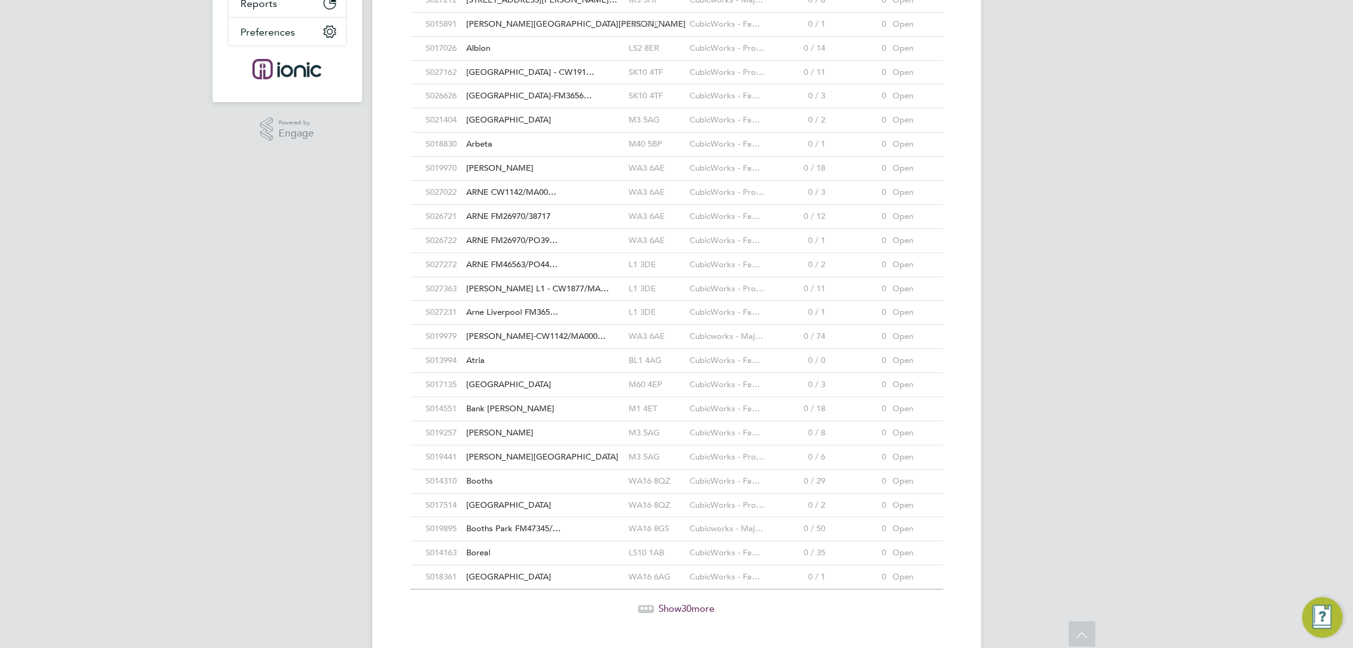
type input "cubic"
click at [695, 606] on span "Show 30 more" at bounding box center [687, 608] width 56 height 12
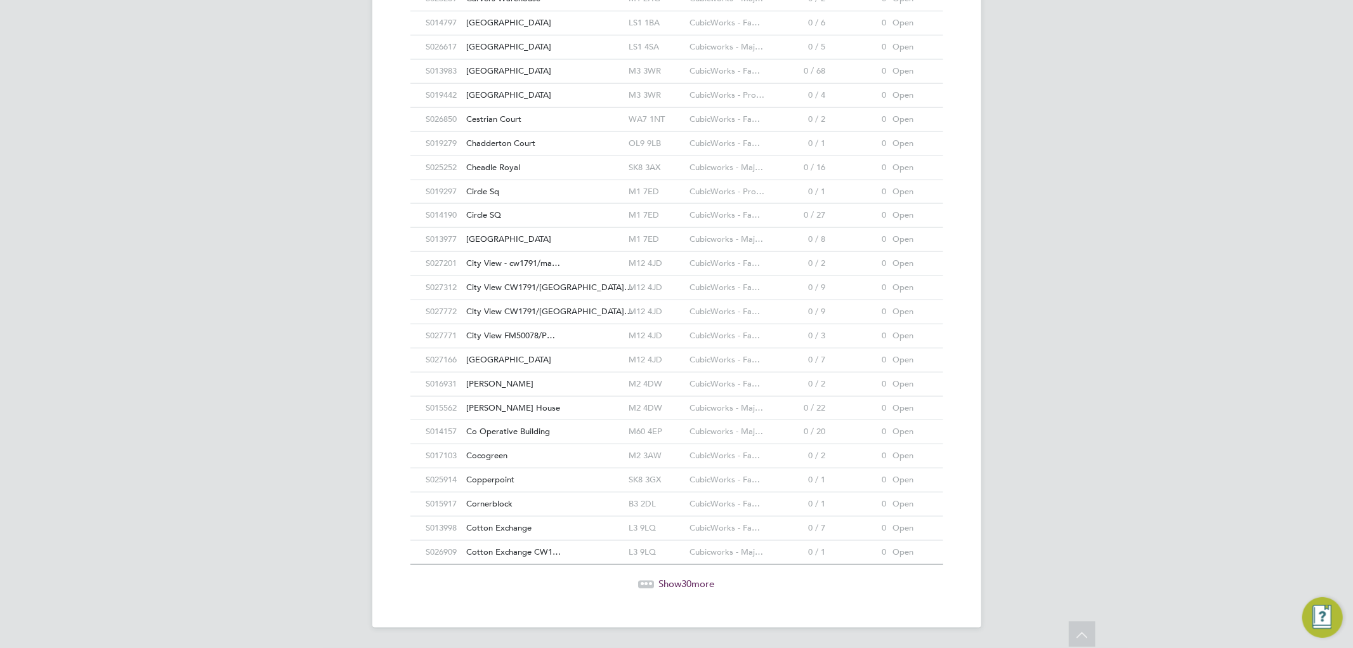
click at [699, 581] on span "Show 30 more" at bounding box center [687, 583] width 56 height 12
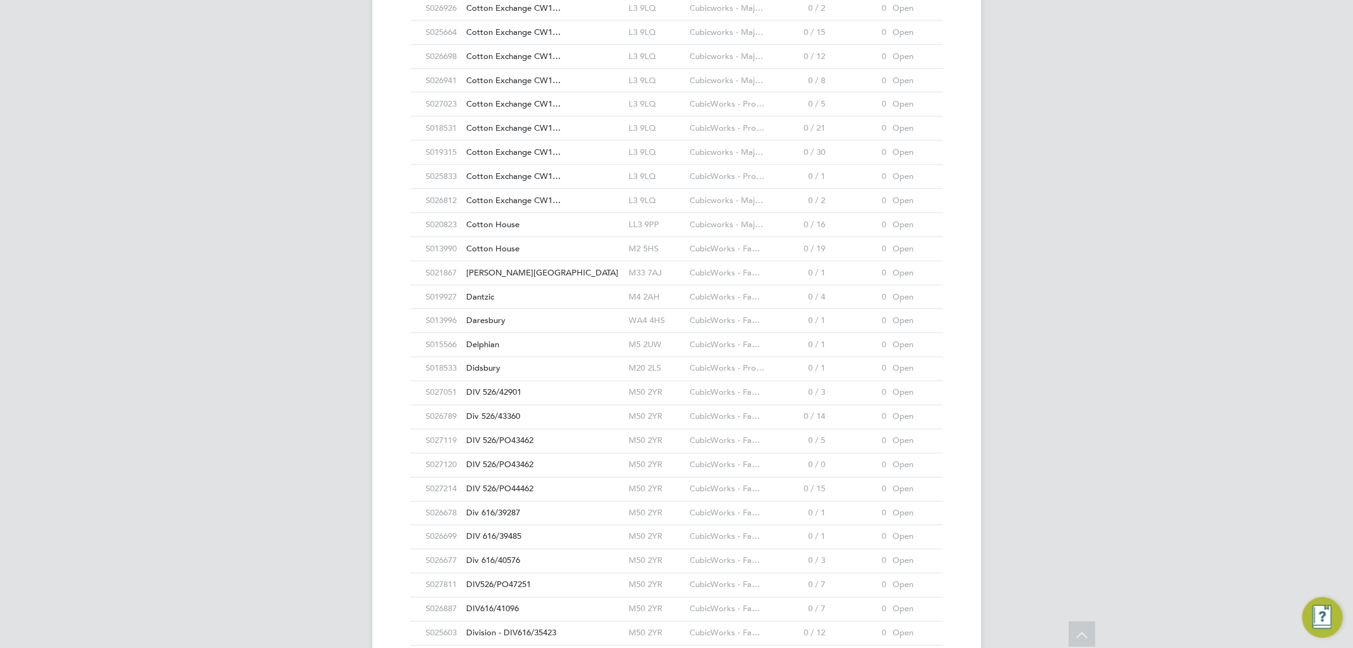
click at [683, 201] on div "L3 9LQ" at bounding box center [656, 200] width 61 height 23
click at [538, 175] on span "Cotton Exchange CW1…" at bounding box center [514, 176] width 95 height 11
click at [518, 155] on span "Cotton Exchange CW1…" at bounding box center [514, 152] width 95 height 11
click at [570, 107] on div at bounding box center [595, 104] width 61 height 23
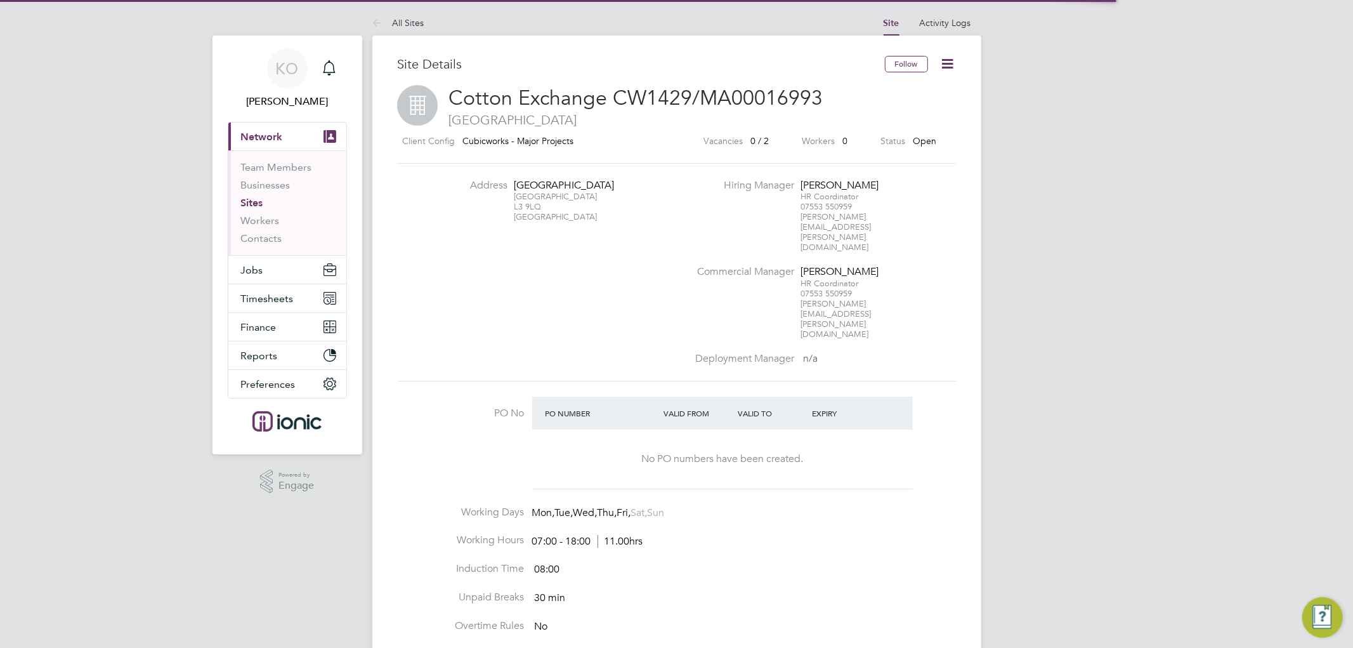
click at [949, 60] on icon at bounding box center [948, 64] width 16 height 16
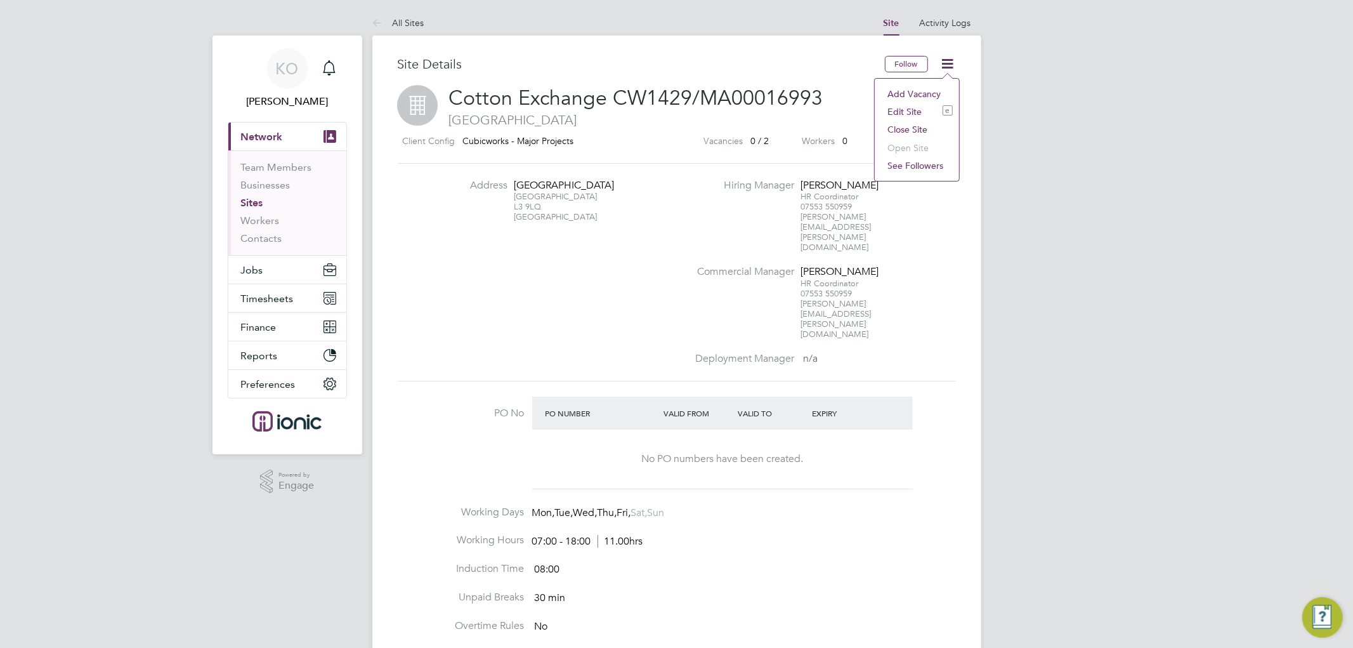
click at [902, 129] on li "Close Site" at bounding box center [917, 130] width 72 height 18
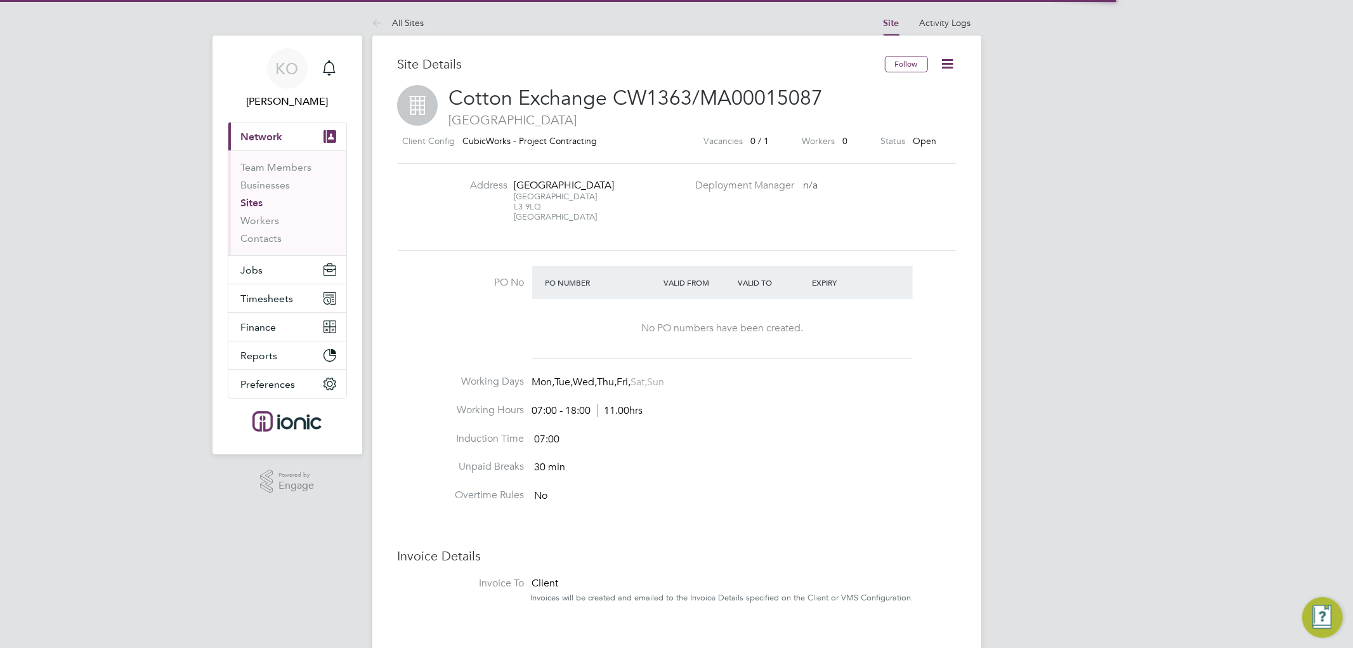
click at [944, 64] on icon at bounding box center [948, 64] width 16 height 16
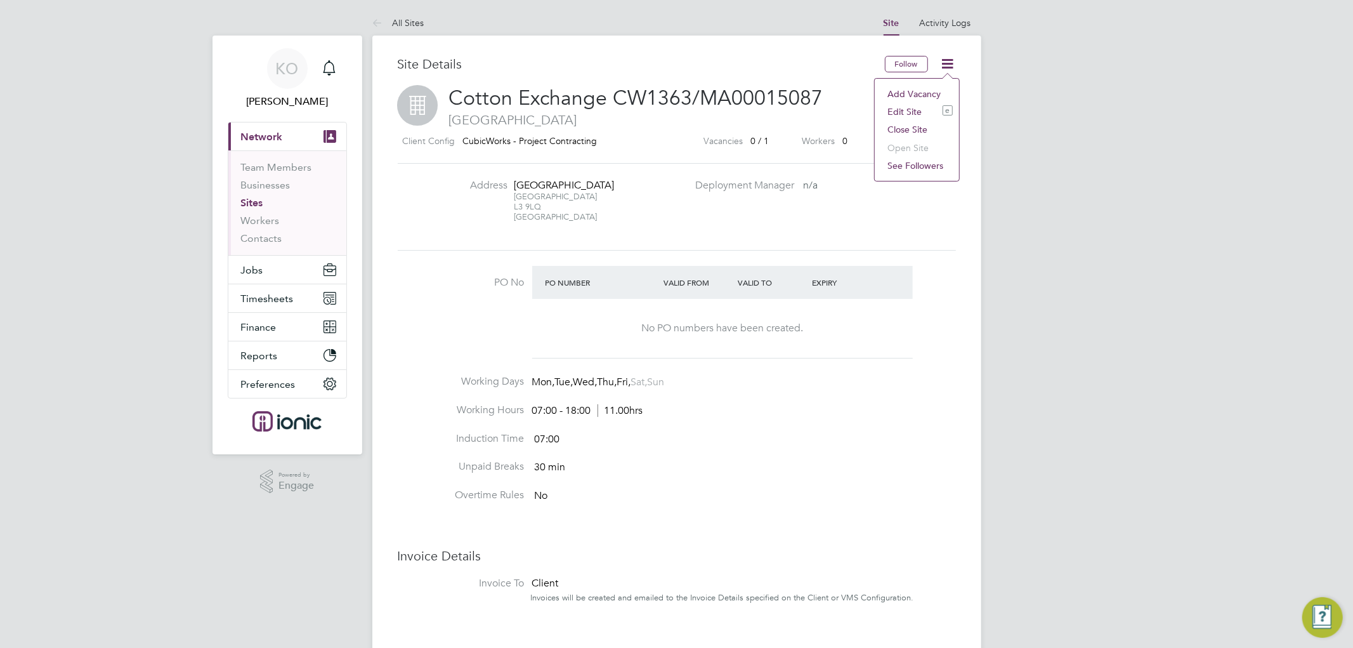
click at [902, 128] on li "Close Site" at bounding box center [917, 130] width 72 height 18
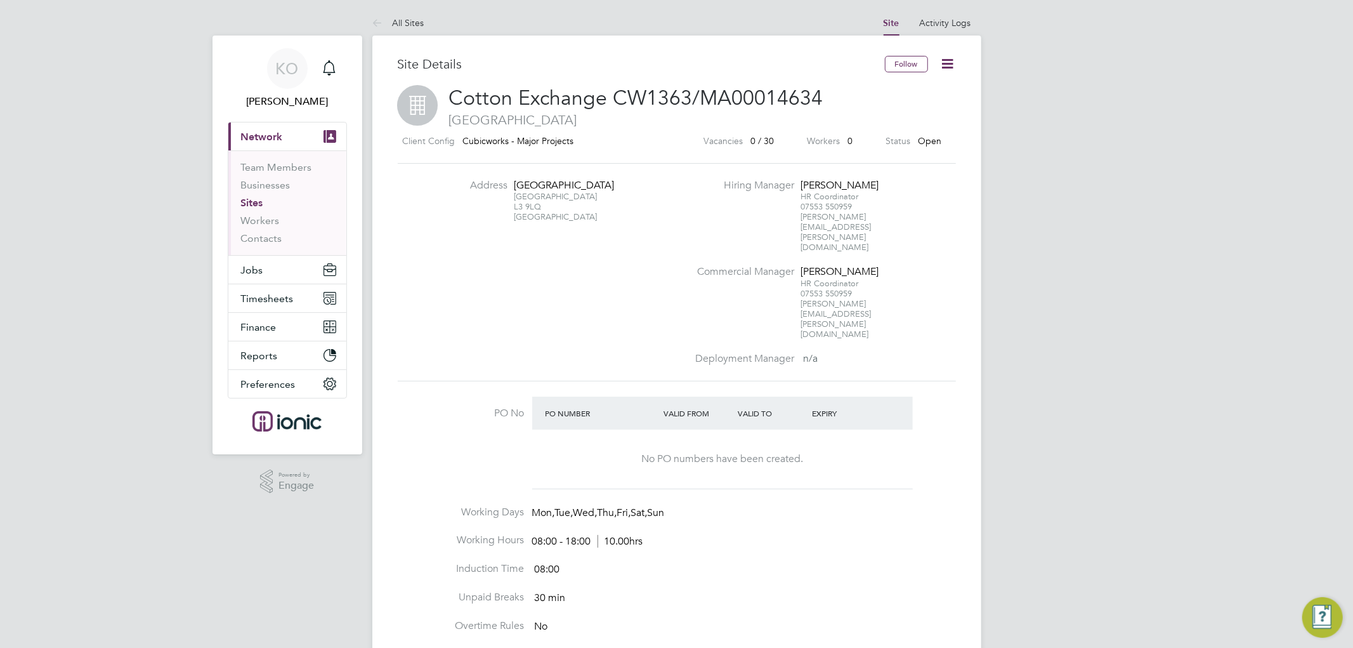
click at [950, 69] on icon at bounding box center [948, 64] width 16 height 16
click at [904, 126] on li "Close Site" at bounding box center [917, 130] width 72 height 18
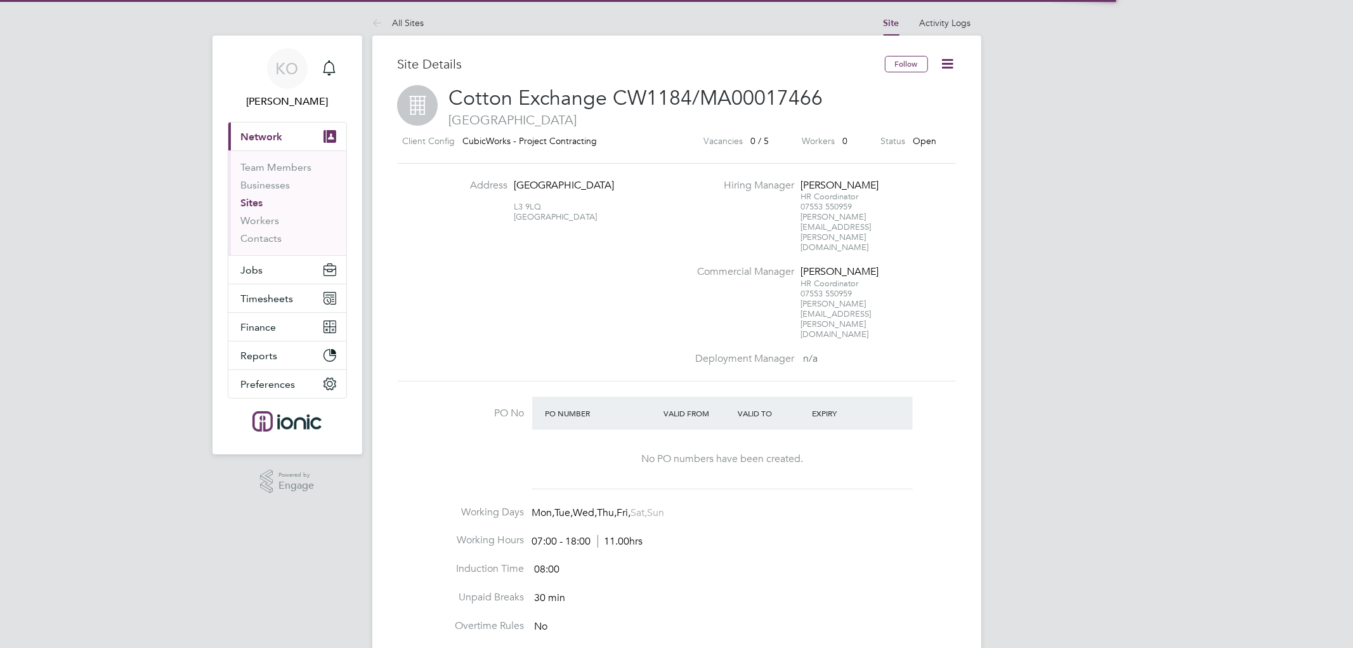
click at [945, 60] on icon at bounding box center [948, 64] width 16 height 16
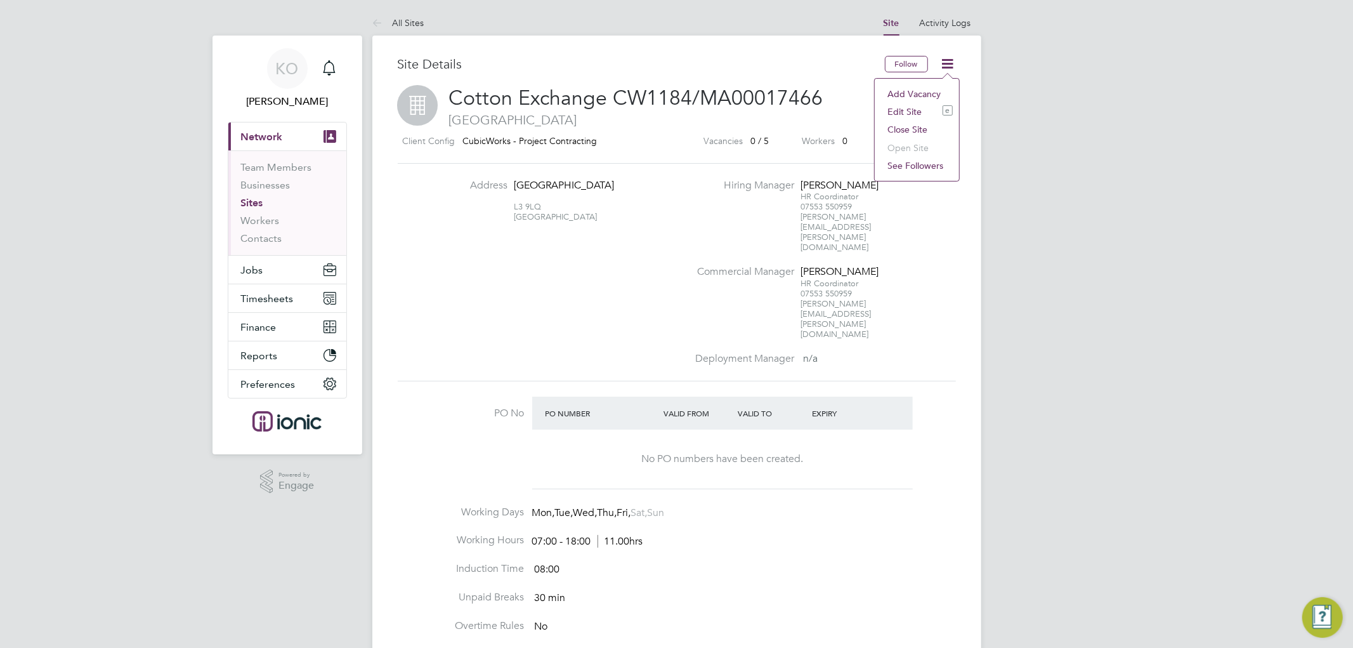
click at [893, 129] on li "Close Site" at bounding box center [917, 130] width 72 height 18
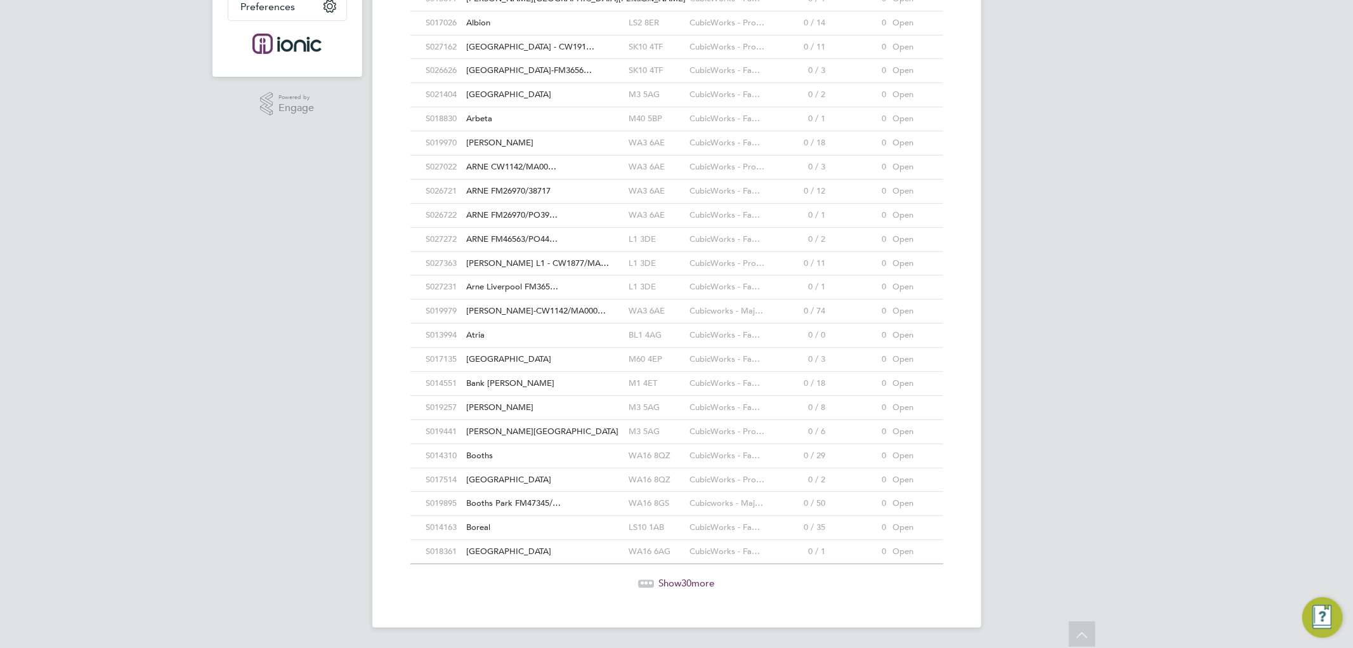
type input "cubic"
click at [702, 586] on span "Show 30 more" at bounding box center [687, 583] width 56 height 12
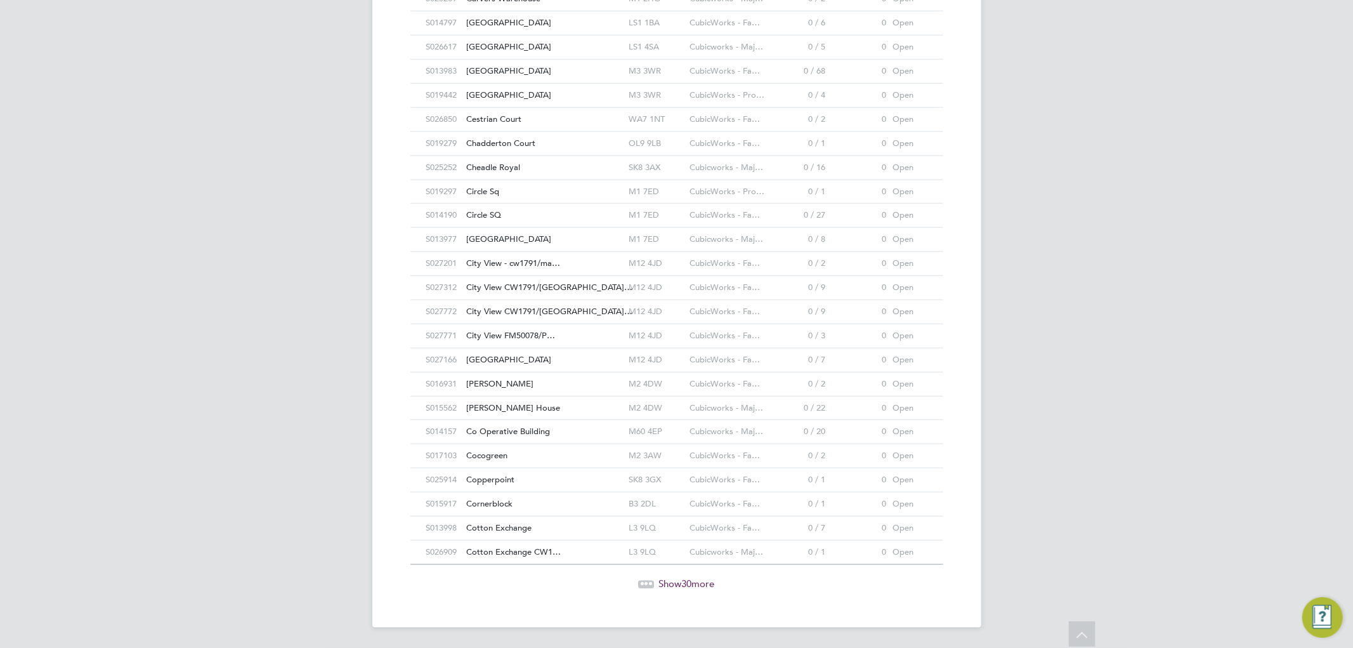
click at [706, 583] on span "Show 30 more" at bounding box center [687, 583] width 56 height 12
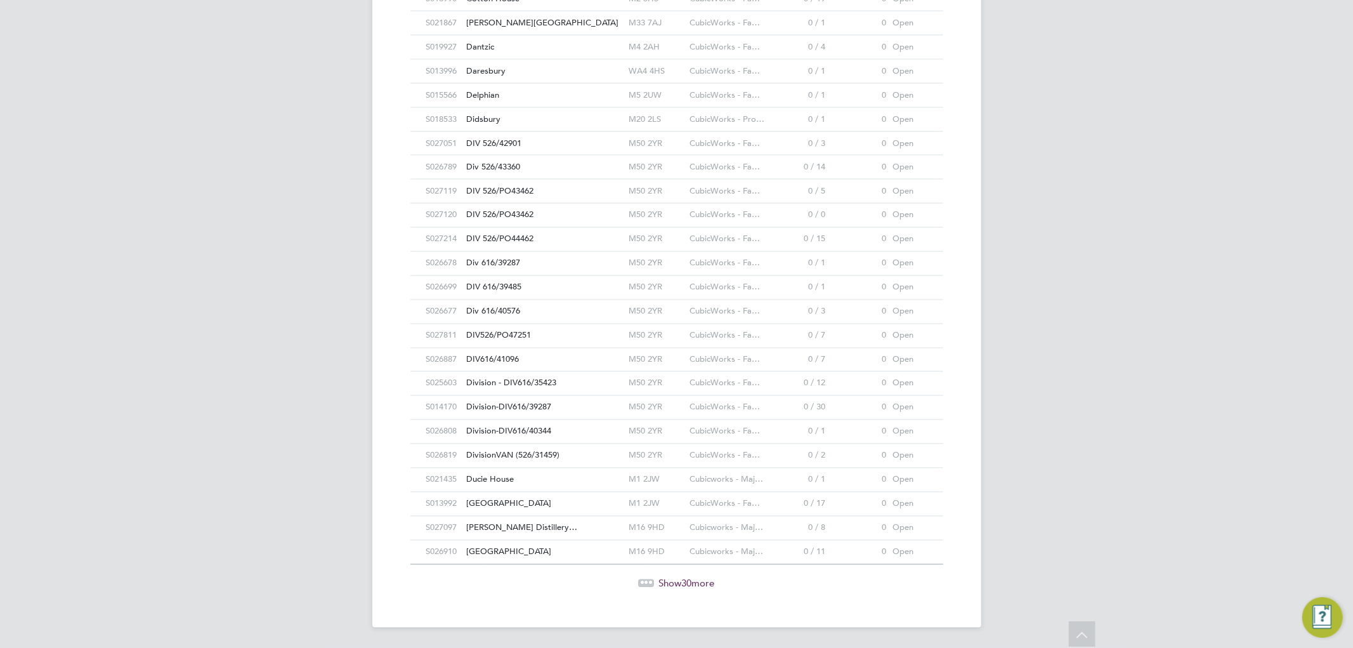
click at [690, 581] on span "30" at bounding box center [687, 583] width 10 height 12
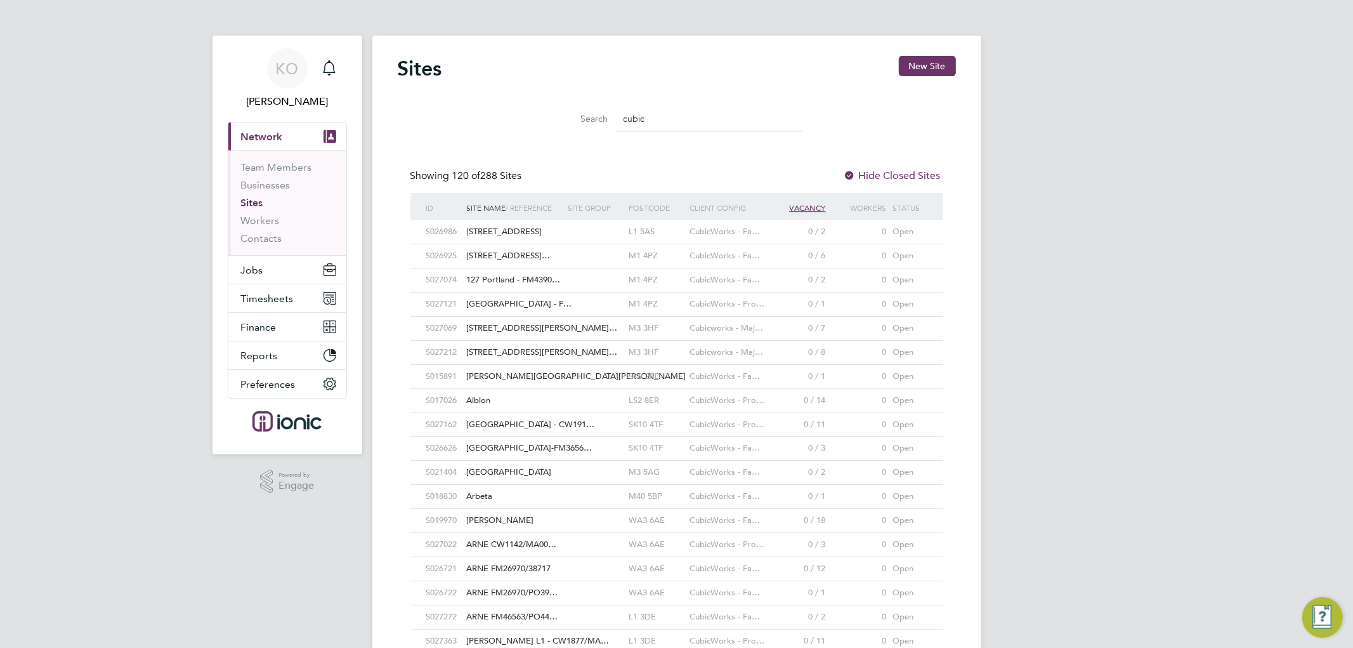
click at [256, 199] on link "Sites" at bounding box center [252, 203] width 22 height 12
click at [537, 234] on div "10 Duke Street" at bounding box center [515, 231] width 102 height 23
click at [504, 252] on span "117 Portland Street F…" at bounding box center [509, 255] width 84 height 11
click at [514, 277] on span "127 Portland - FM4390…" at bounding box center [514, 279] width 94 height 11
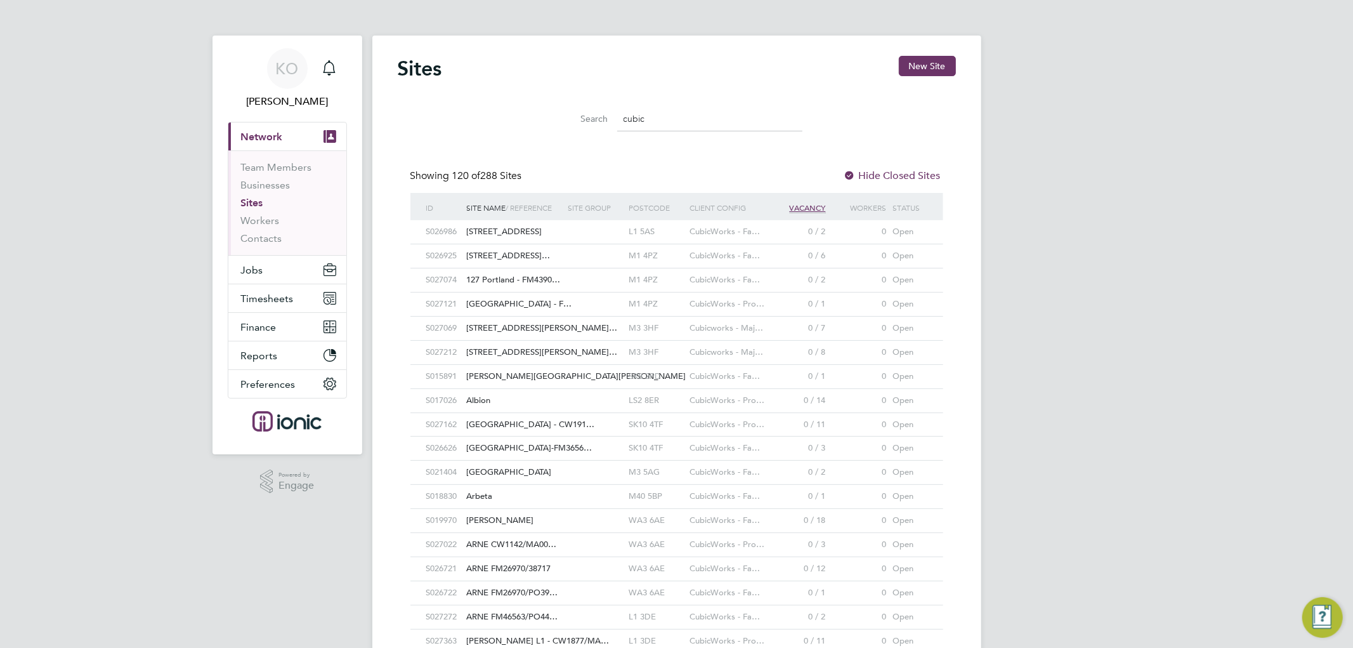
click at [520, 302] on span "127 Portland Street - F…" at bounding box center [519, 303] width 105 height 11
click at [504, 321] on div "3 Hardman Street - C…" at bounding box center [515, 328] width 102 height 23
click at [487, 351] on span "3 Hardman Street - C…" at bounding box center [542, 351] width 151 height 11
click at [491, 371] on div "Abney Hall" at bounding box center [515, 376] width 102 height 23
click at [496, 394] on div "Albion" at bounding box center [515, 400] width 102 height 23
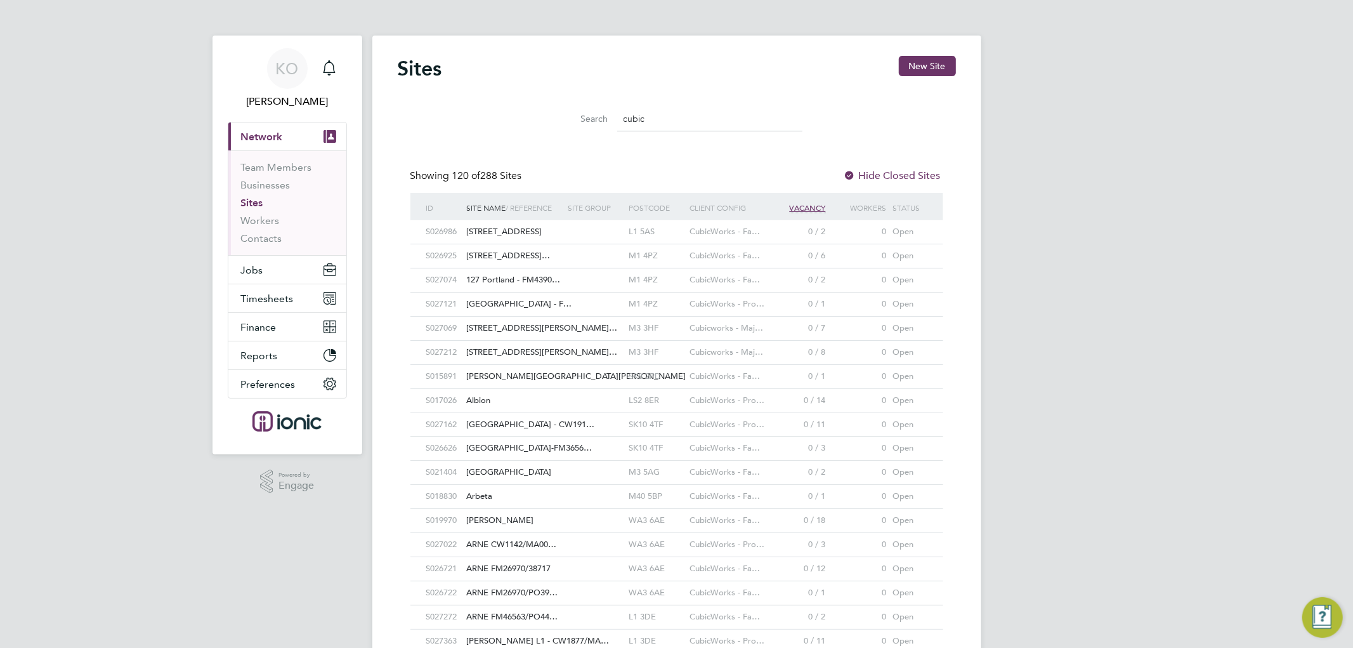
click at [497, 423] on span "Alderley Park - CW191…" at bounding box center [531, 424] width 128 height 11
click at [515, 447] on span "Alderley Park-FM3656…" at bounding box center [530, 447] width 126 height 11
click at [506, 466] on div "Aldine House" at bounding box center [515, 472] width 102 height 23
click at [499, 492] on div "Arbeta" at bounding box center [515, 496] width 102 height 23
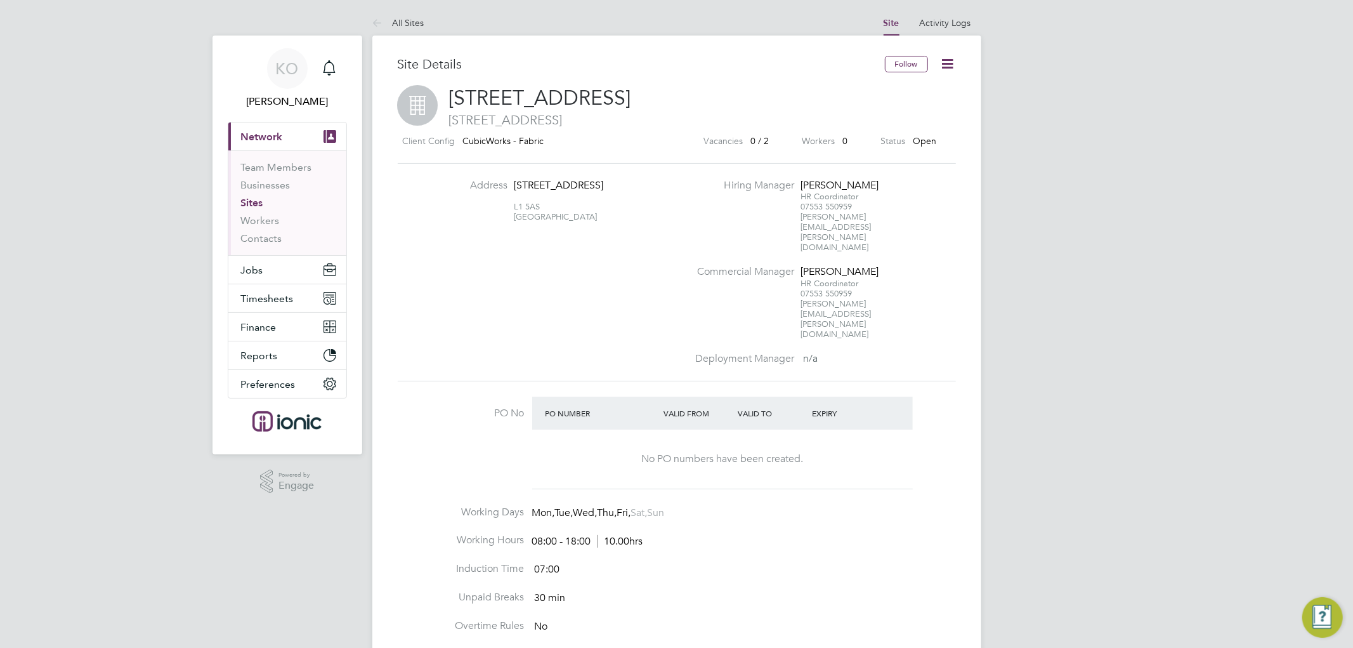
click at [944, 58] on icon at bounding box center [948, 64] width 16 height 16
click at [901, 131] on li "Close Site" at bounding box center [917, 130] width 72 height 18
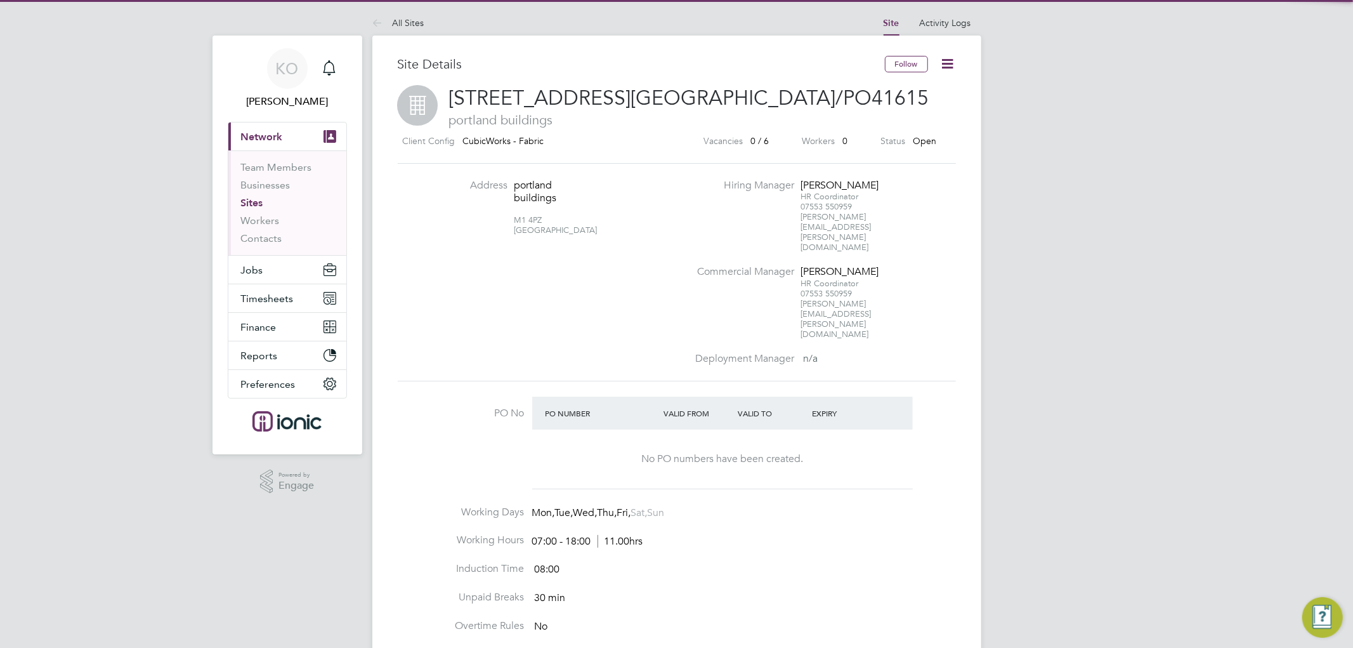
click at [953, 58] on icon at bounding box center [948, 64] width 16 height 16
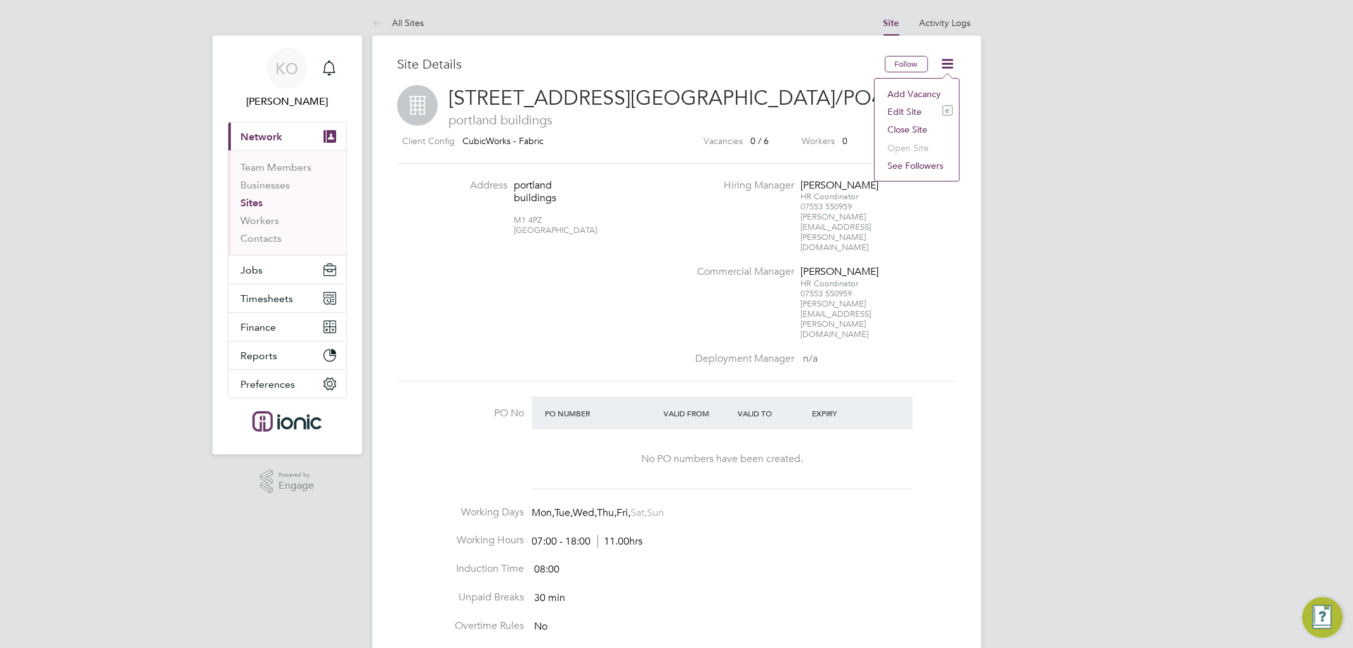
click at [909, 128] on li "Close Site" at bounding box center [917, 130] width 72 height 18
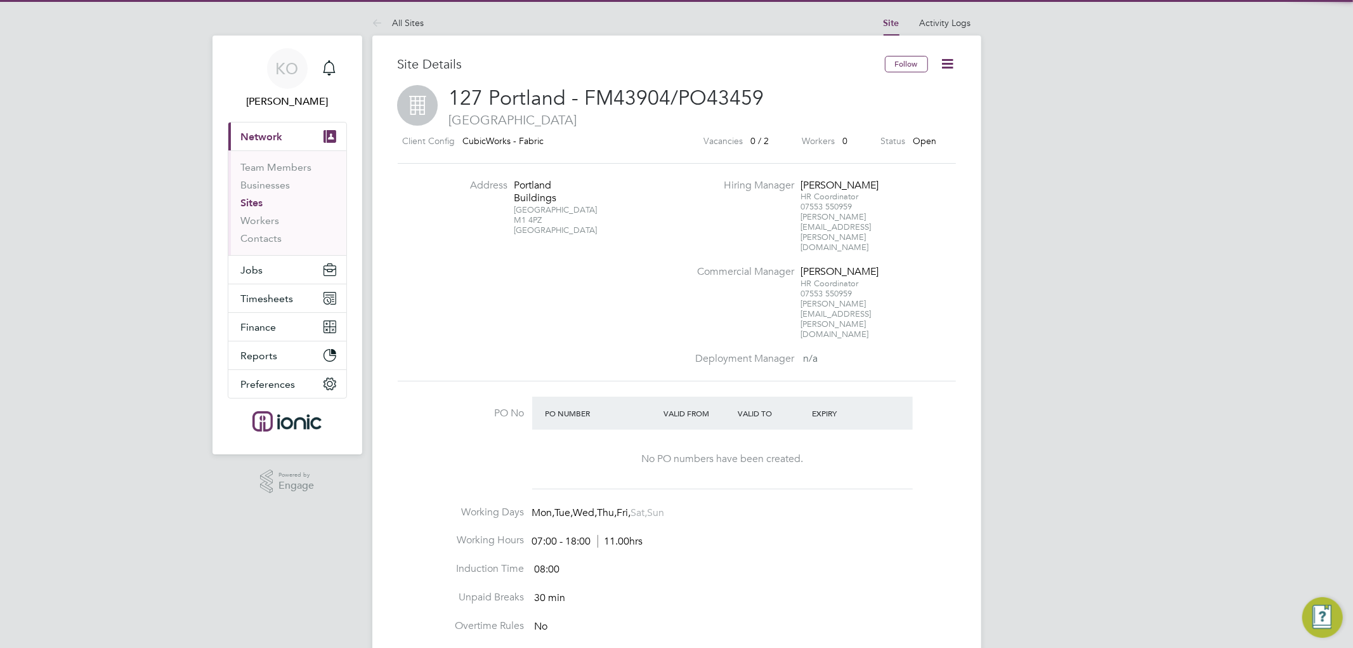
click at [948, 58] on icon at bounding box center [948, 64] width 16 height 16
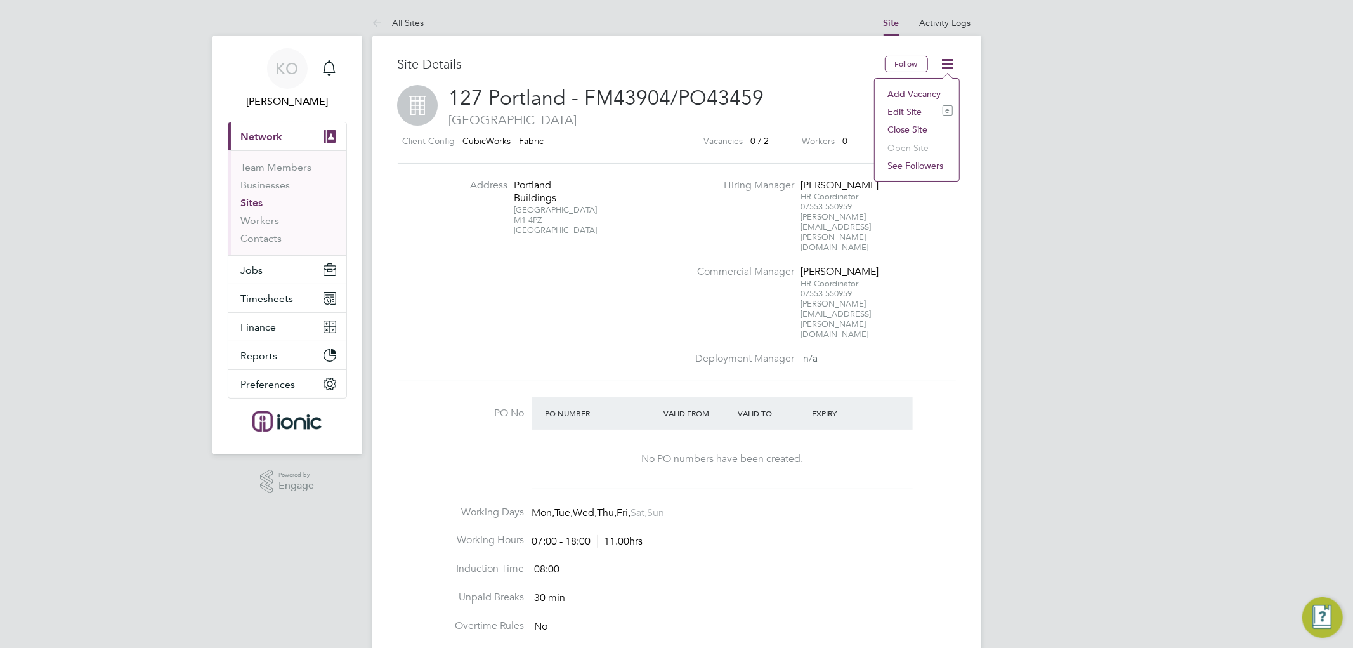
click at [891, 130] on li "Close Site" at bounding box center [917, 130] width 72 height 18
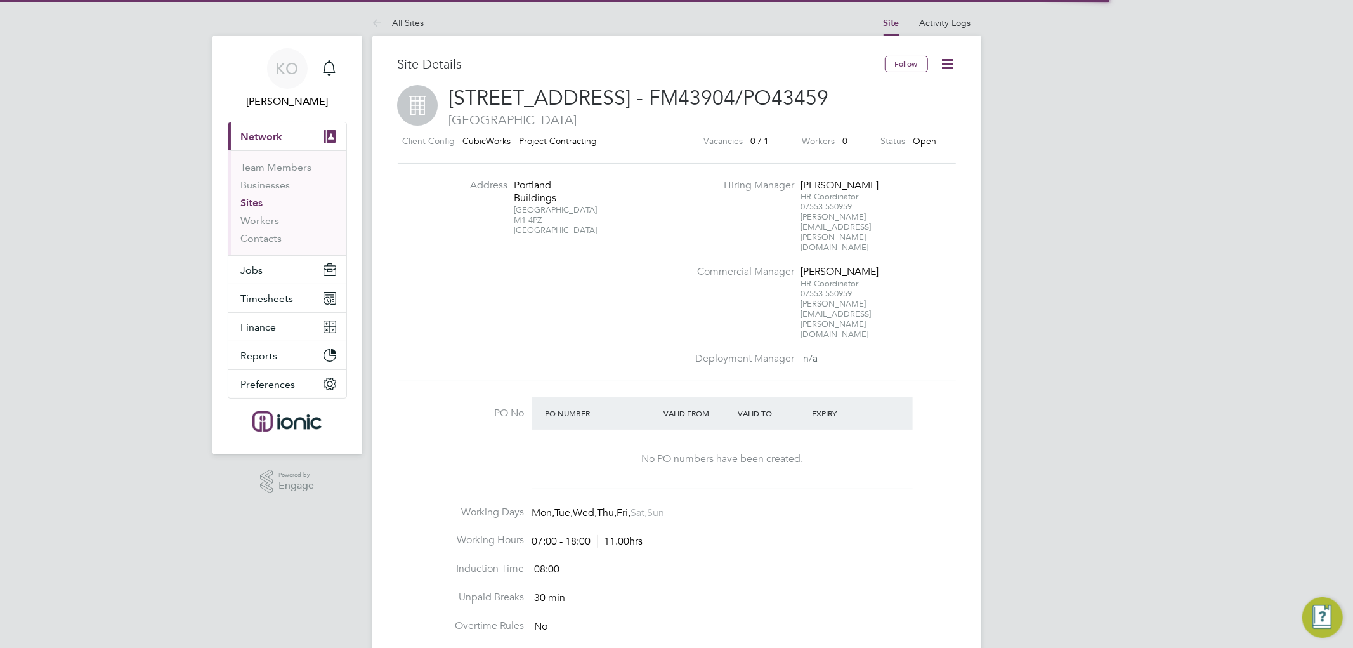
click at [945, 61] on icon at bounding box center [948, 64] width 16 height 16
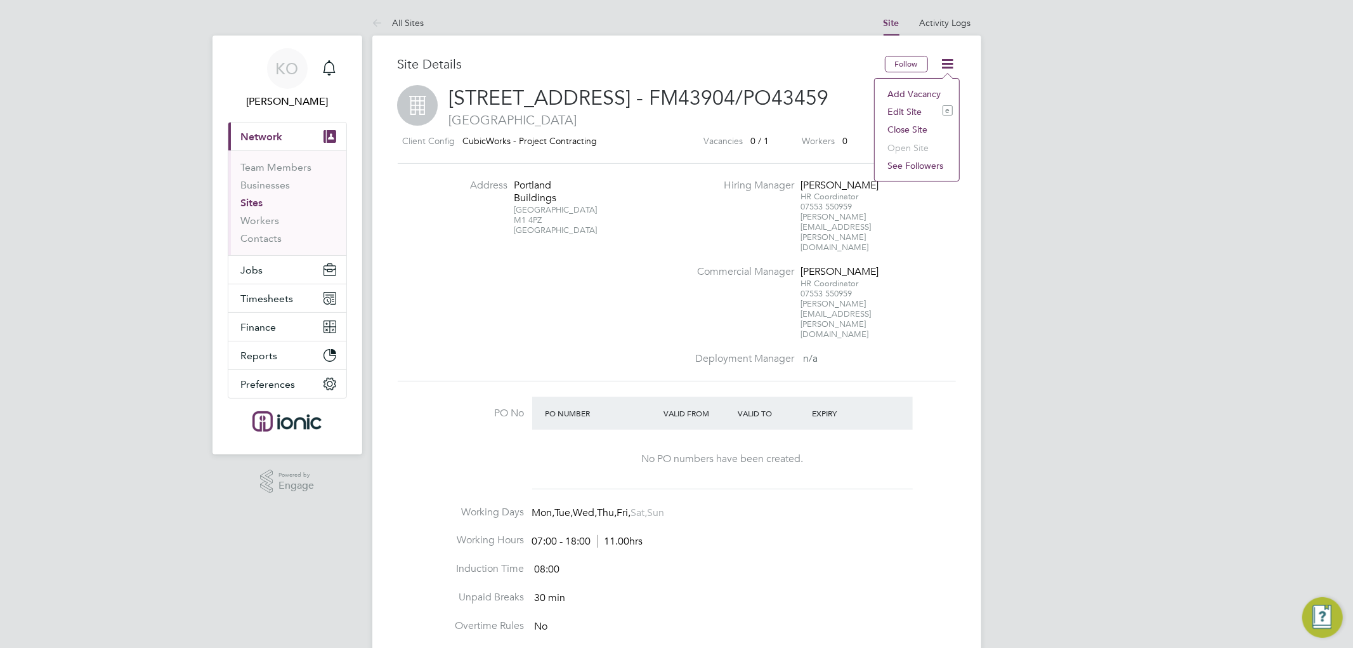
click at [904, 127] on li "Close Site" at bounding box center [917, 130] width 72 height 18
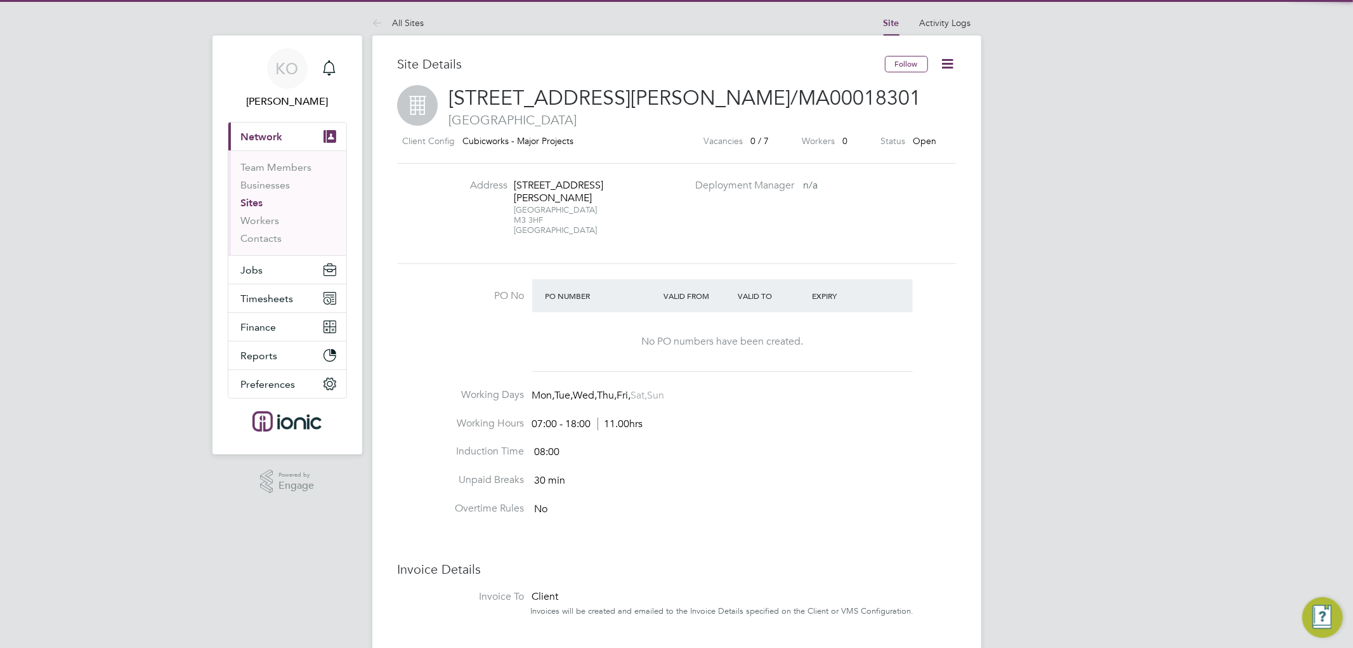
click at [951, 58] on icon at bounding box center [948, 64] width 16 height 16
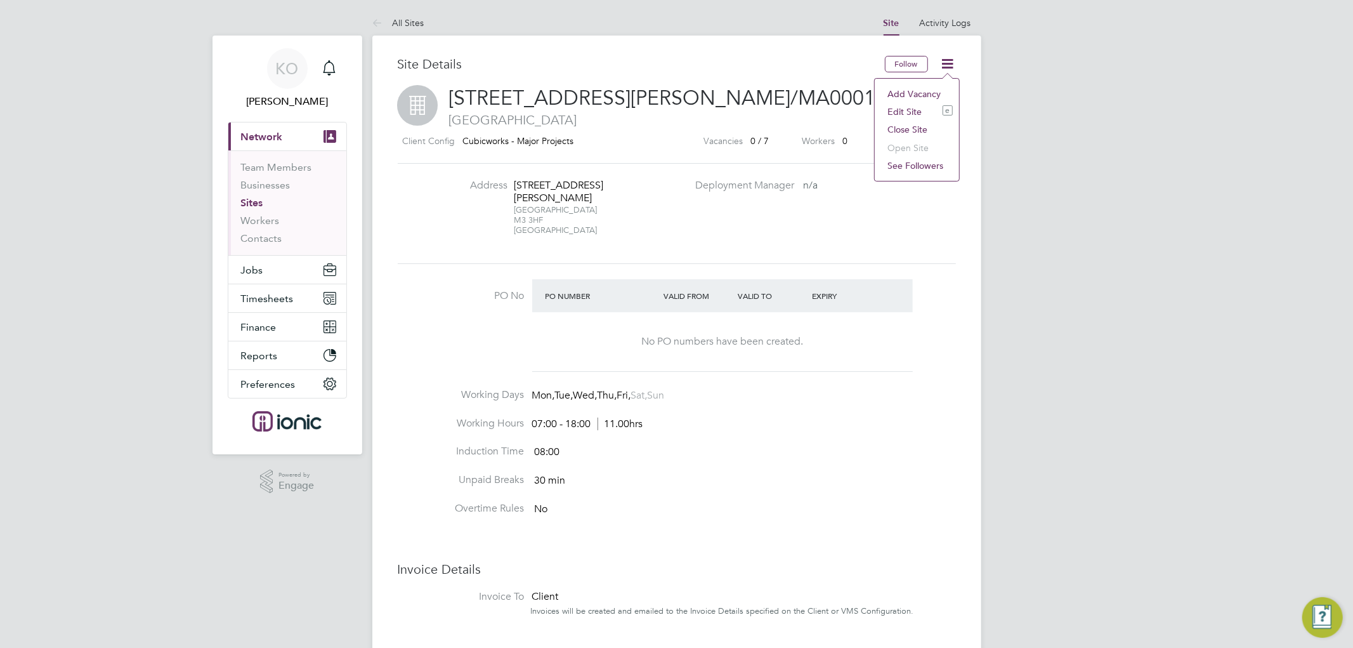
click at [901, 124] on li "Close Site" at bounding box center [917, 130] width 72 height 18
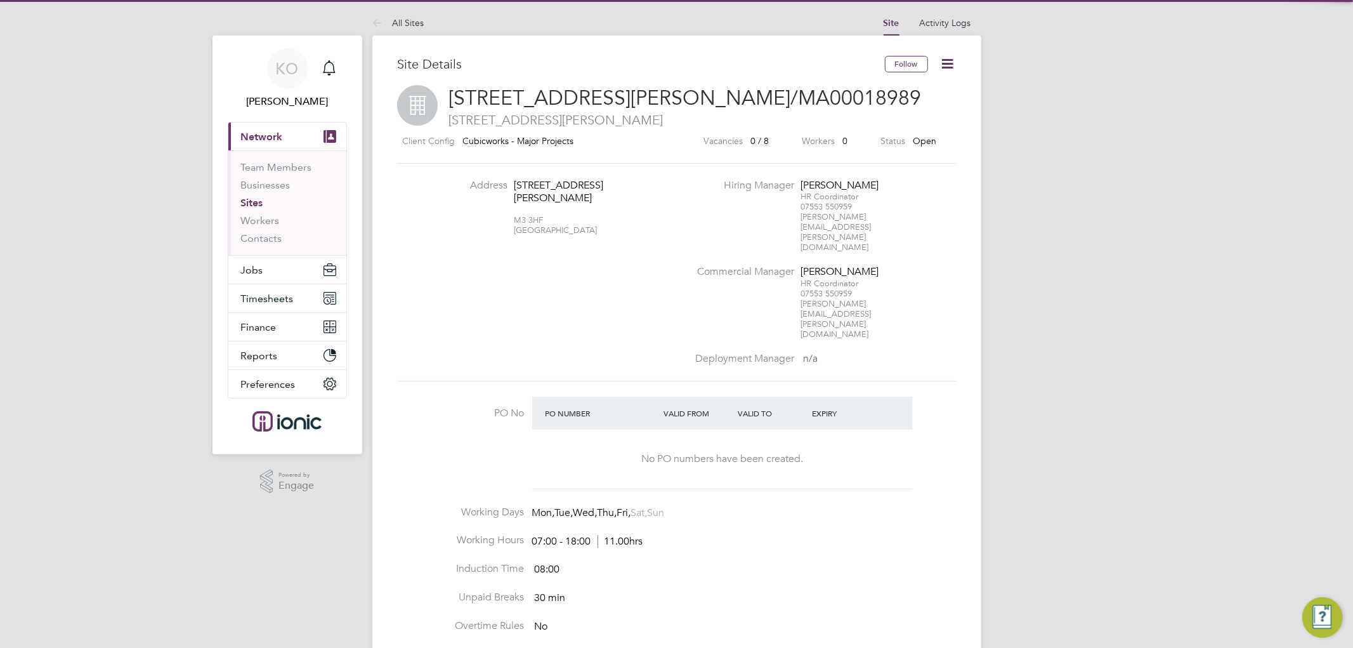
click at [947, 61] on icon at bounding box center [948, 64] width 16 height 16
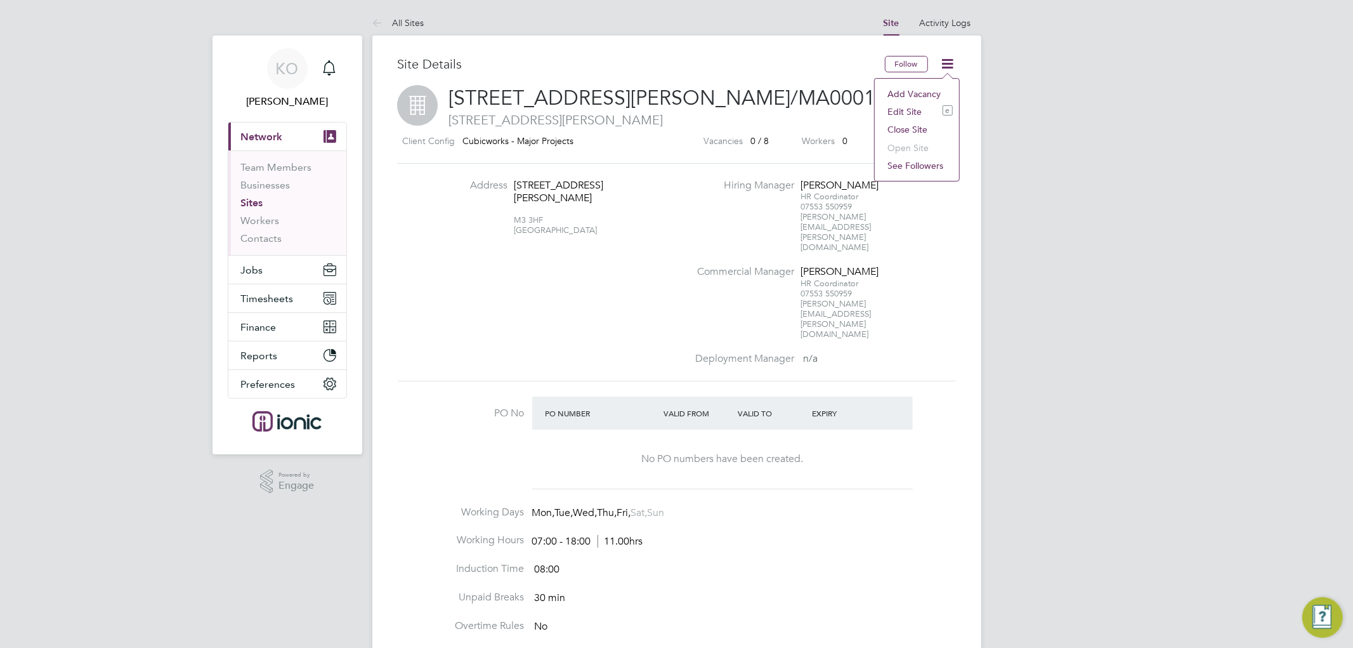
click at [905, 126] on li "Close Site" at bounding box center [917, 130] width 72 height 18
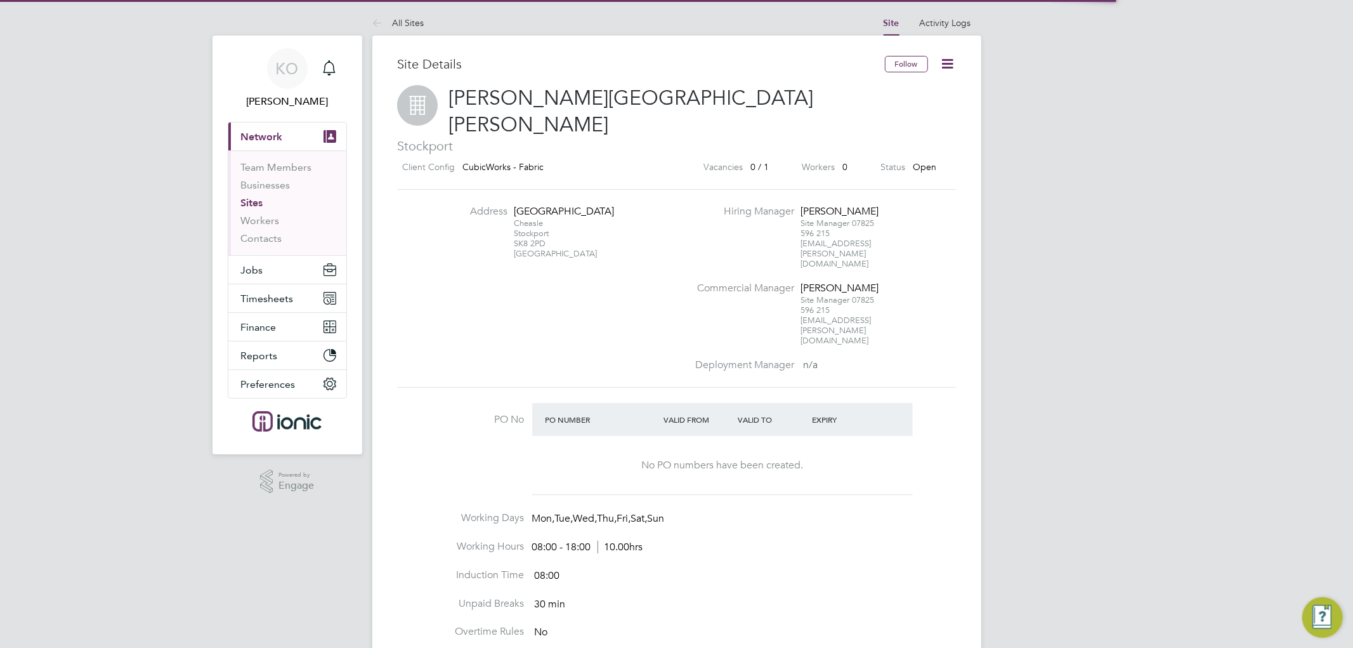
click at [944, 60] on icon at bounding box center [948, 64] width 16 height 16
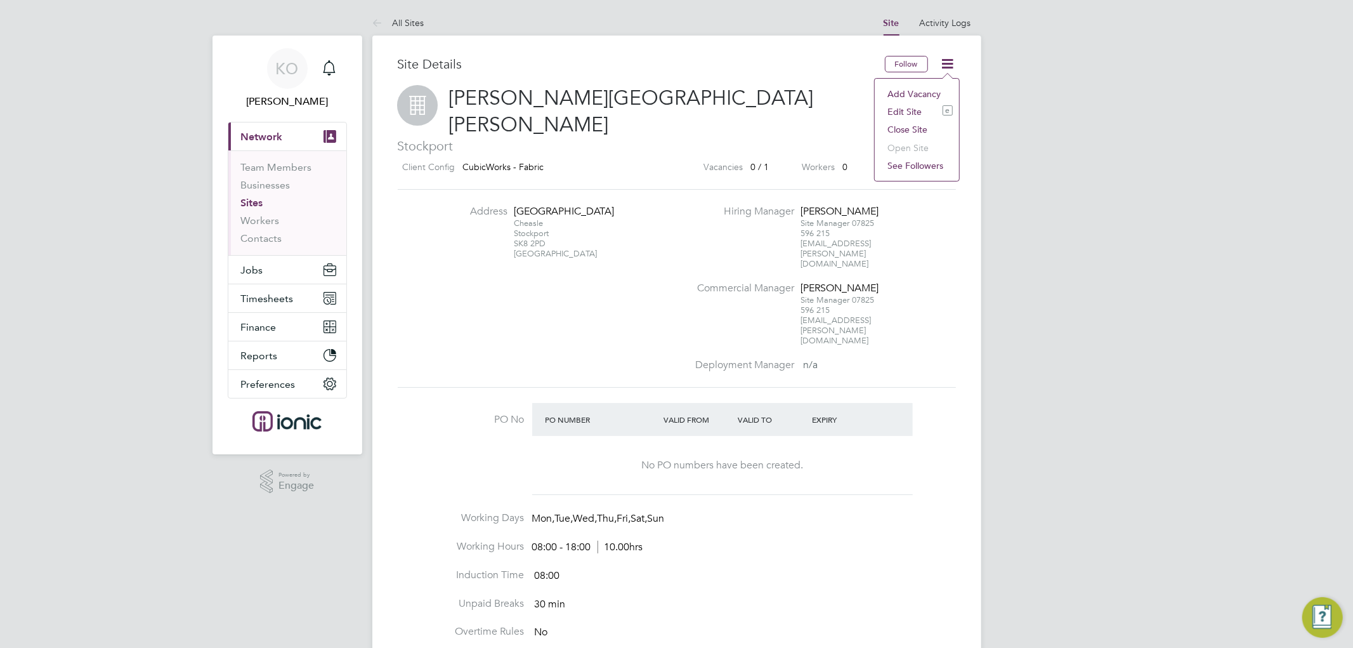
click at [904, 124] on li "Close Site" at bounding box center [917, 130] width 72 height 18
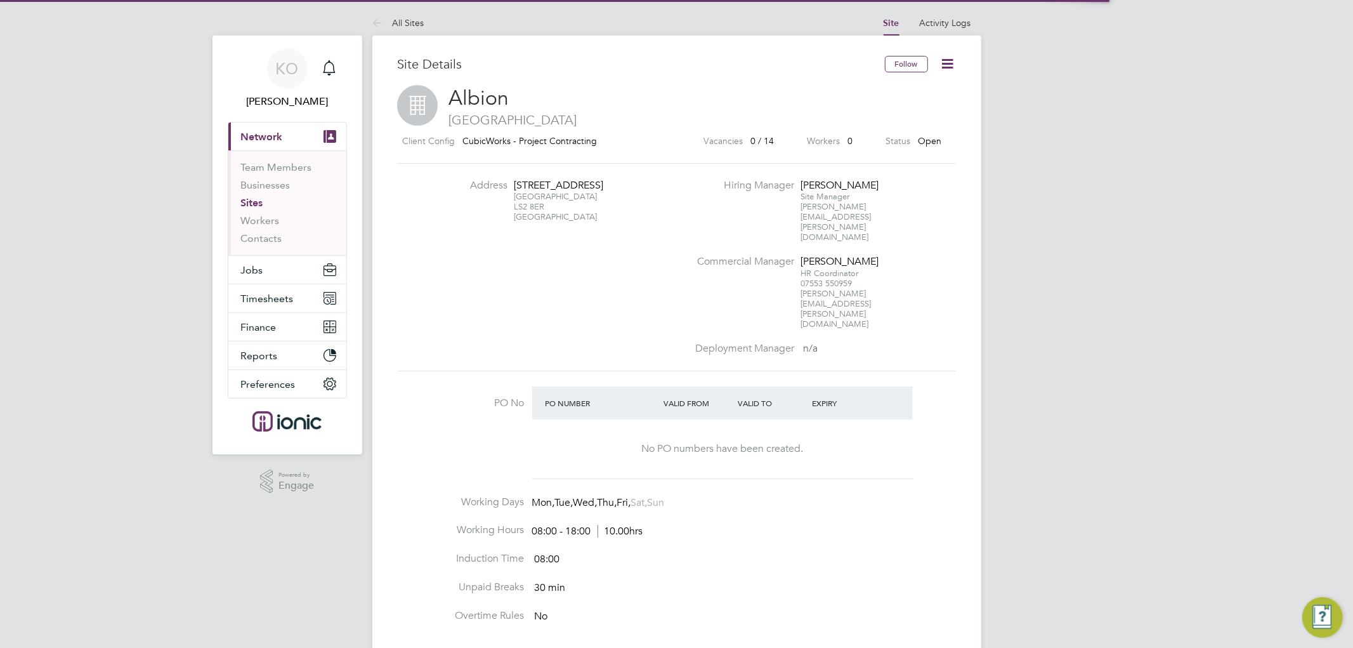
click at [950, 60] on icon at bounding box center [948, 64] width 16 height 16
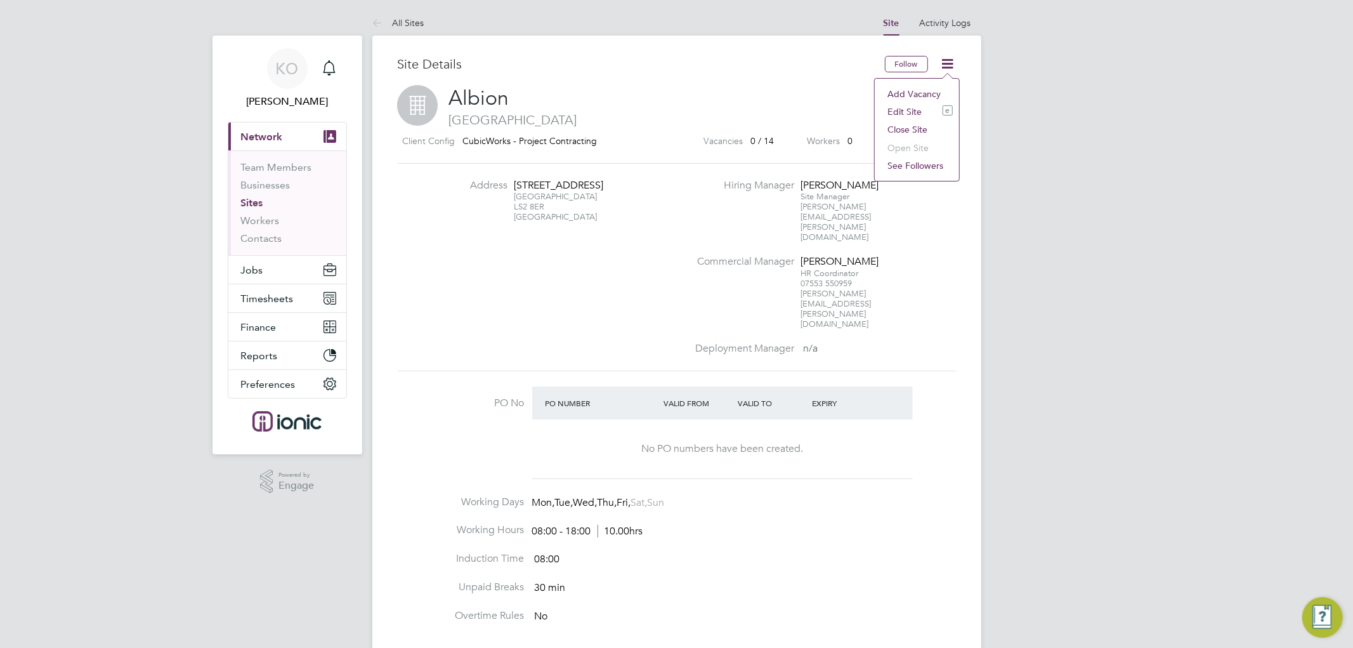
click at [909, 126] on li "Close Site" at bounding box center [917, 130] width 72 height 18
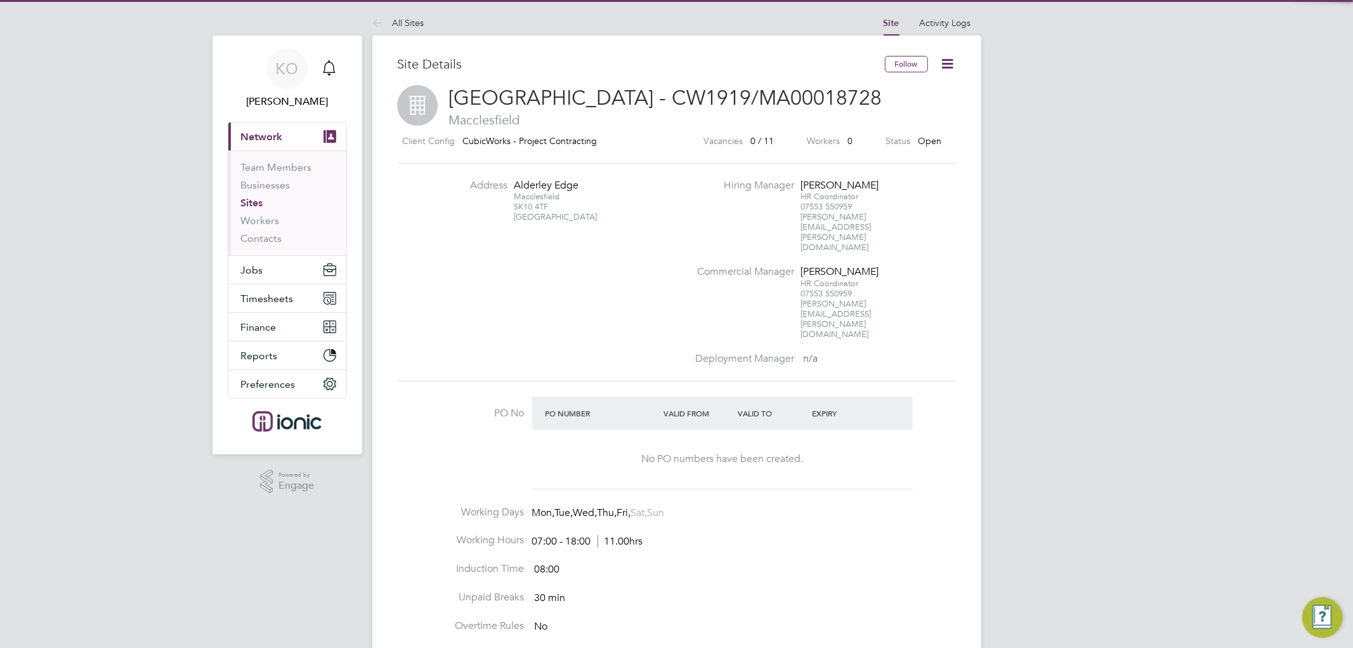
click at [950, 58] on icon at bounding box center [948, 64] width 16 height 16
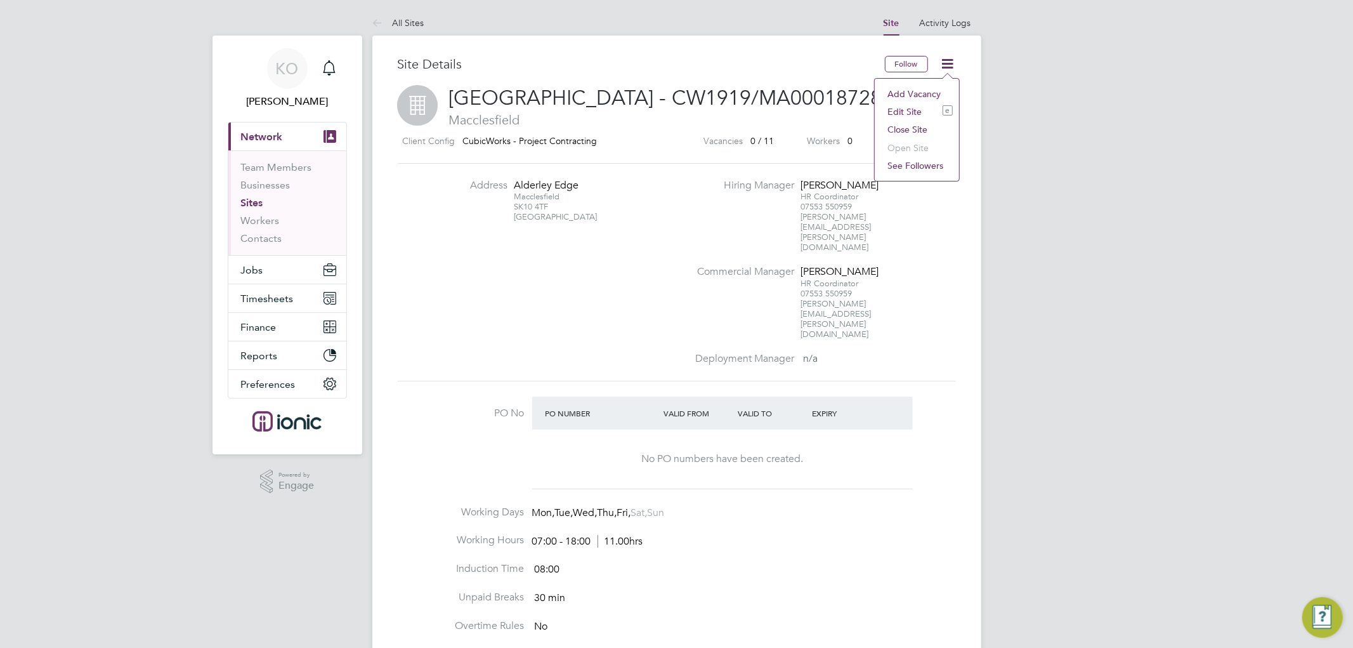
click at [904, 128] on li "Close Site" at bounding box center [917, 130] width 72 height 18
click at [947, 62] on icon at bounding box center [948, 64] width 16 height 16
click at [896, 129] on li "Close Site" at bounding box center [917, 130] width 72 height 18
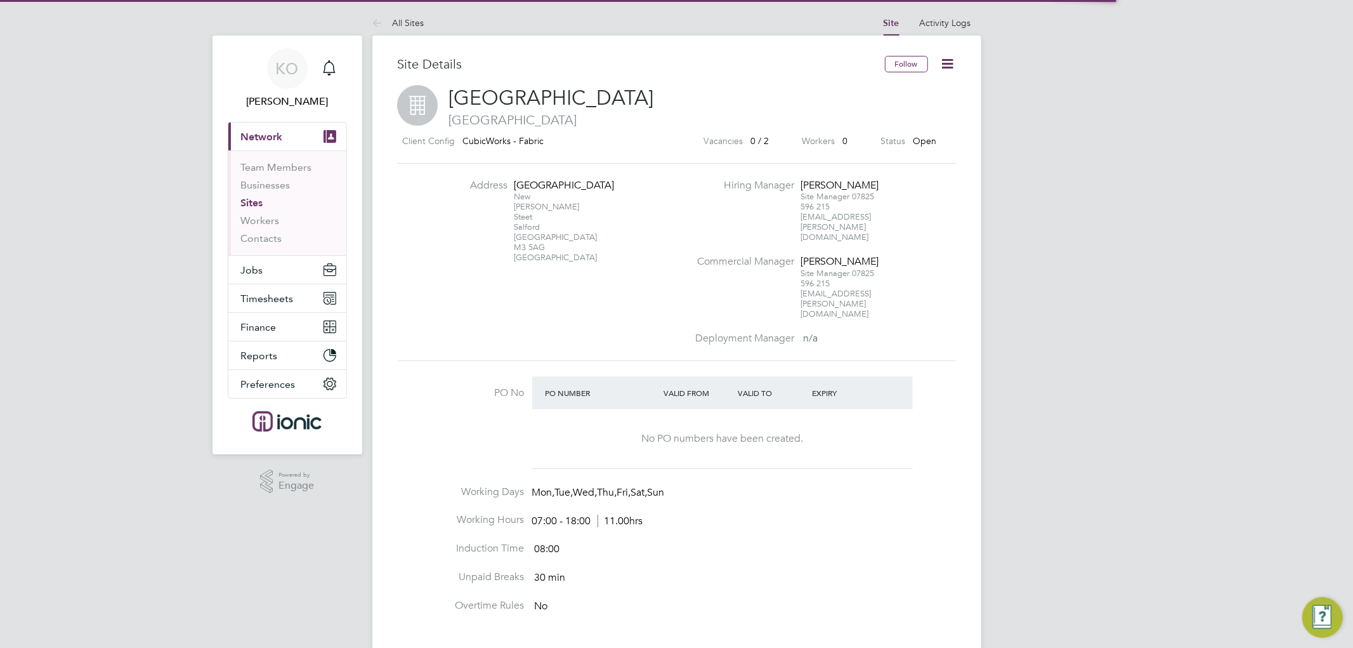
click at [951, 58] on icon at bounding box center [948, 64] width 16 height 16
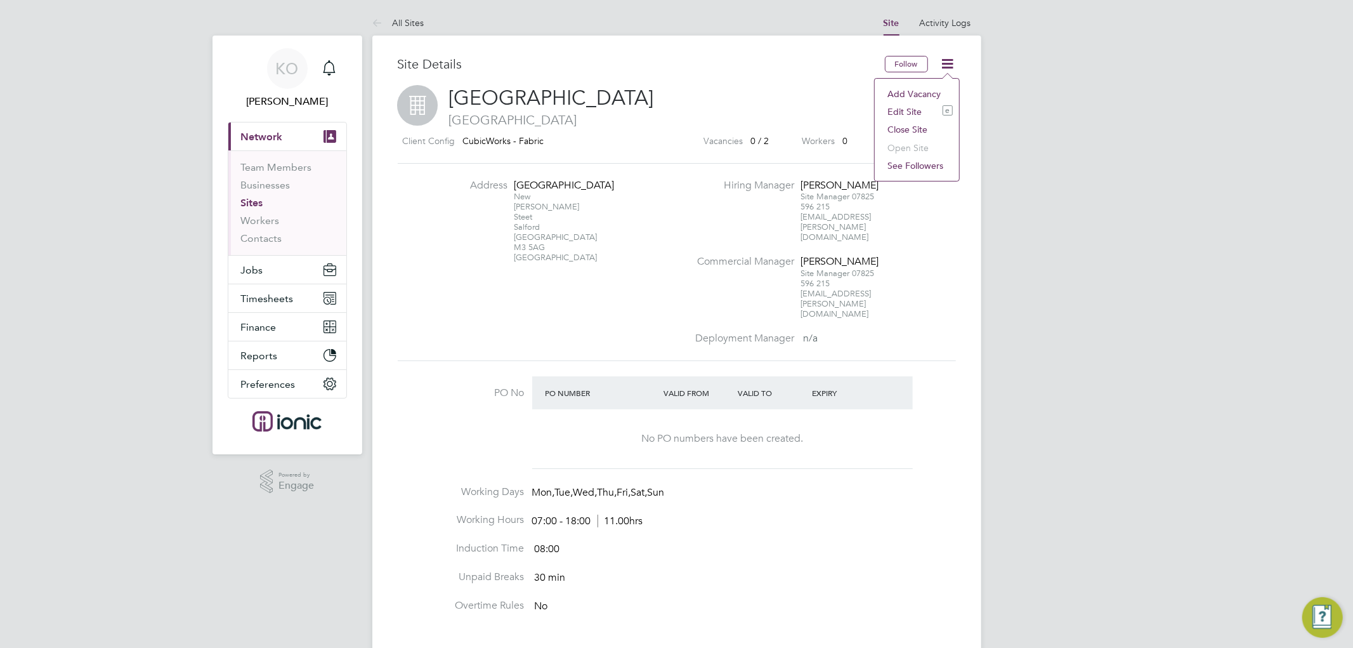
click at [912, 128] on li "Close Site" at bounding box center [917, 130] width 72 height 18
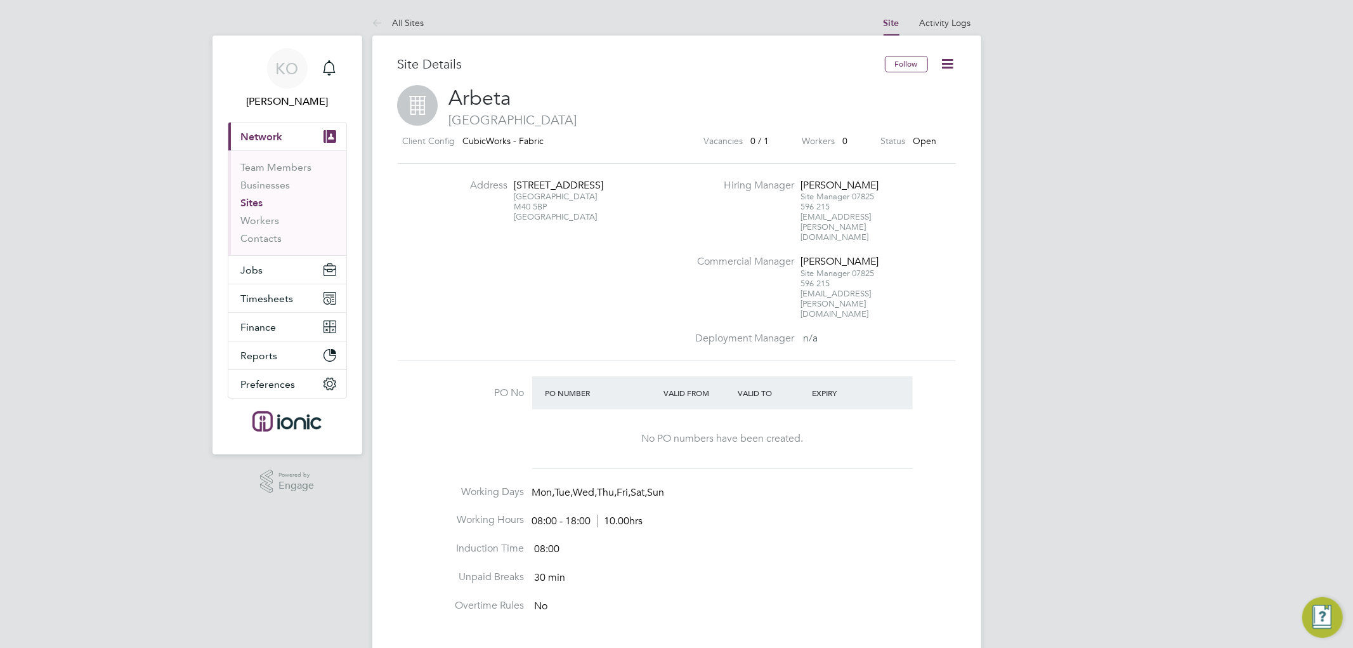
click at [949, 56] on icon at bounding box center [948, 64] width 16 height 16
click at [897, 127] on li "Close Site" at bounding box center [917, 130] width 72 height 18
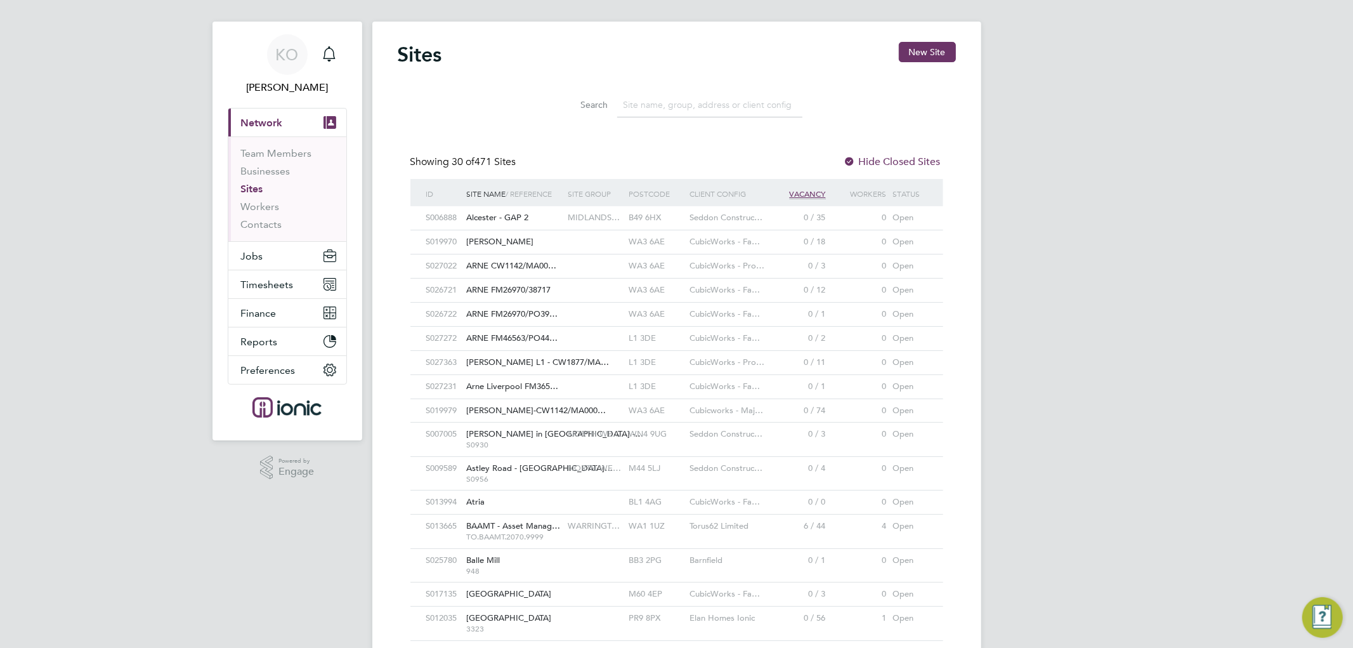
click at [652, 105] on input at bounding box center [709, 105] width 185 height 25
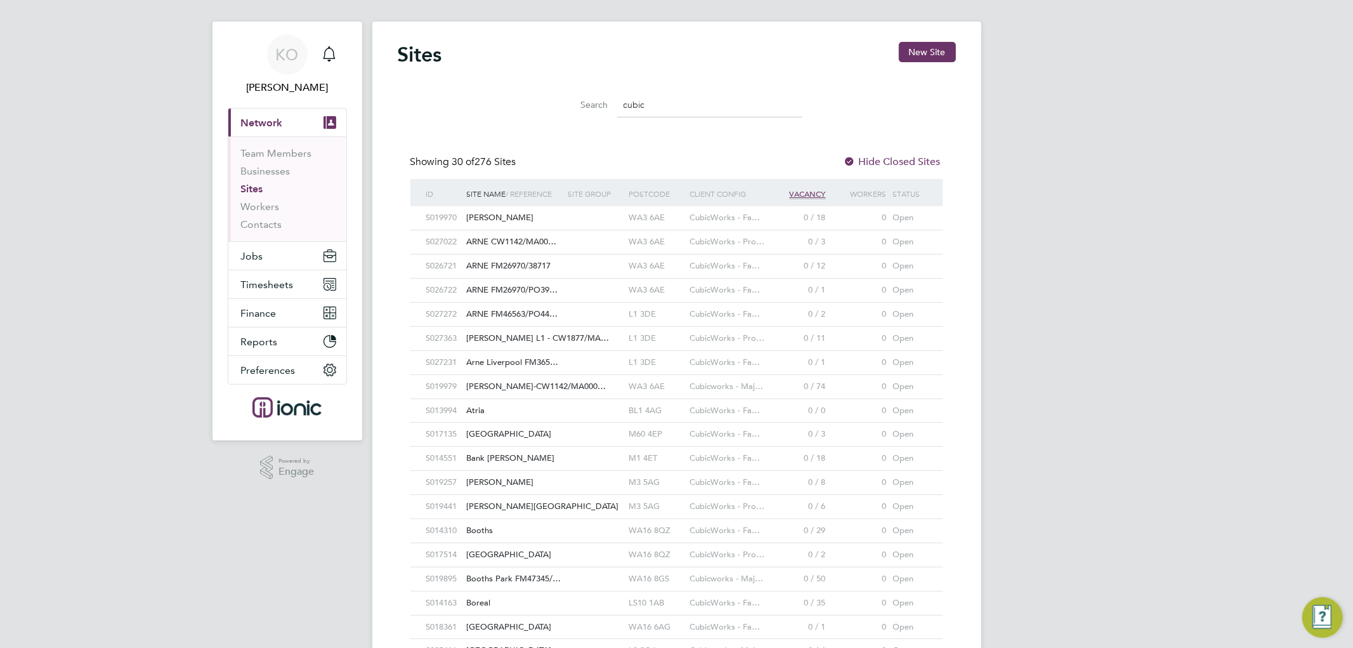
type input "cubic"
